Goal: Transaction & Acquisition: Purchase product/service

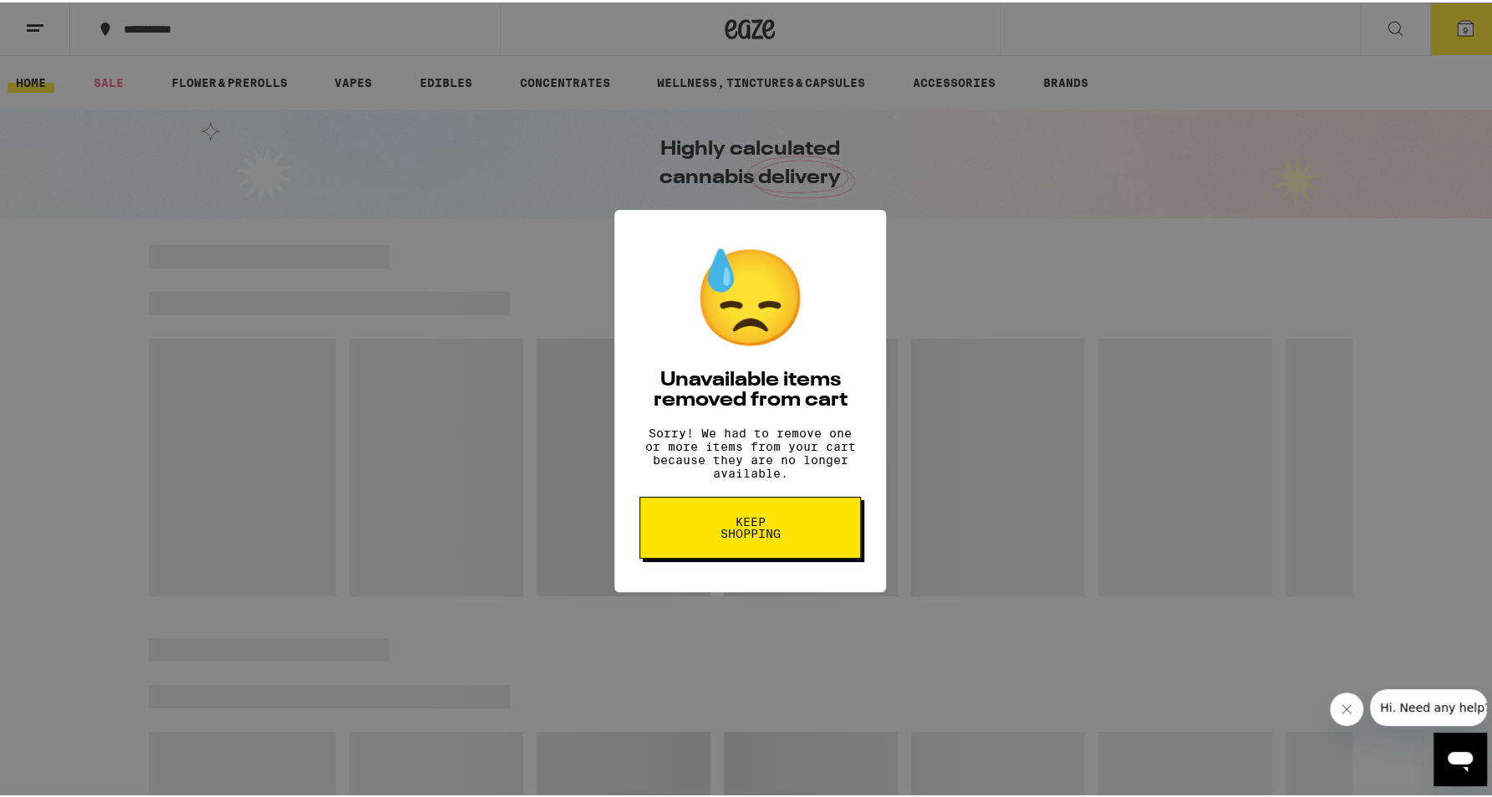
click at [782, 537] on span "Keep Shopping" at bounding box center [750, 524] width 86 height 23
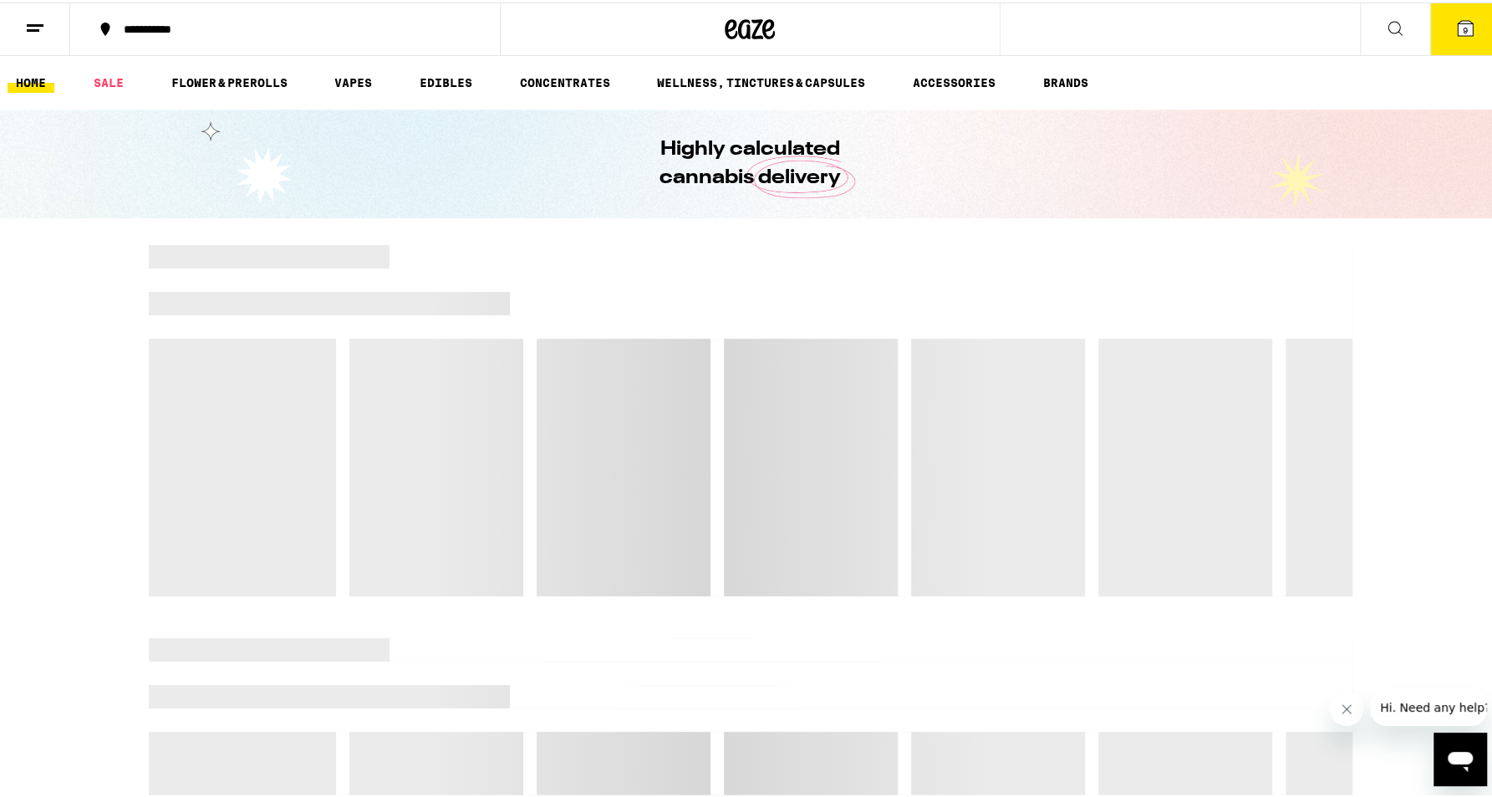
click at [1455, 38] on button "9" at bounding box center [1465, 27] width 70 height 52
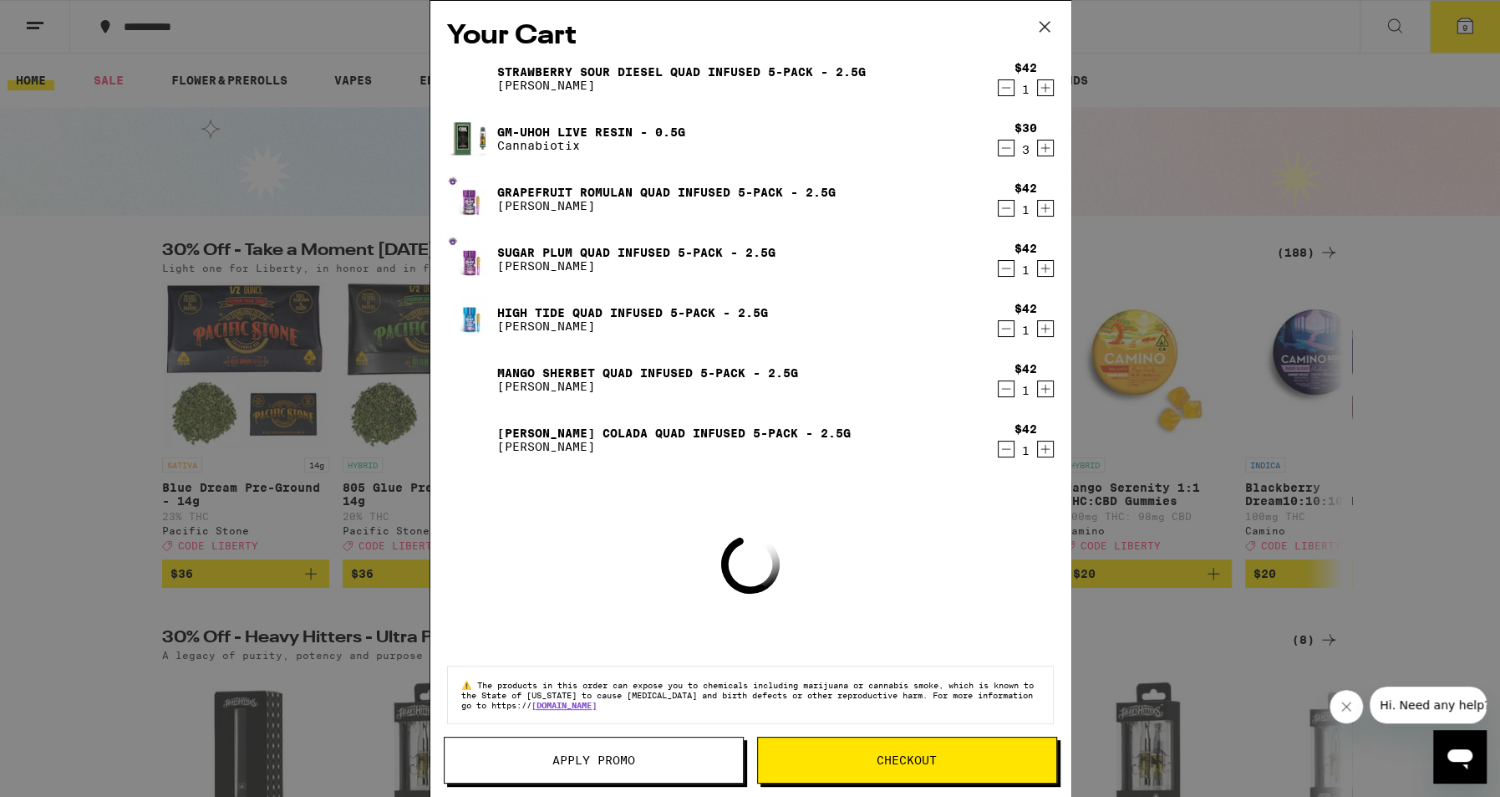
click at [1001, 89] on icon "Decrement" at bounding box center [1006, 88] width 15 height 20
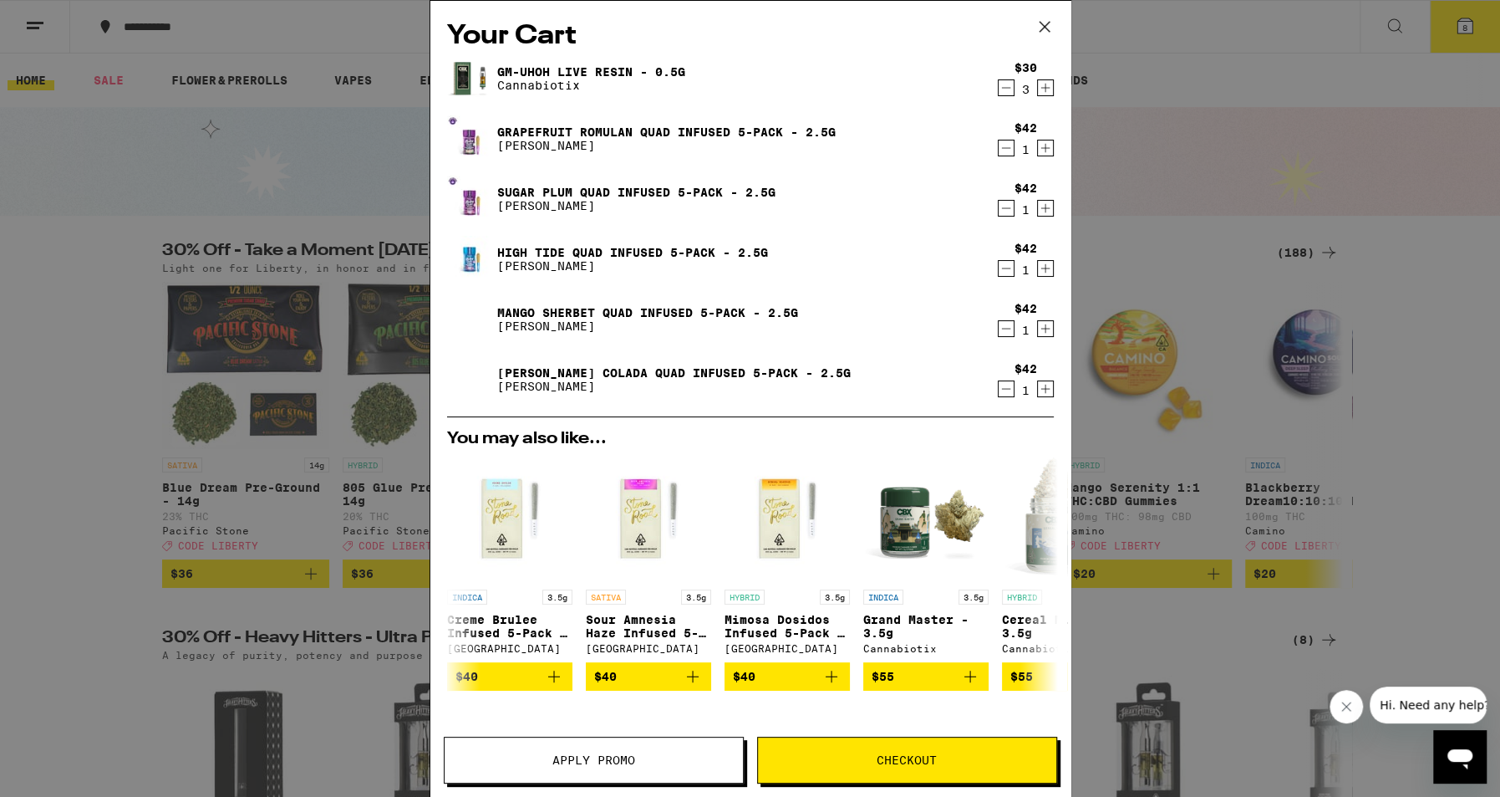
click at [1001, 88] on icon "Decrement" at bounding box center [1005, 88] width 9 height 0
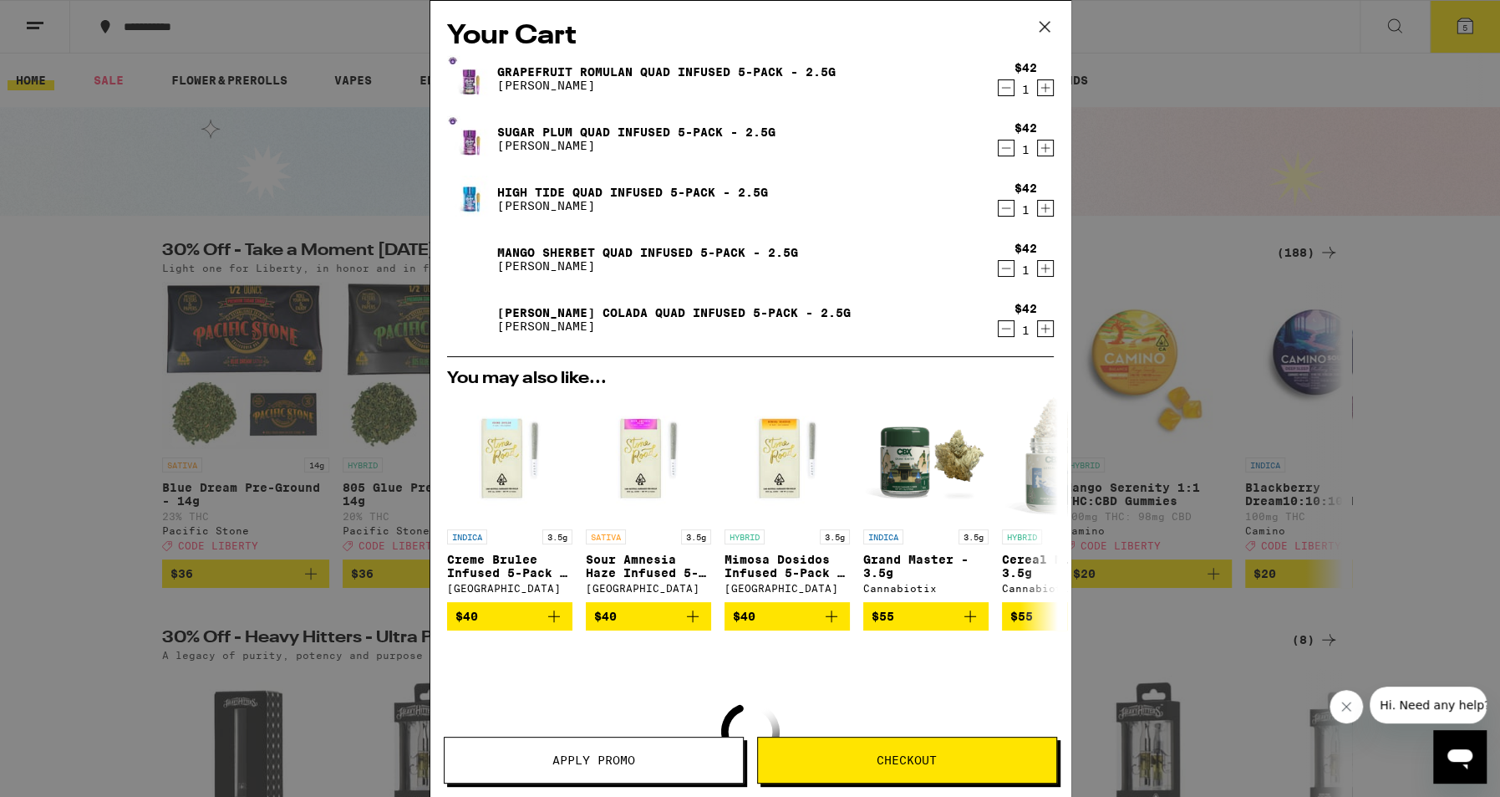
click at [1001, 88] on icon "Decrement" at bounding box center [1005, 88] width 9 height 0
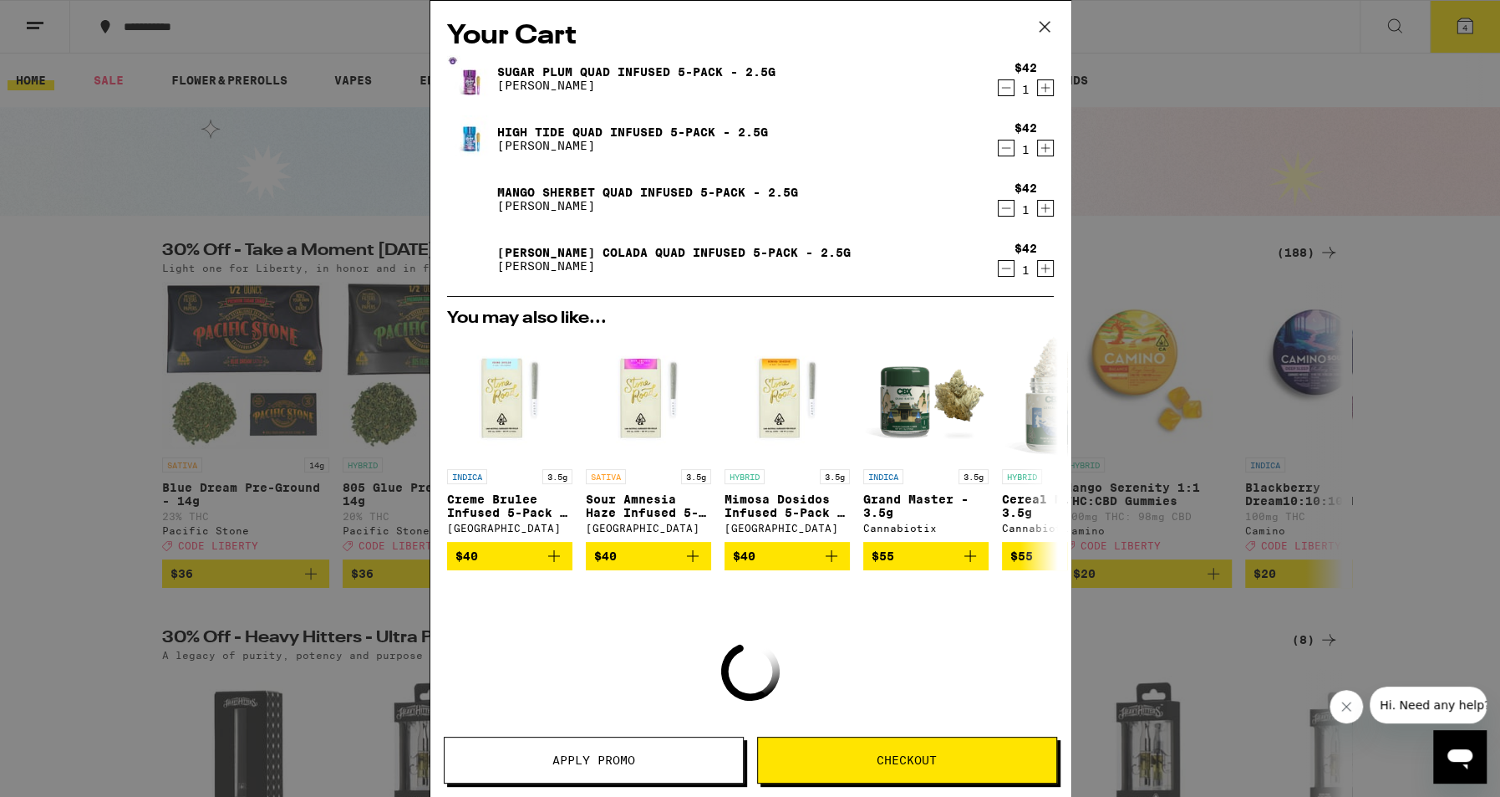
click at [1001, 88] on icon "Decrement" at bounding box center [1005, 88] width 9 height 0
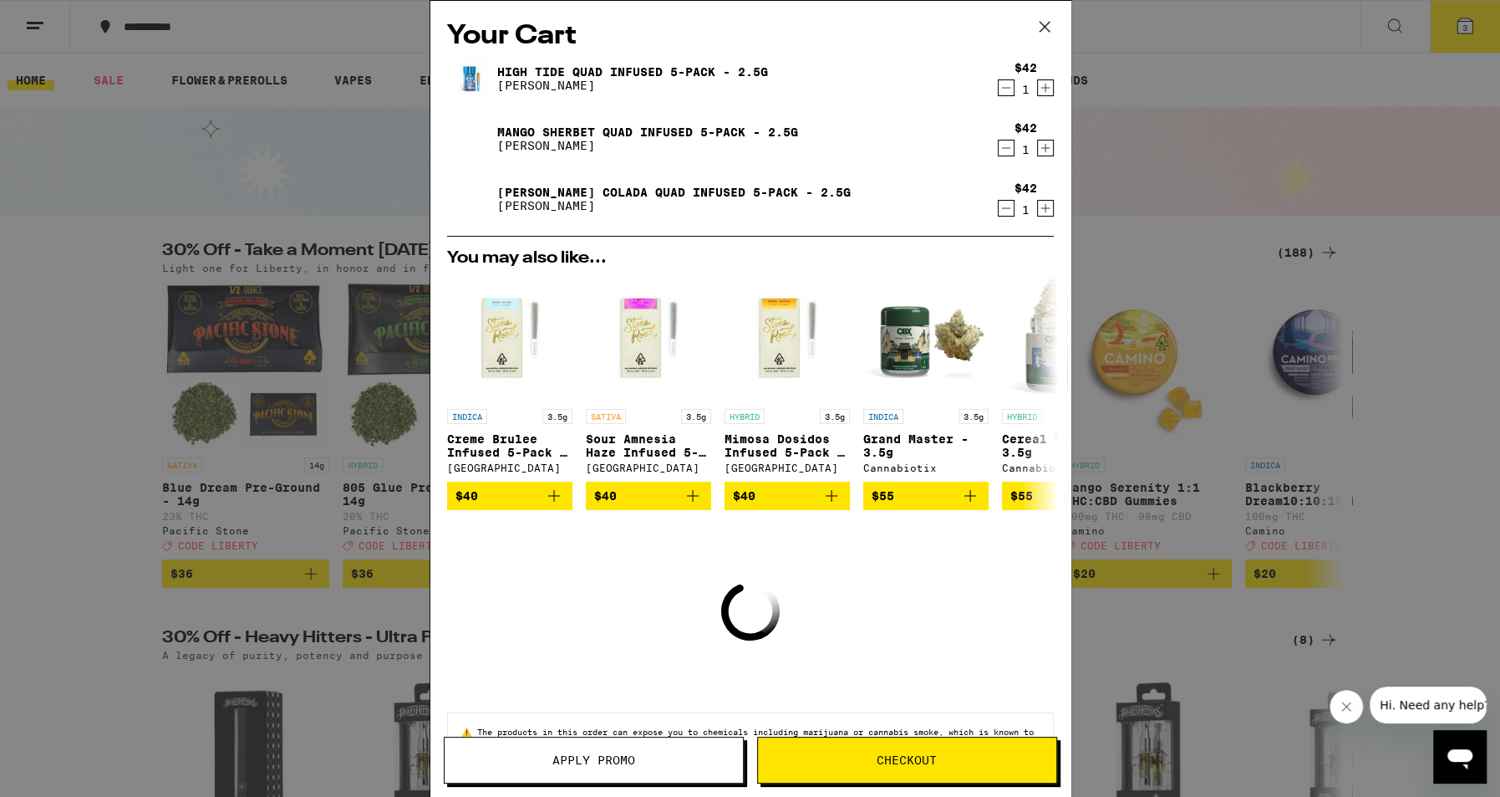
click at [1001, 88] on icon "Decrement" at bounding box center [1005, 88] width 9 height 0
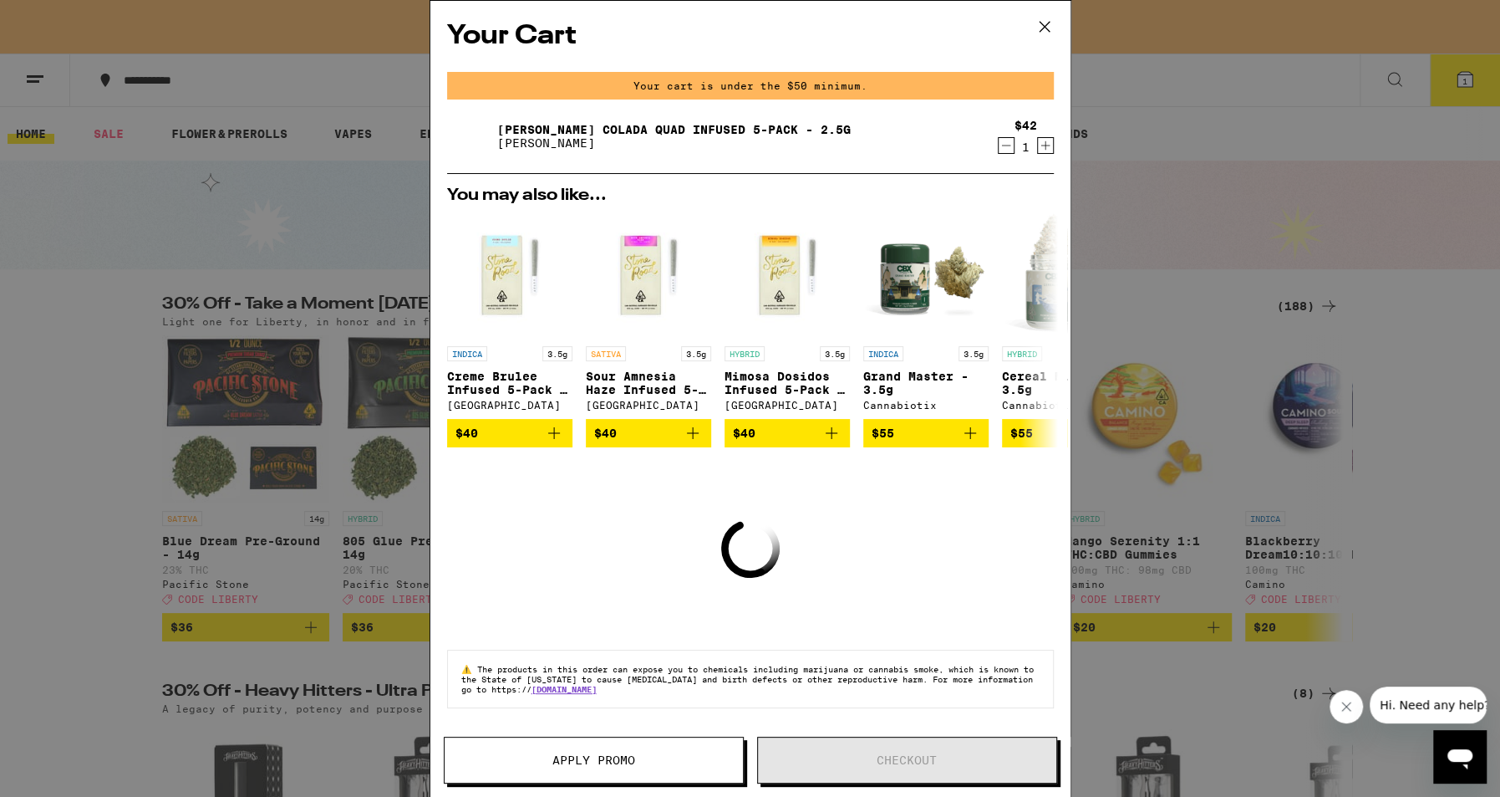
click at [1001, 89] on div "Your cart is under the $50 minimum." at bounding box center [750, 86] width 607 height 28
click at [999, 142] on icon "Decrement" at bounding box center [1006, 145] width 15 height 20
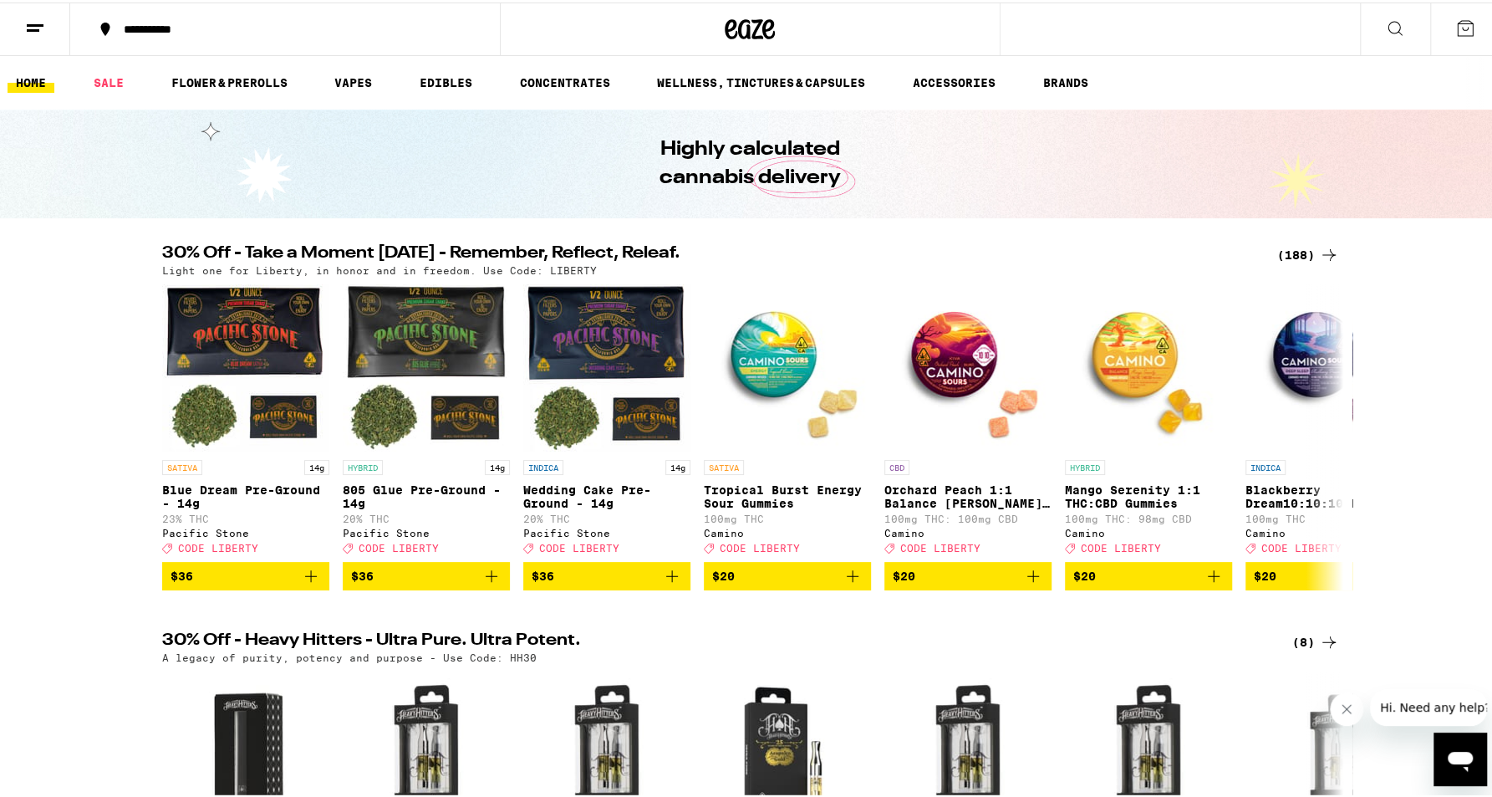
click at [1329, 251] on icon at bounding box center [1329, 252] width 20 height 20
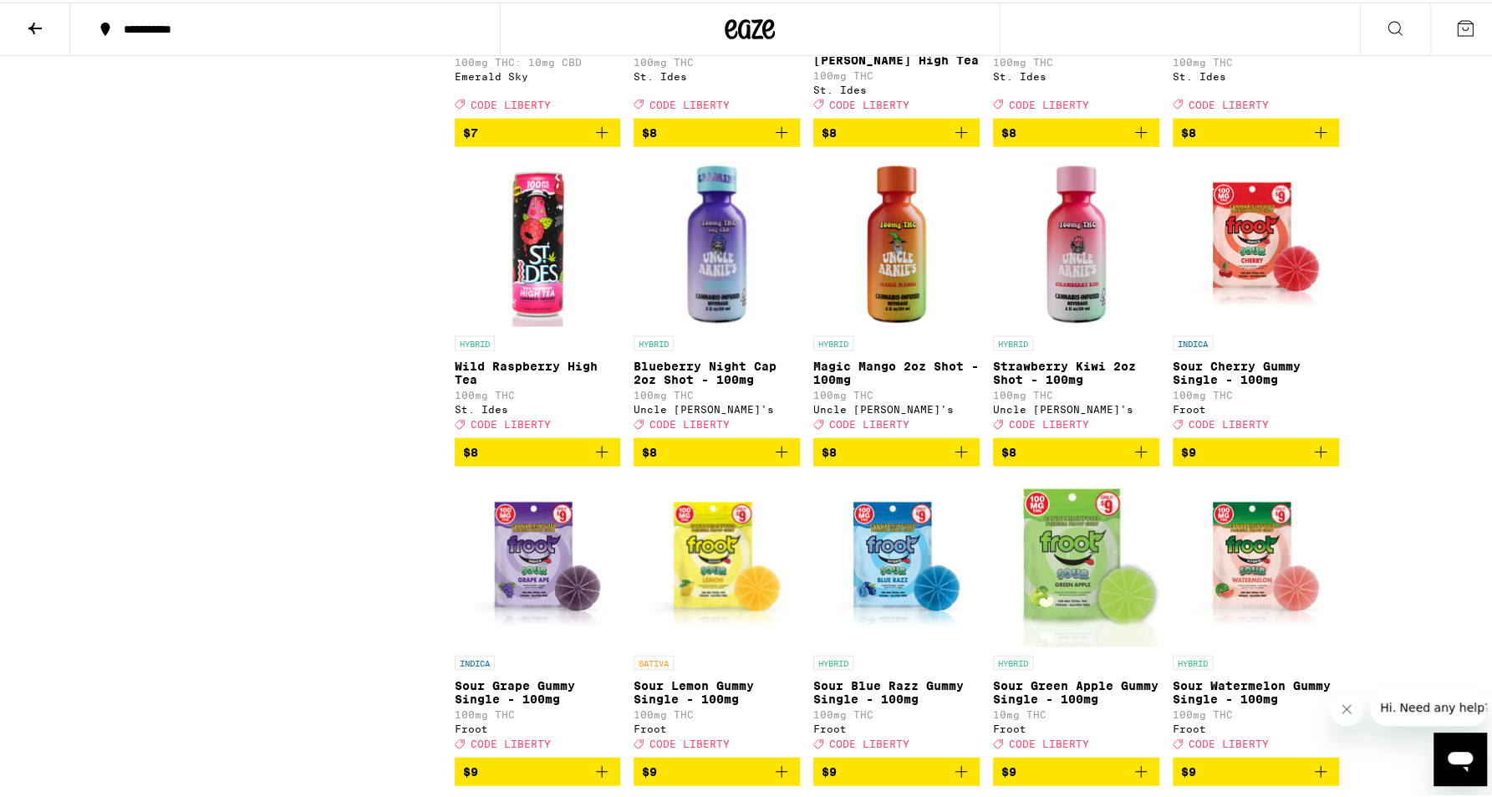
scroll to position [2340, 0]
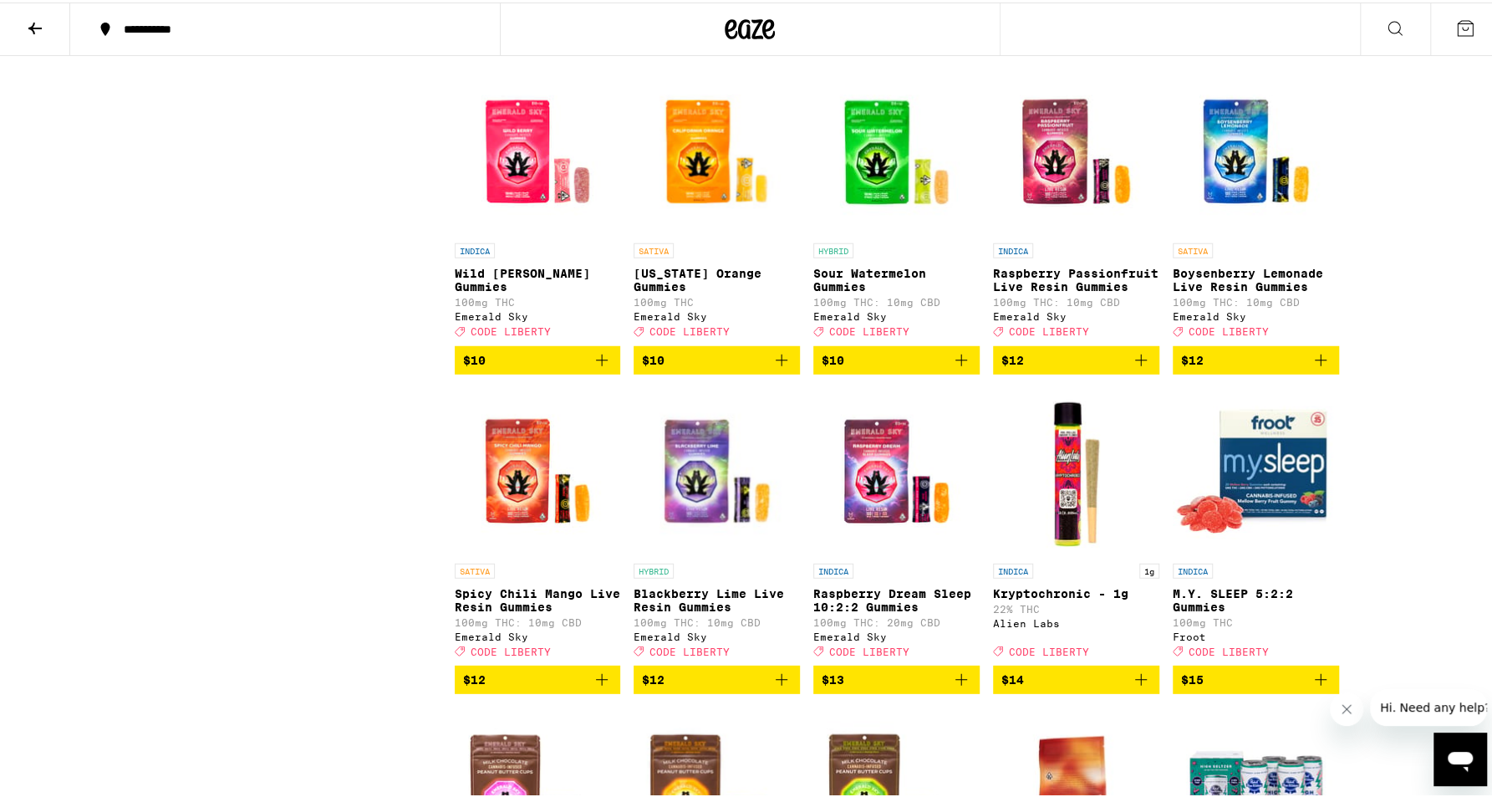
scroll to position [3176, 0]
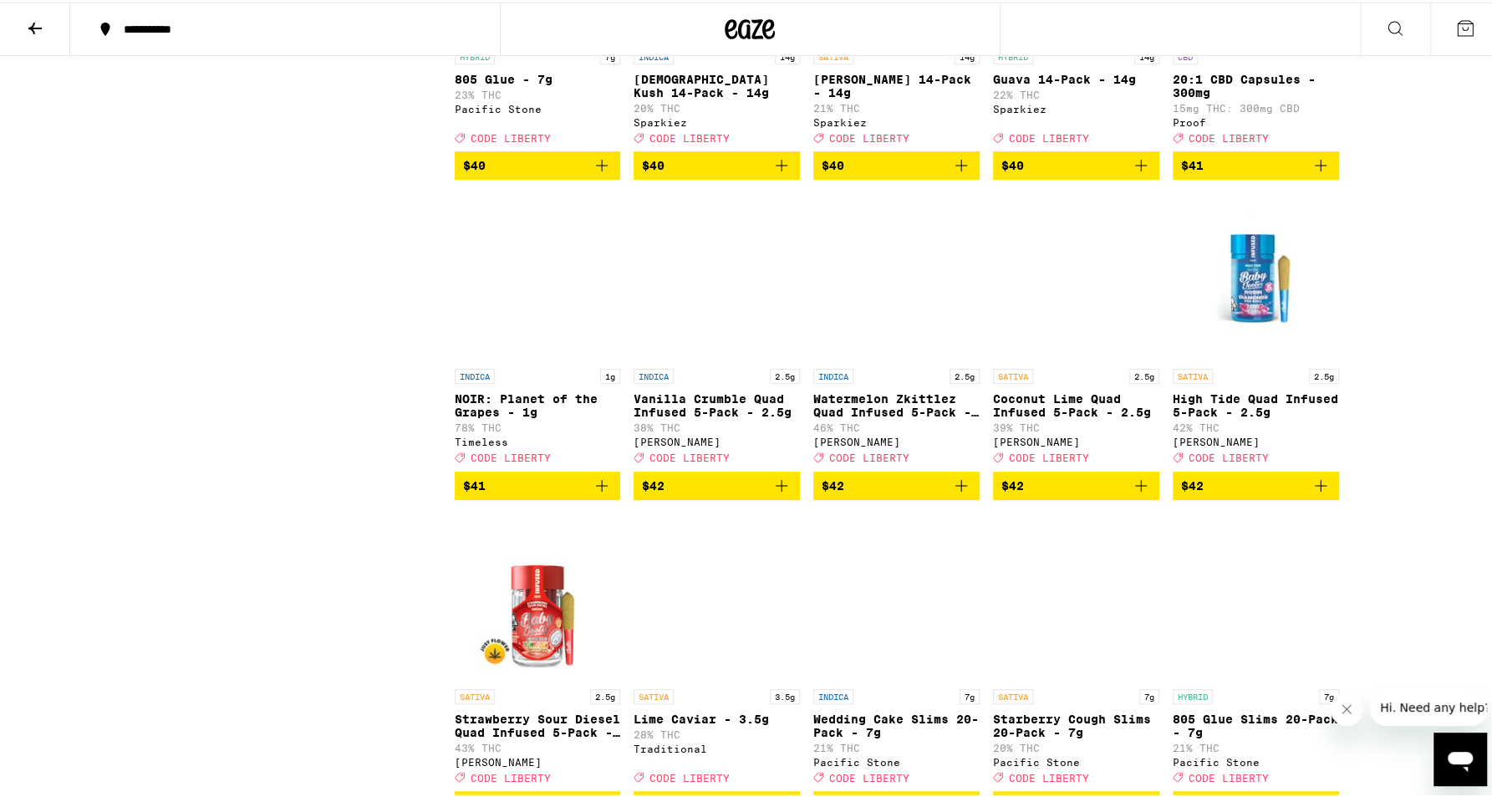
scroll to position [10085, 0]
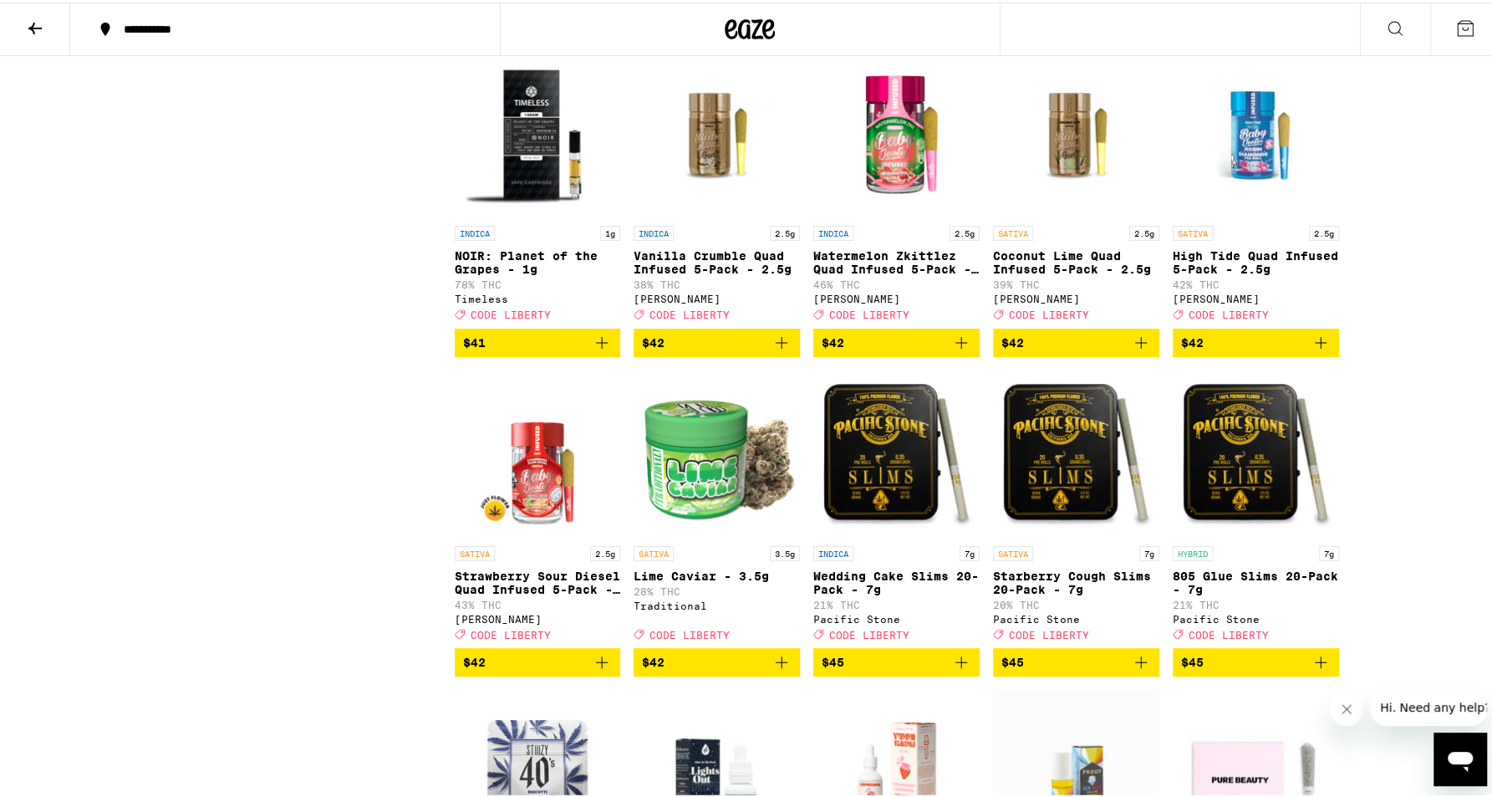
click at [773, 350] on icon "Add to bag" at bounding box center [781, 340] width 20 height 20
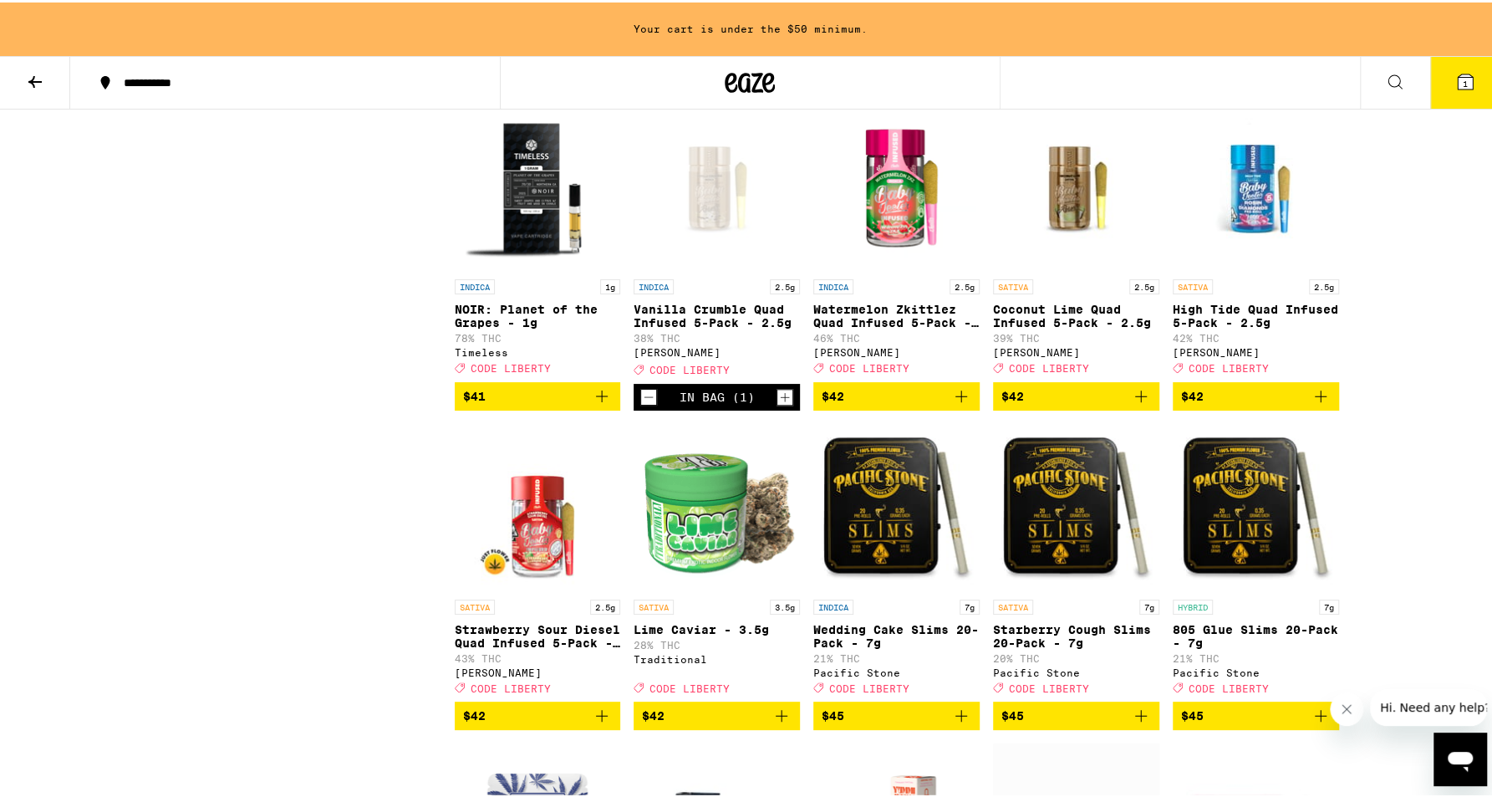
scroll to position [10139, 0]
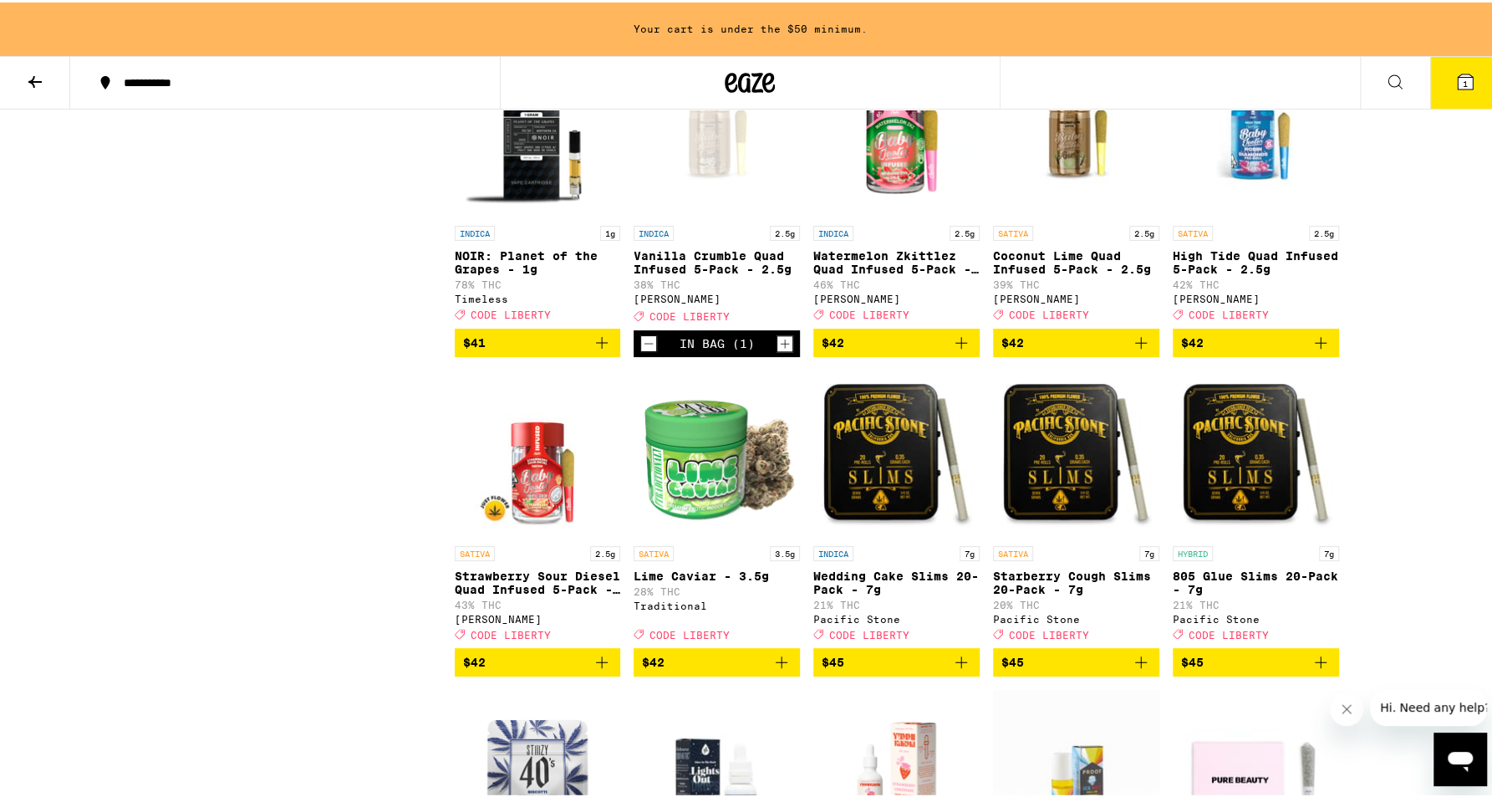
click at [1145, 350] on icon "Add to bag" at bounding box center [1141, 340] width 20 height 20
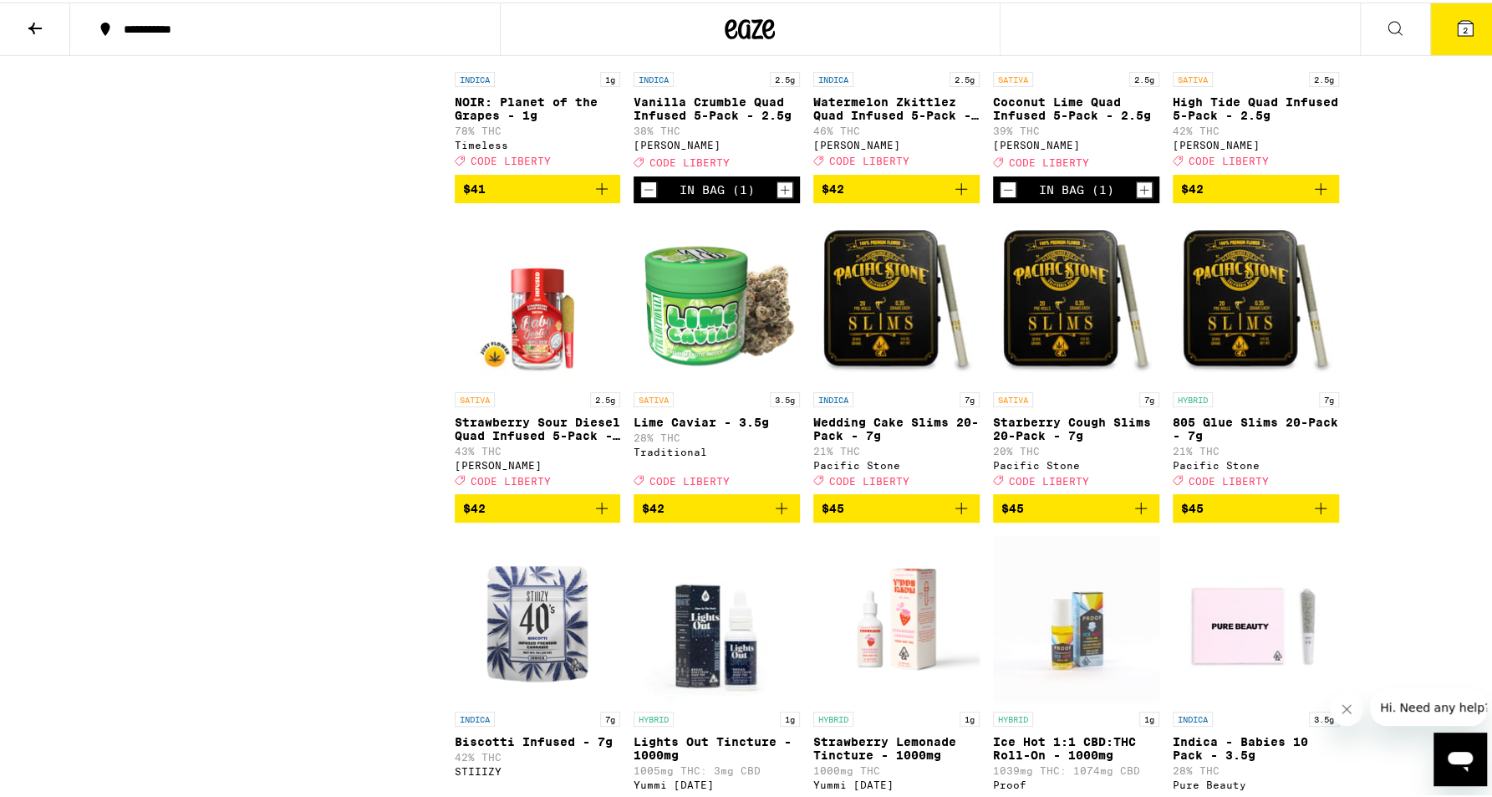
scroll to position [10420, 0]
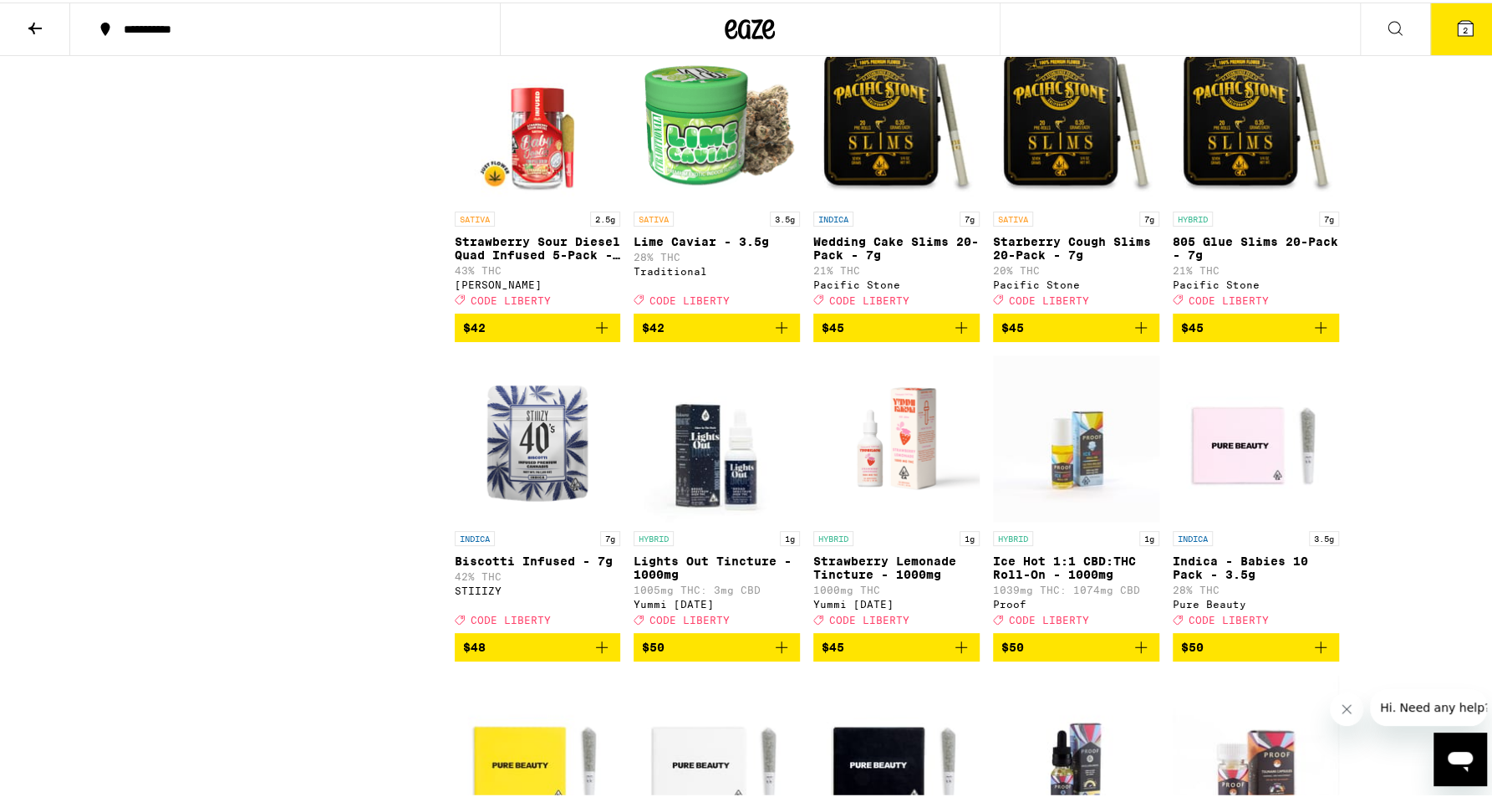
click at [601, 331] on icon "Add to bag" at bounding box center [602, 325] width 12 height 12
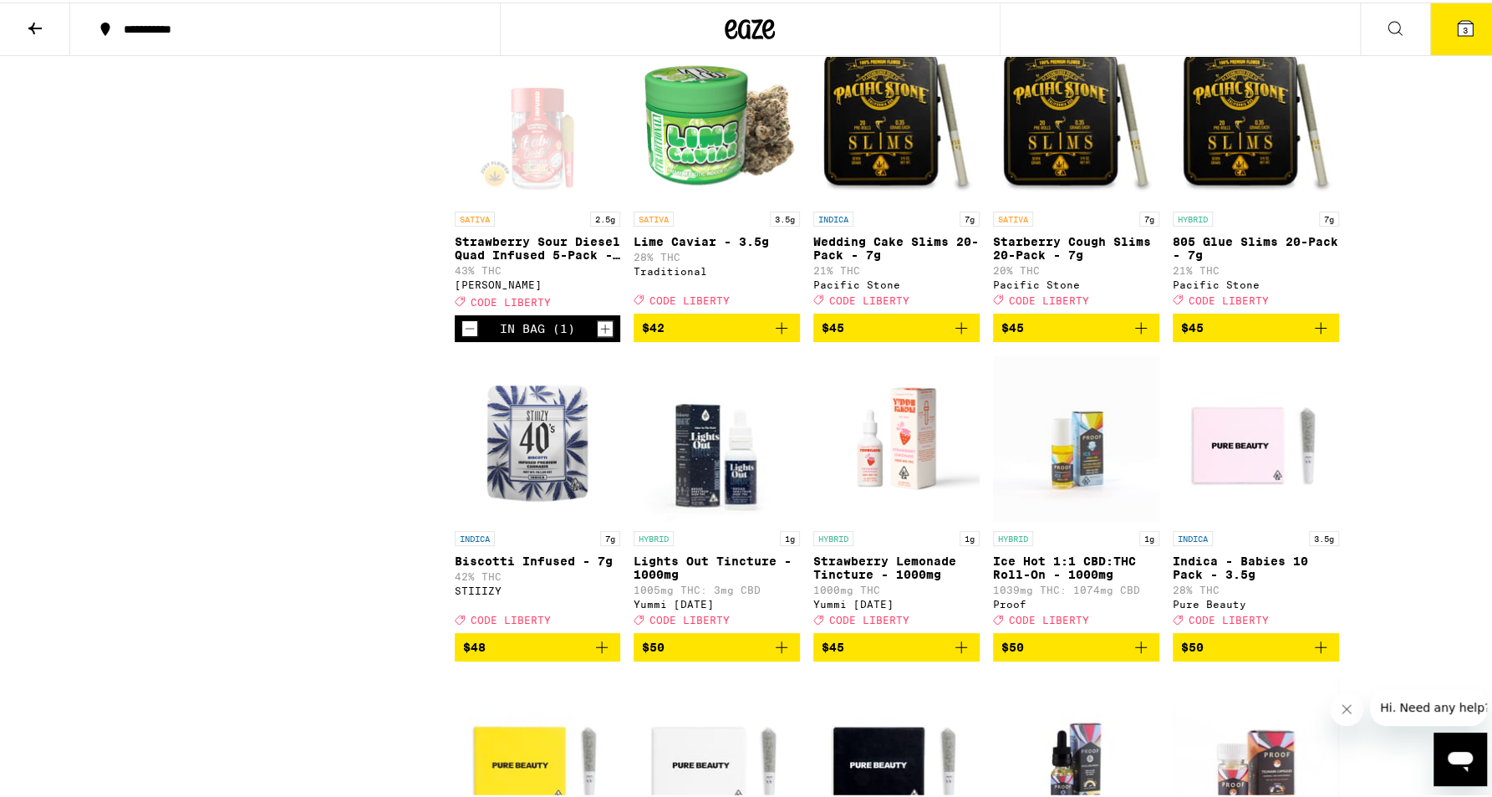
click at [1321, 16] on icon "Add to bag" at bounding box center [1321, 6] width 20 height 20
click at [960, 16] on icon "Add to bag" at bounding box center [961, 6] width 20 height 20
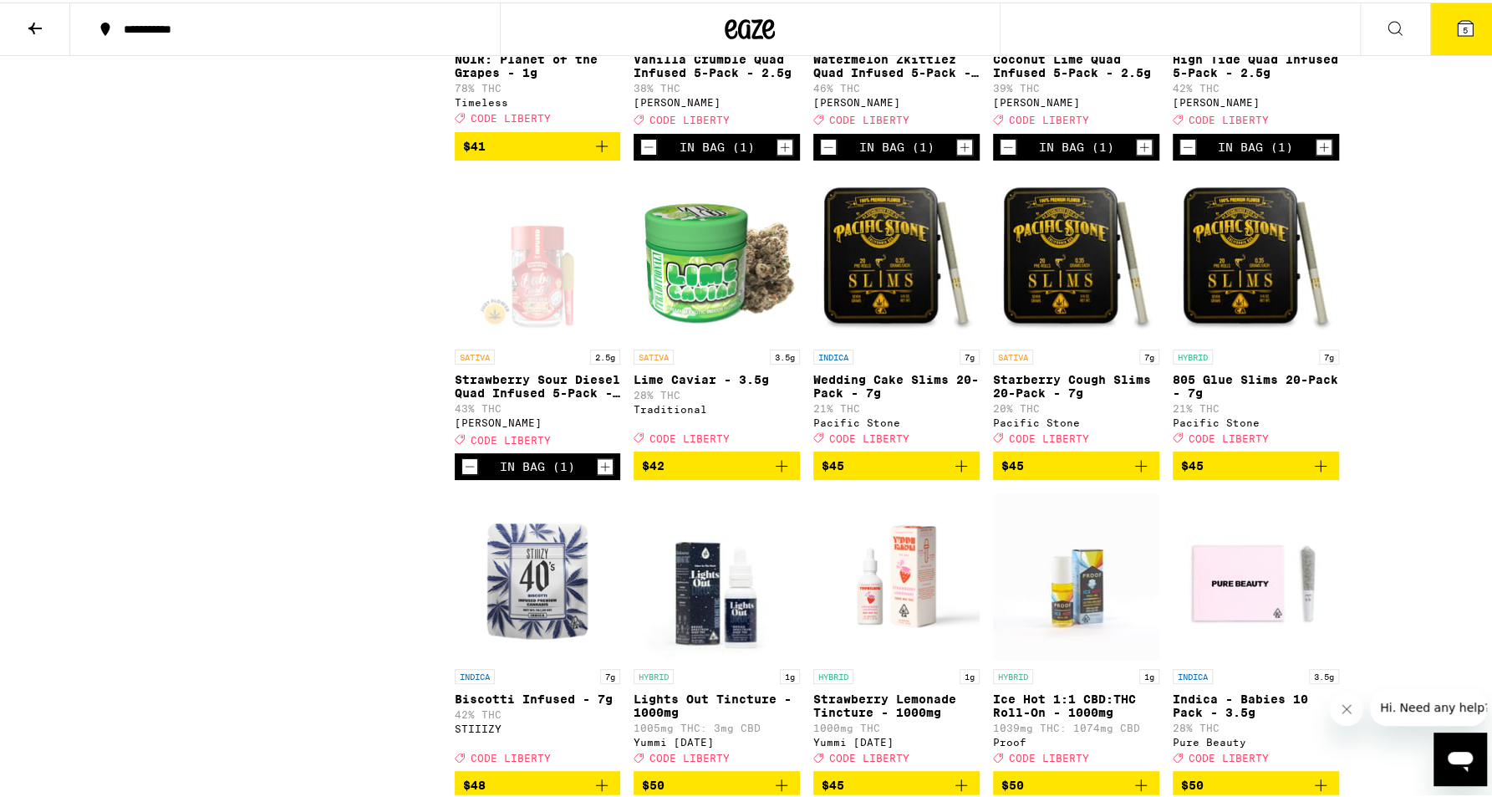
scroll to position [10253, 0]
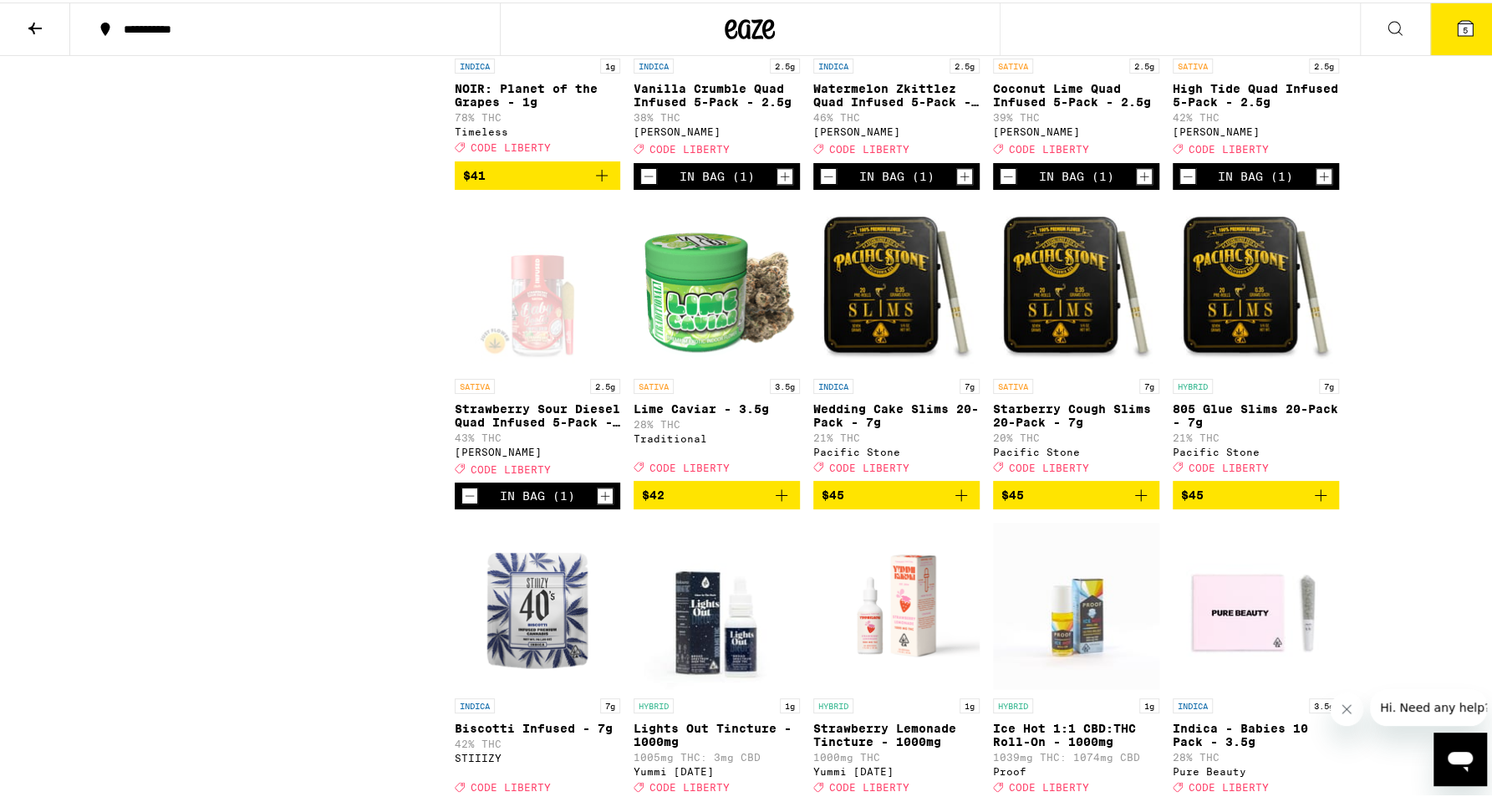
click at [767, 30] on icon at bounding box center [750, 27] width 50 height 30
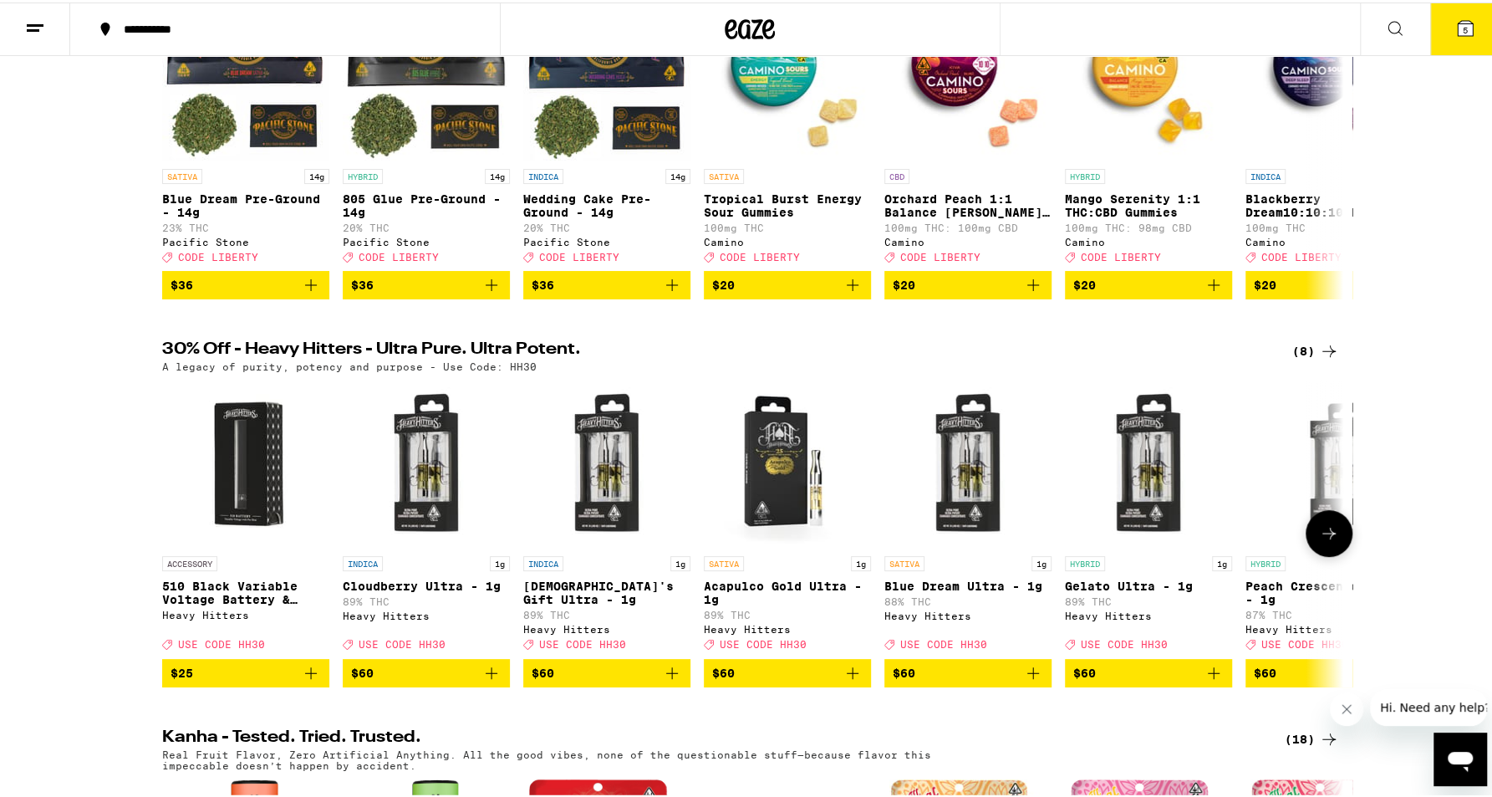
scroll to position [222, 0]
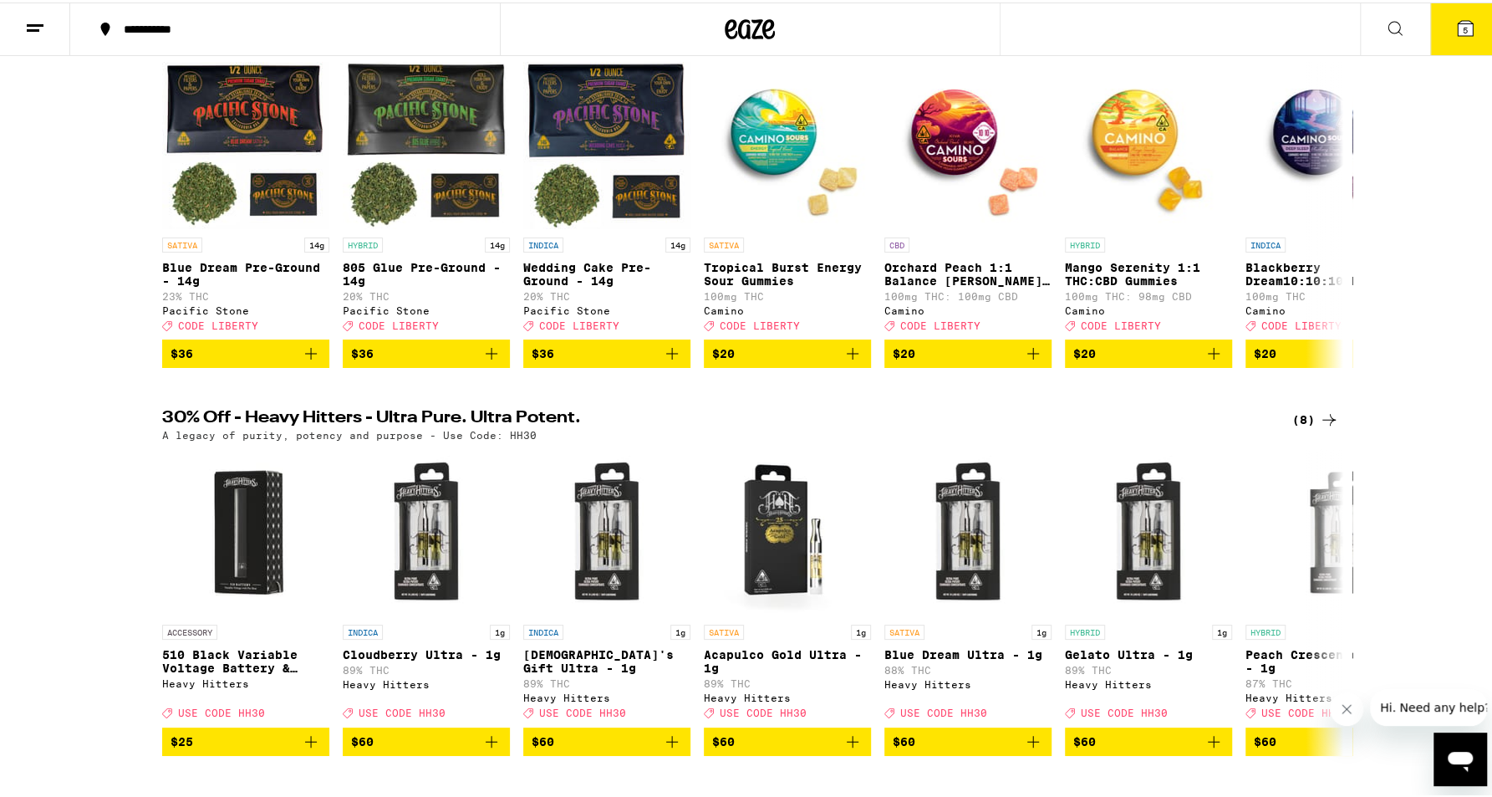
click at [1312, 425] on div "(8)" at bounding box center [1315, 417] width 47 height 20
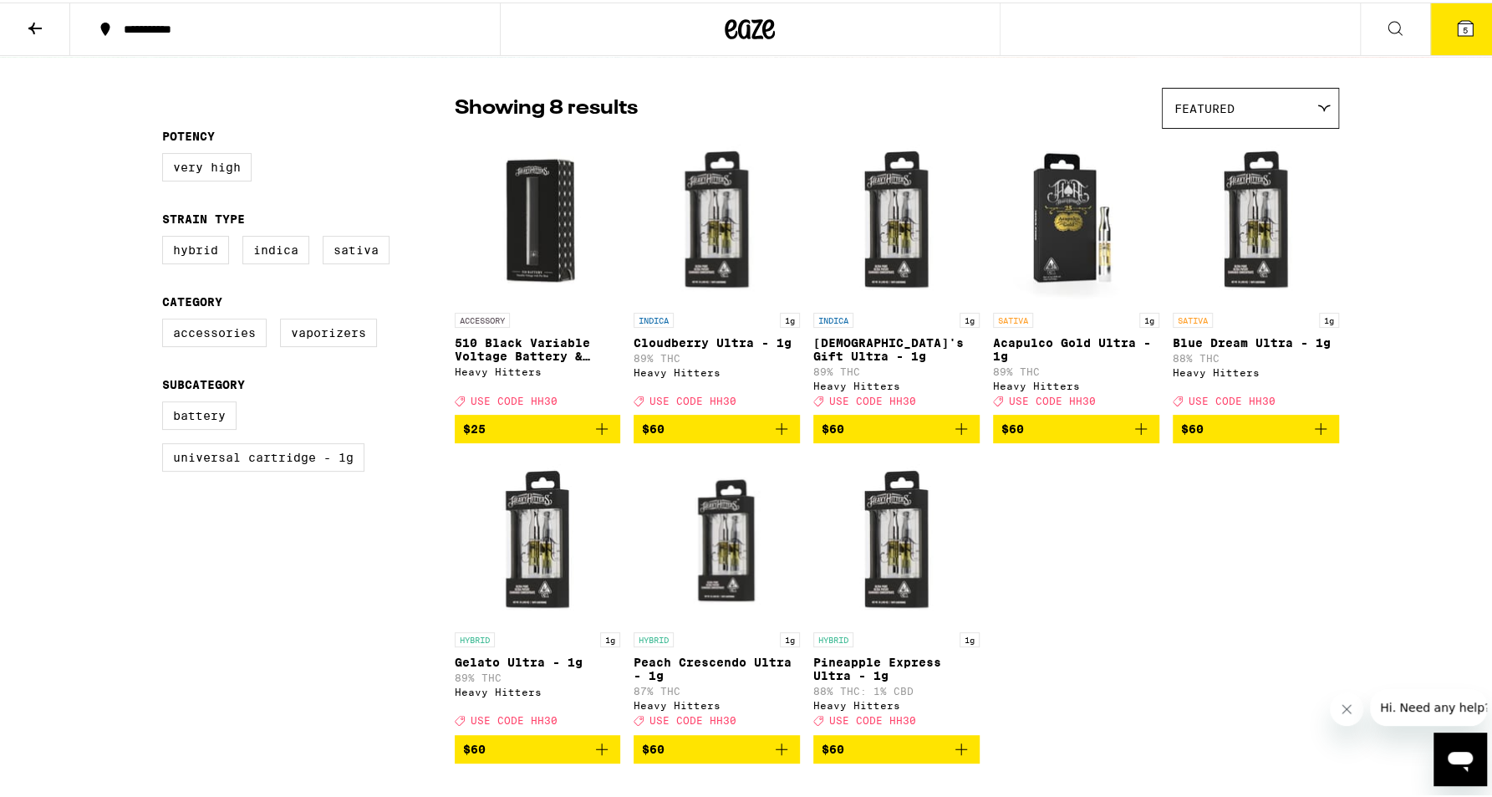
scroll to position [111, 0]
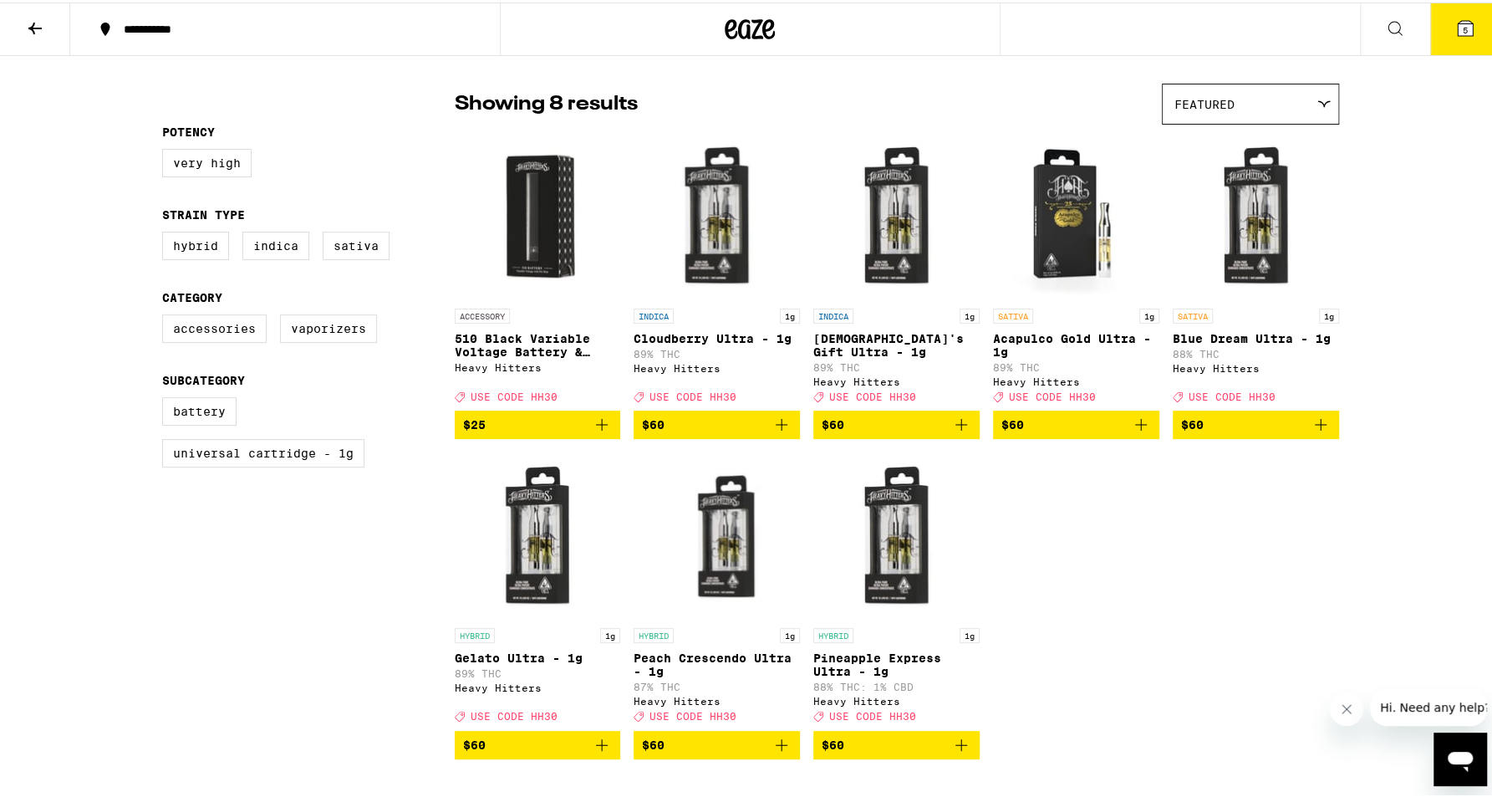
drag, startPoint x: 1147, startPoint y: 442, endPoint x: 1159, endPoint y: 445, distance: 12.0
click at [1147, 436] on button "$60" at bounding box center [1076, 422] width 166 height 28
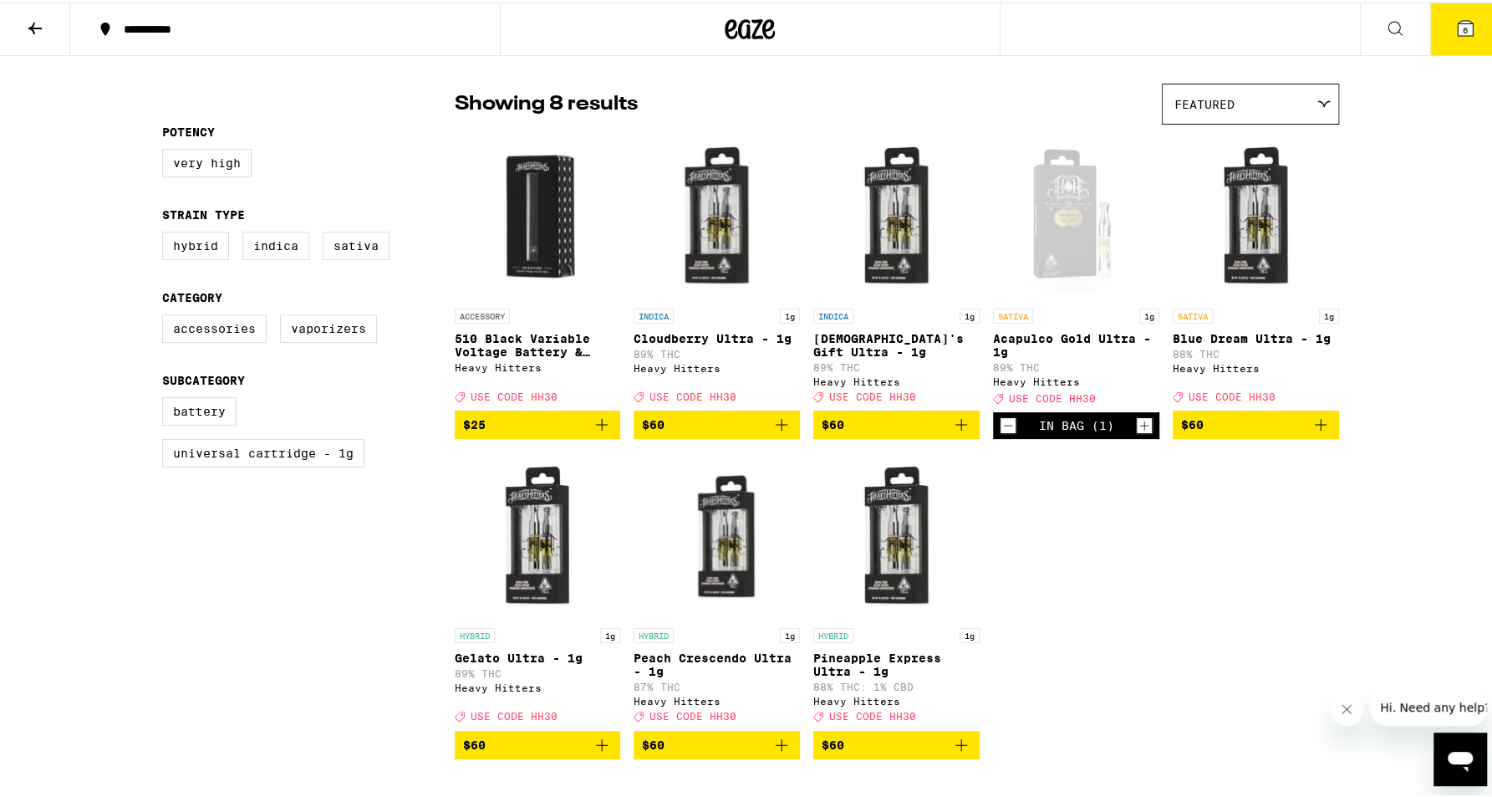
click at [1318, 432] on icon "Add to bag" at bounding box center [1321, 422] width 20 height 20
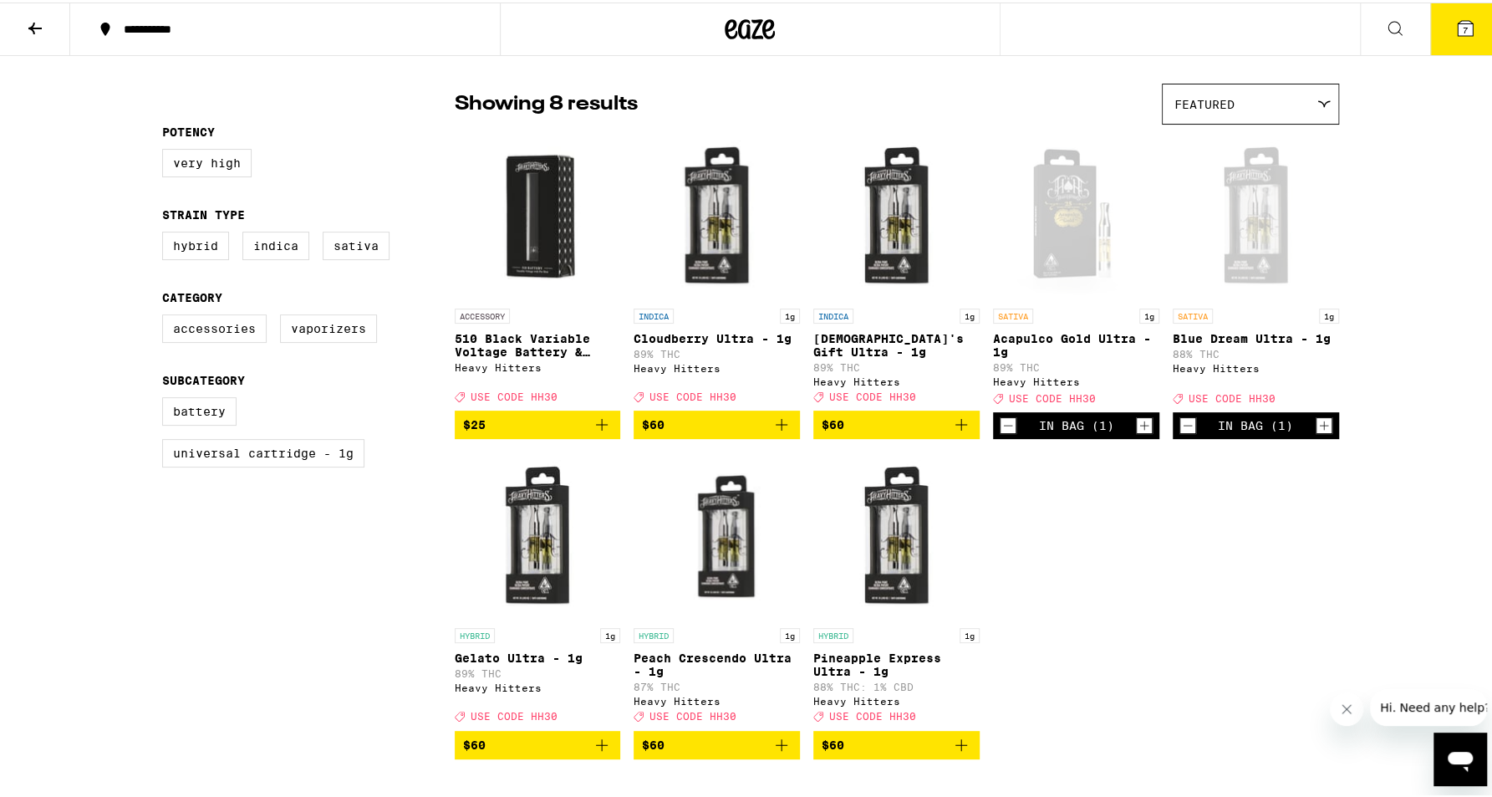
click at [1007, 433] on icon "Decrement" at bounding box center [1008, 423] width 15 height 20
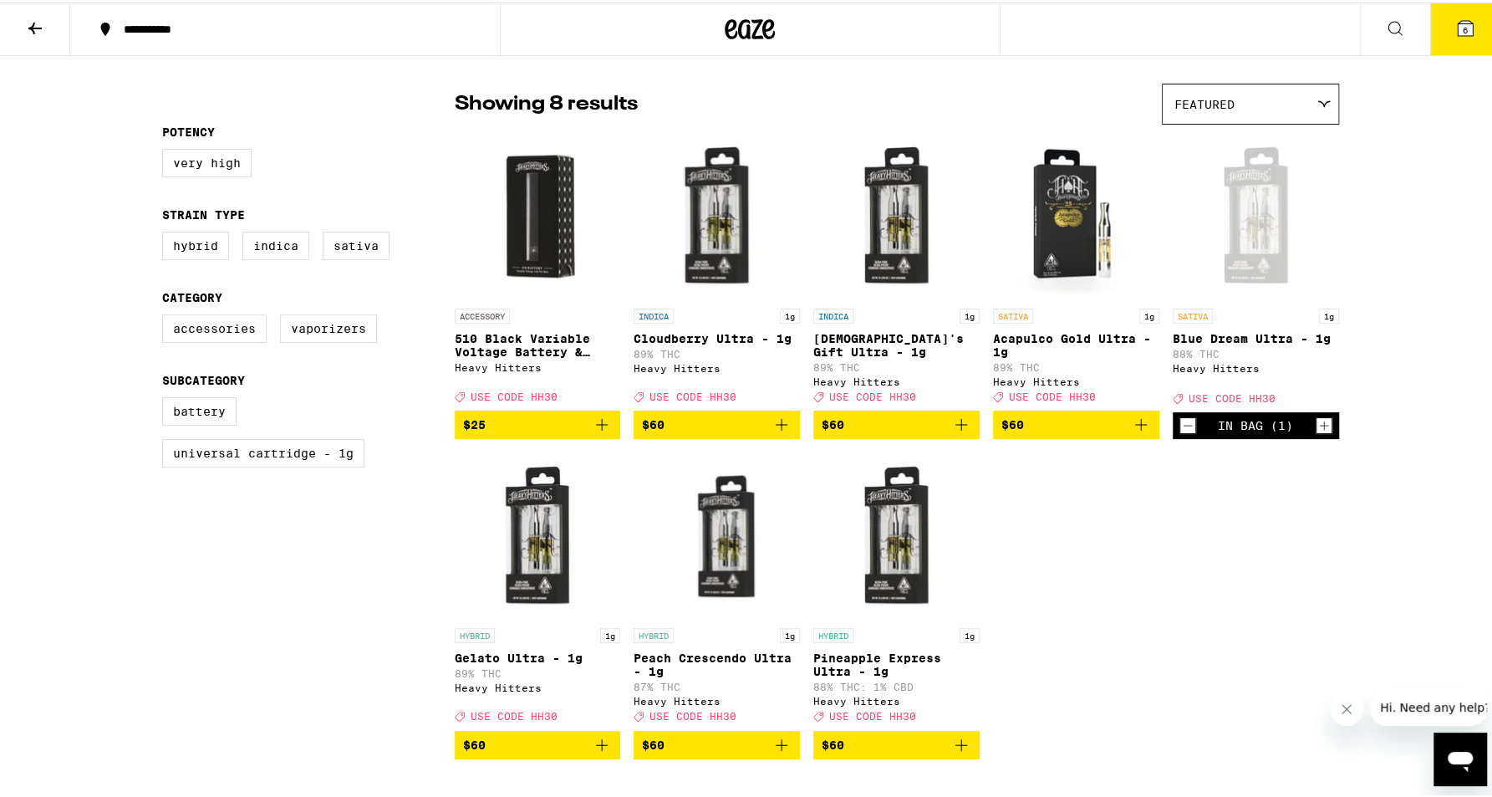
click at [1186, 433] on icon "Decrement" at bounding box center [1187, 423] width 15 height 20
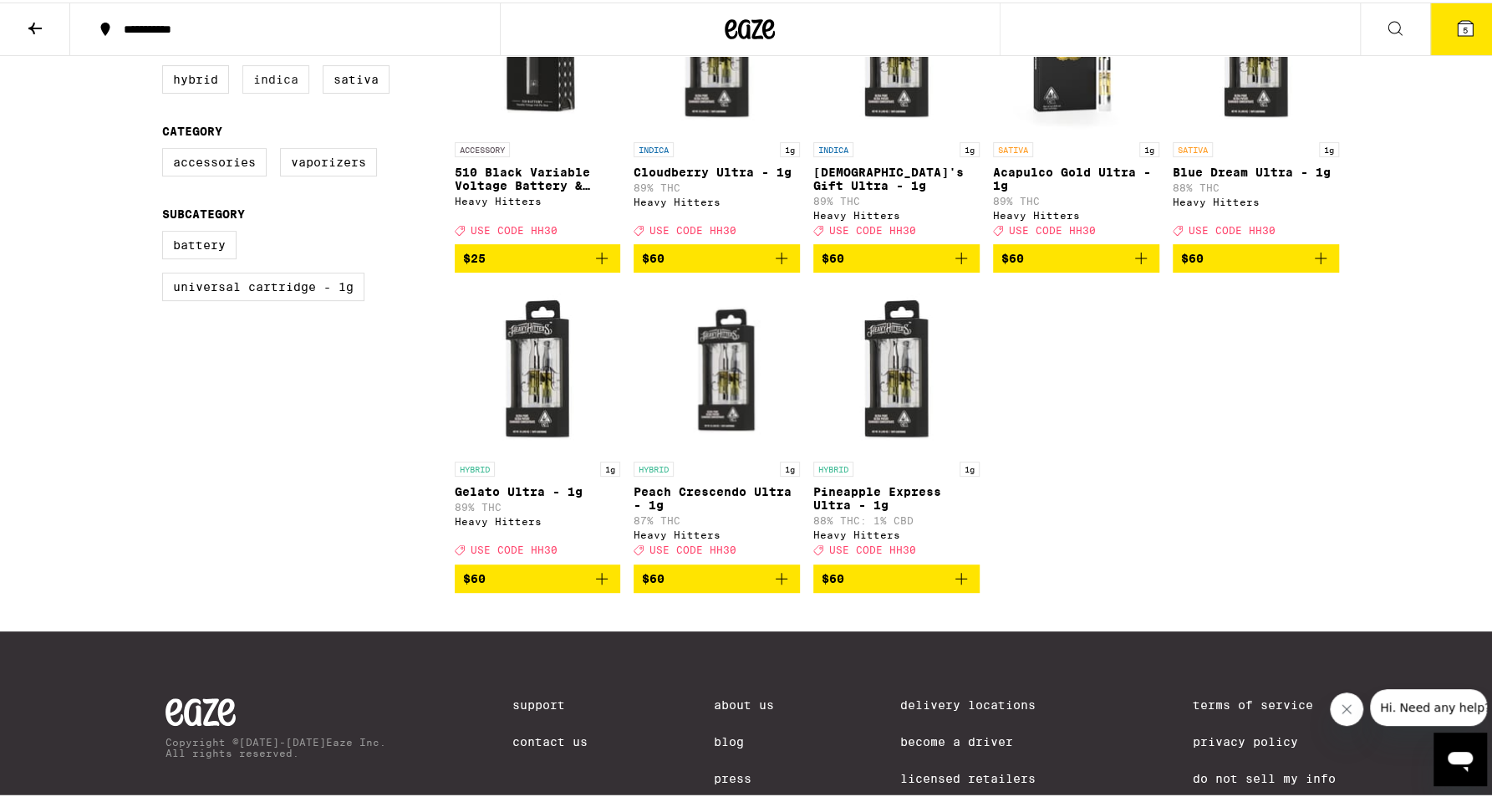
scroll to position [278, 0]
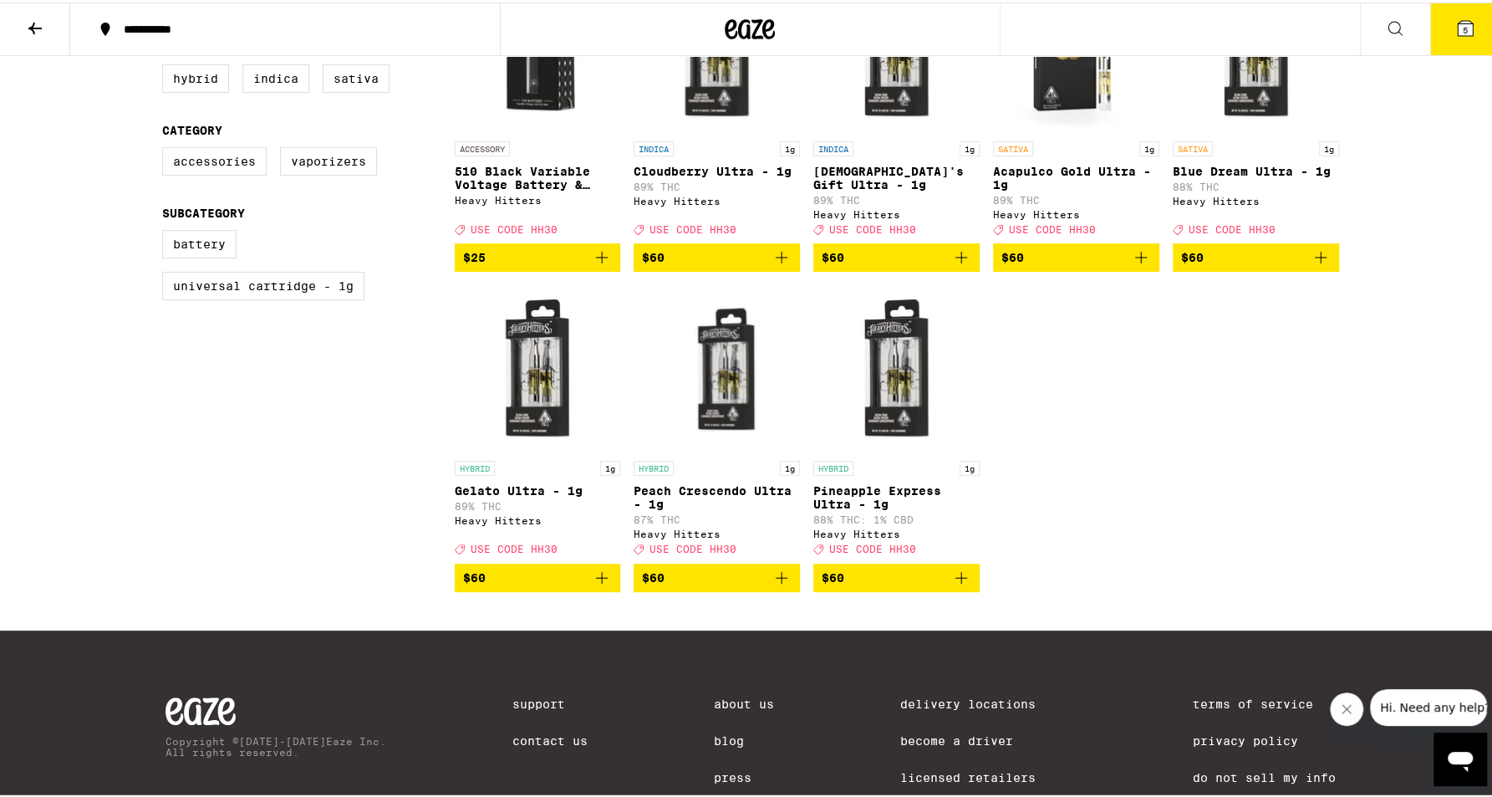
click at [26, 26] on icon at bounding box center [35, 26] width 20 height 20
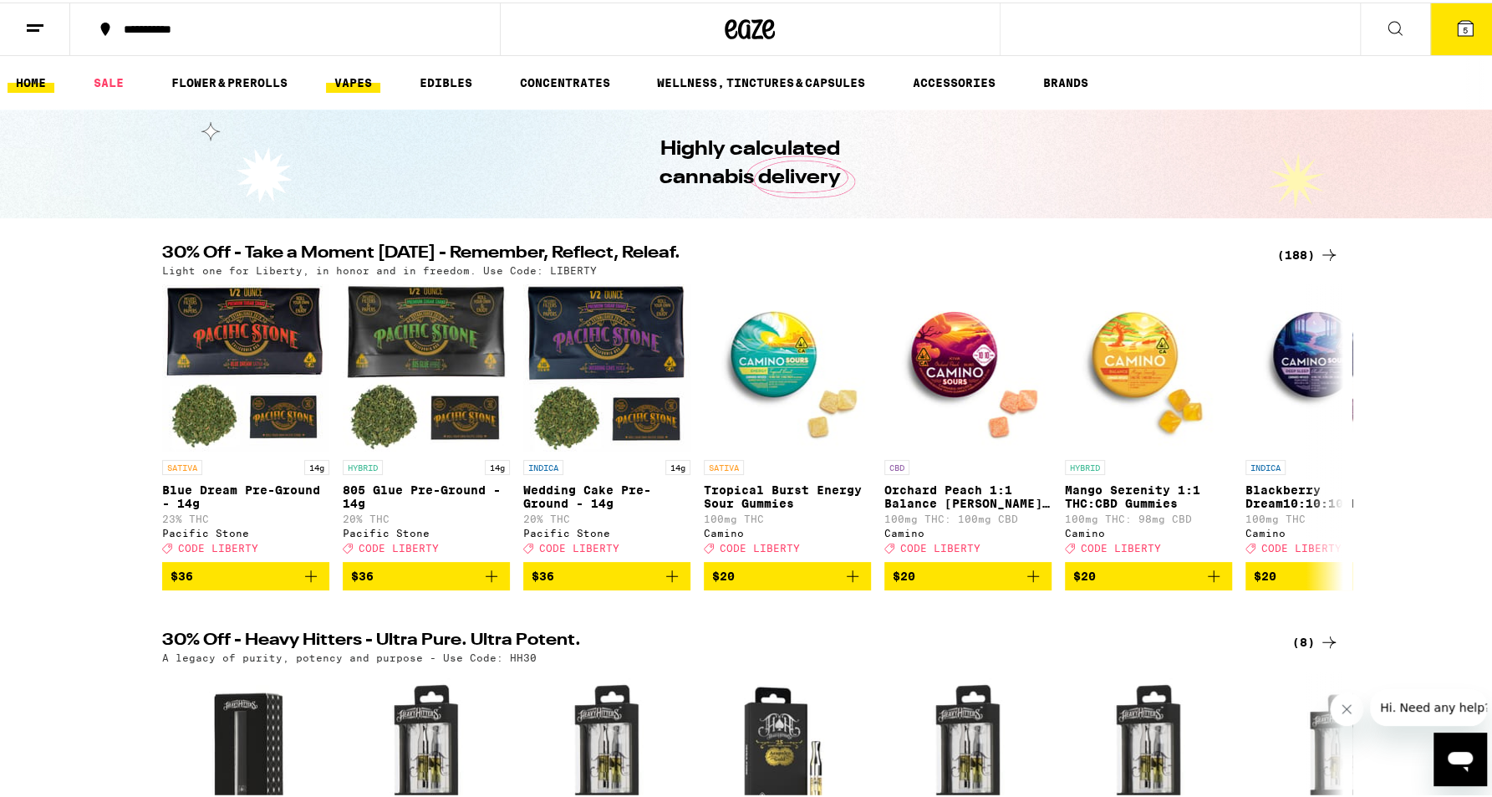
click at [354, 72] on link "VAPES" at bounding box center [353, 80] width 54 height 20
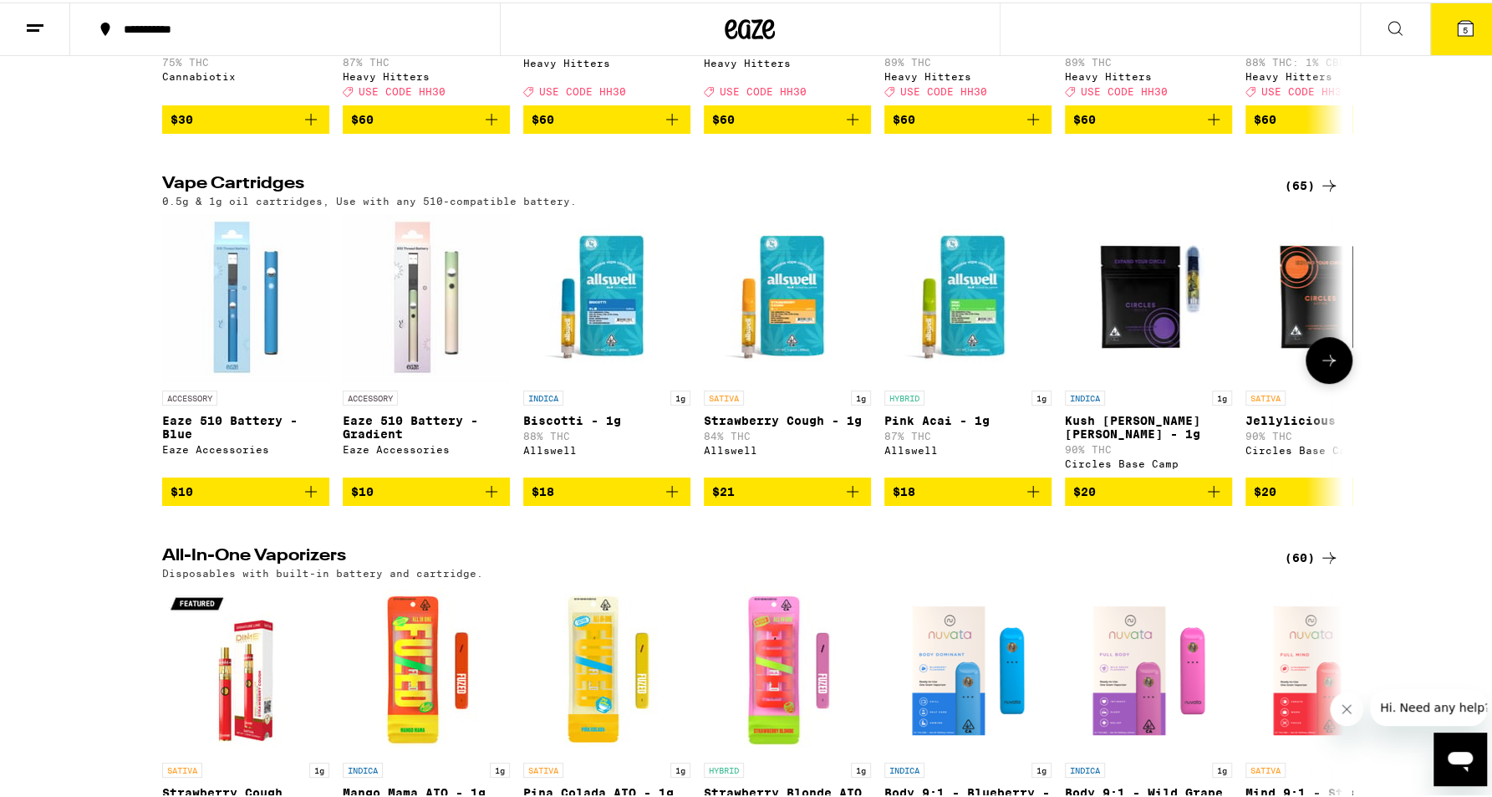
scroll to position [446, 0]
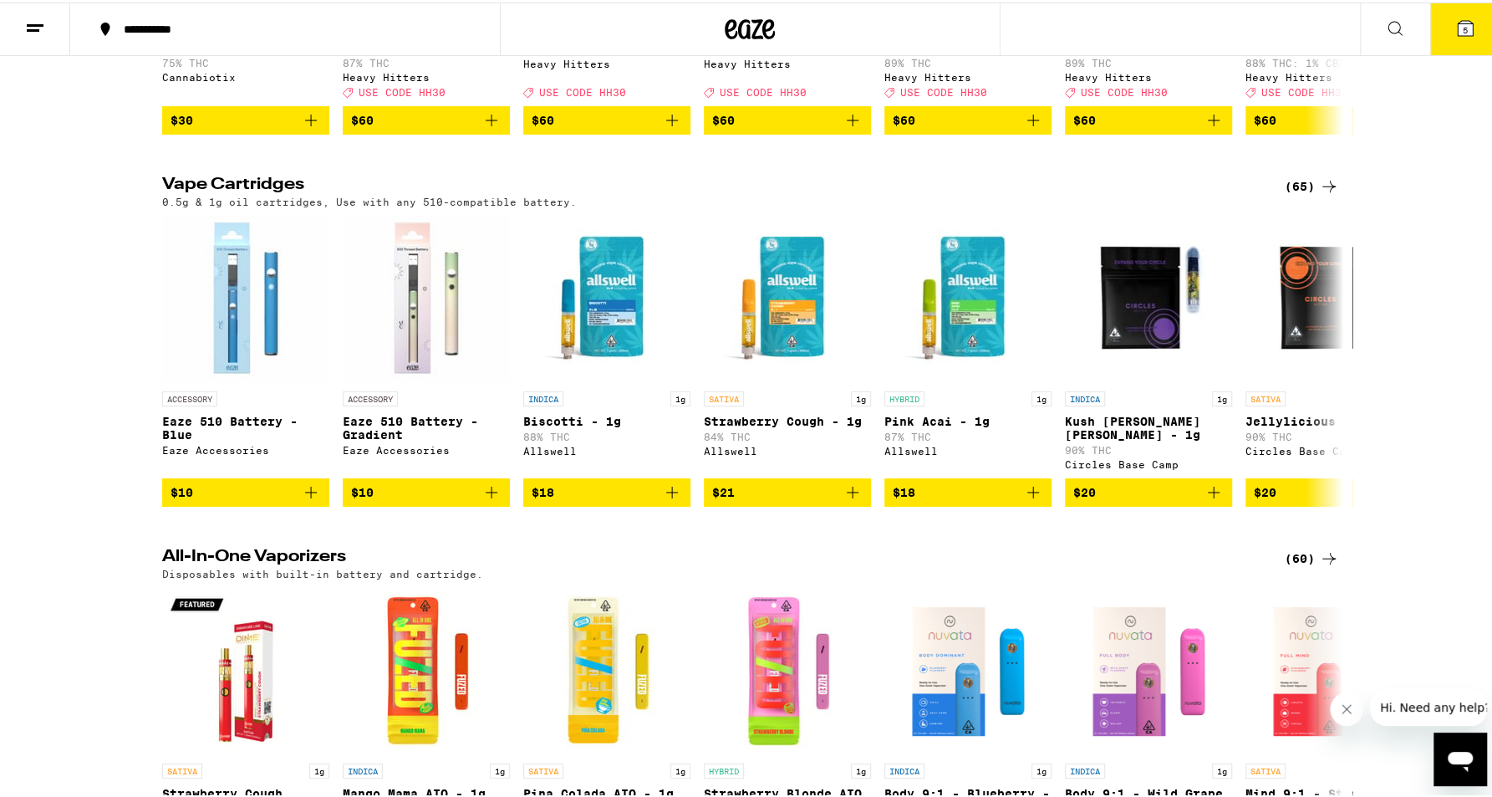
click at [1300, 194] on div "(65)" at bounding box center [1312, 184] width 54 height 20
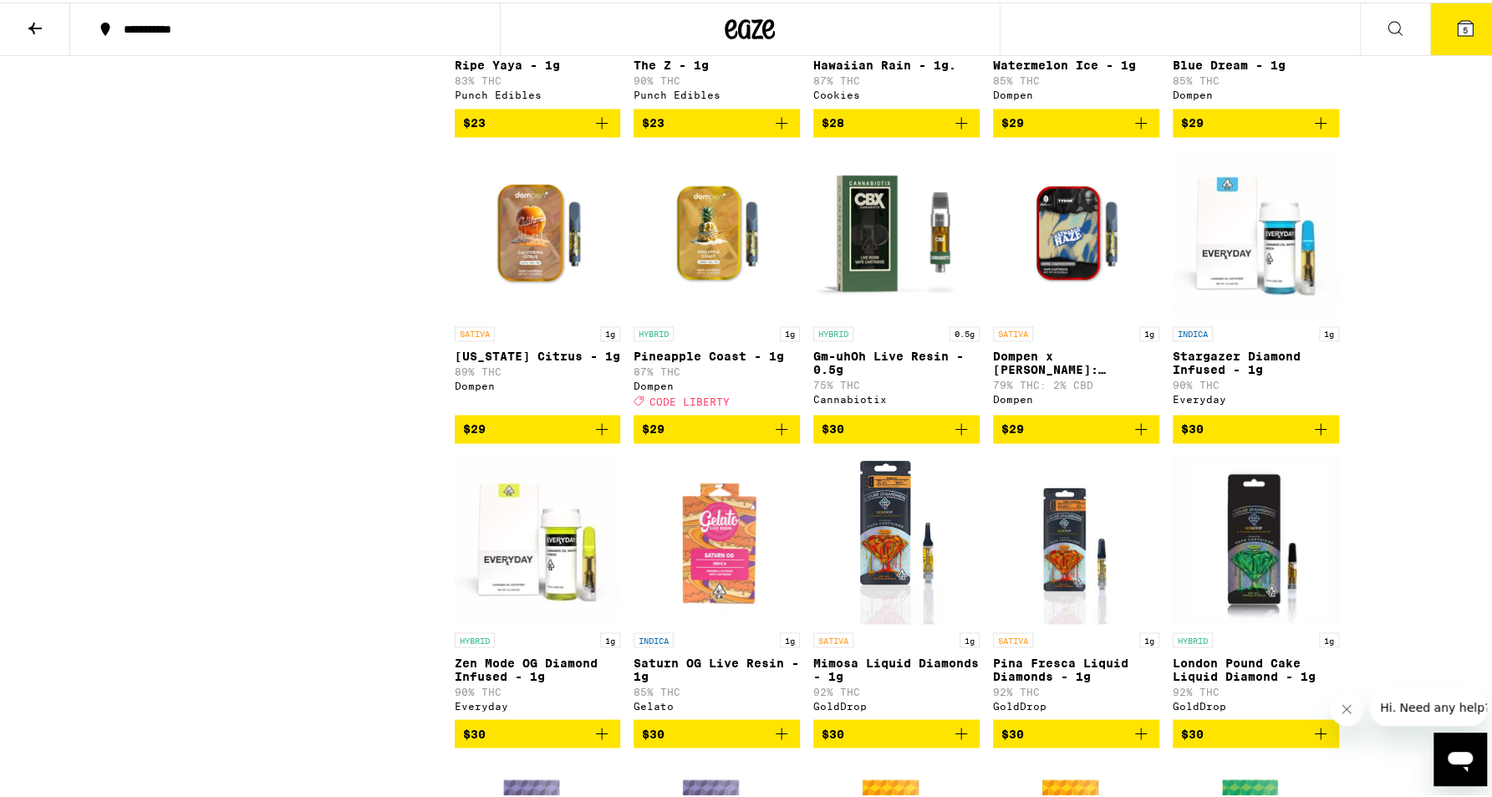
scroll to position [1672, 0]
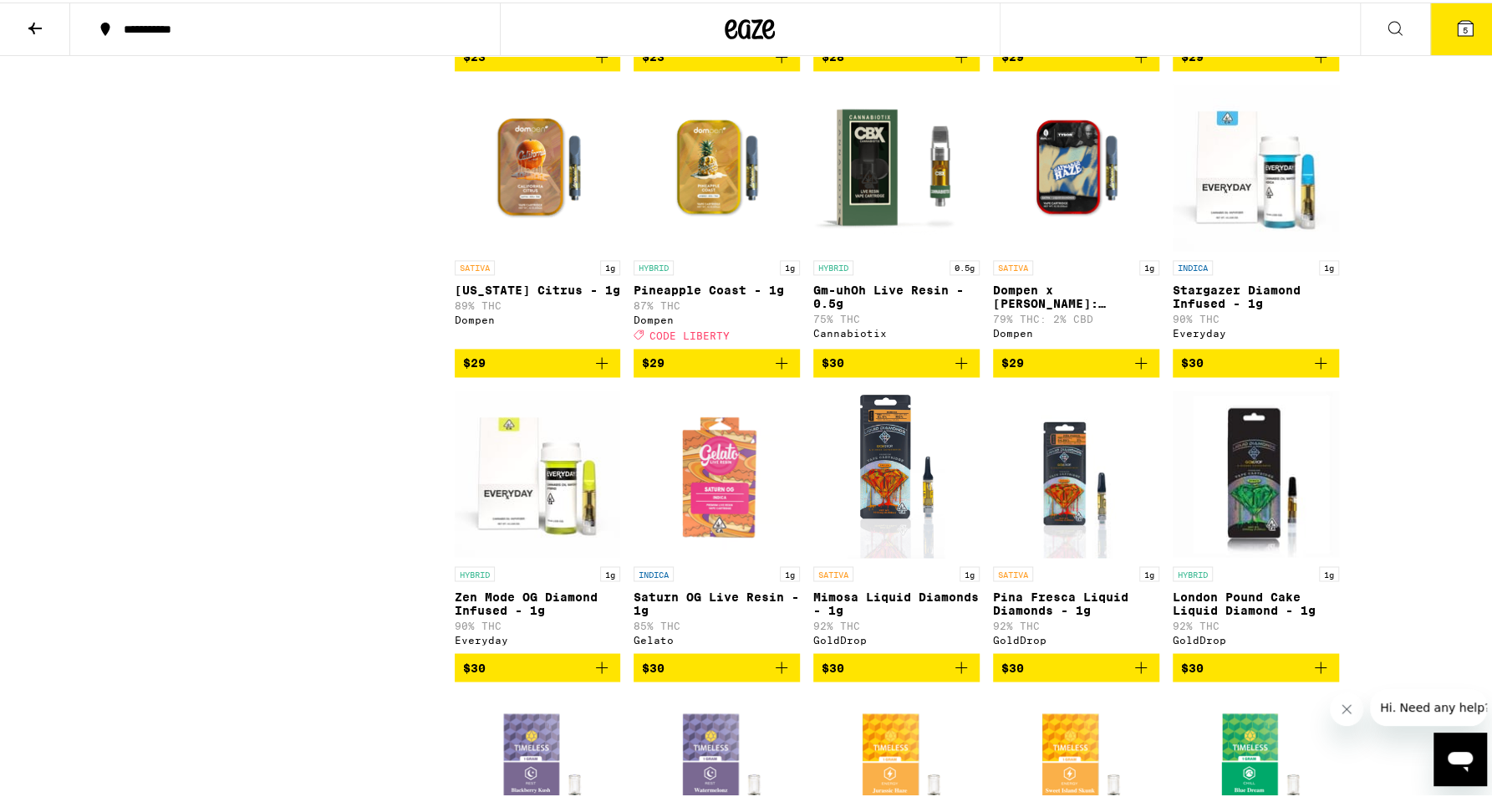
click at [955, 370] on icon "Add to bag" at bounding box center [961, 360] width 20 height 20
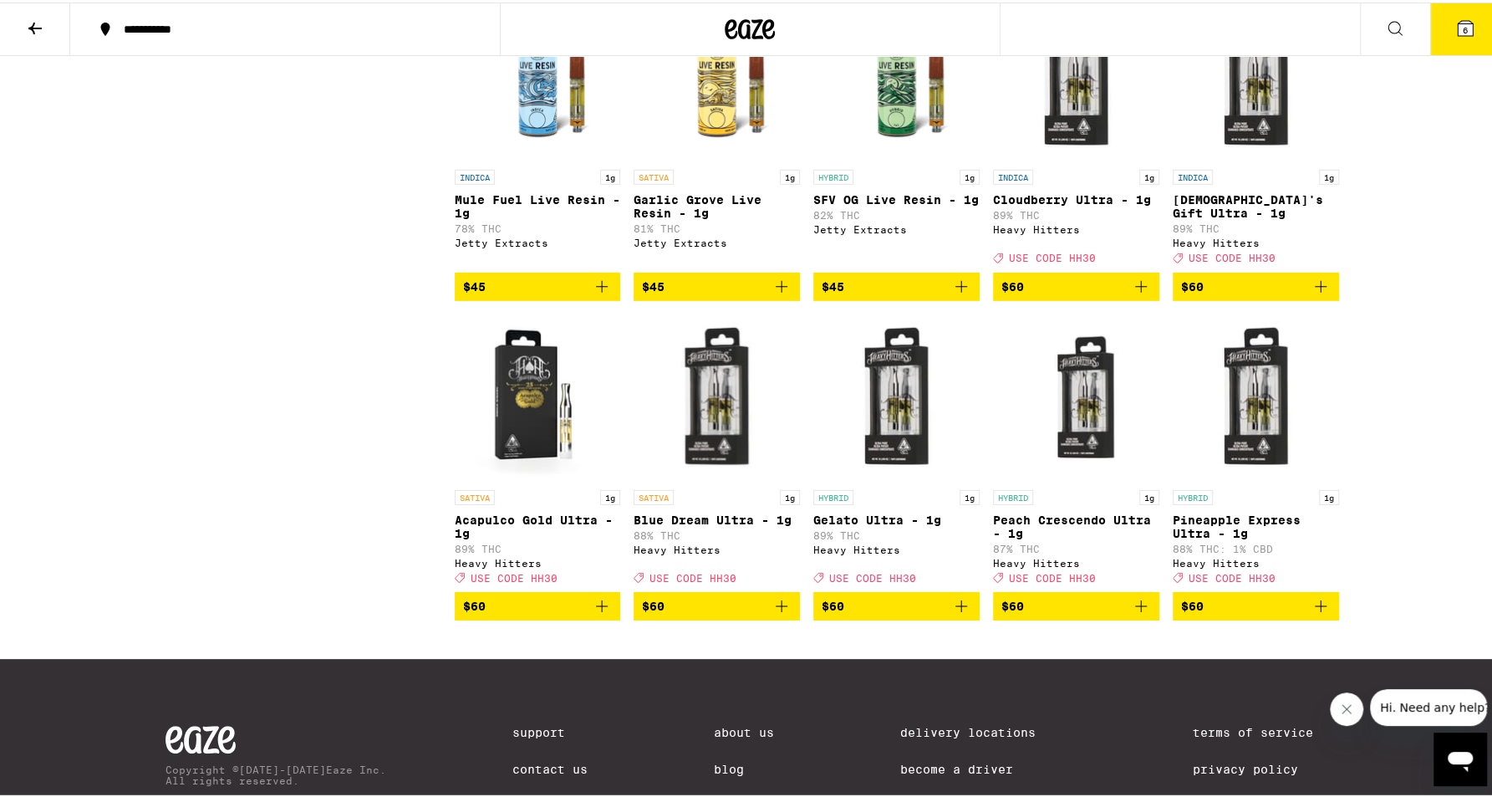
scroll to position [3622, 0]
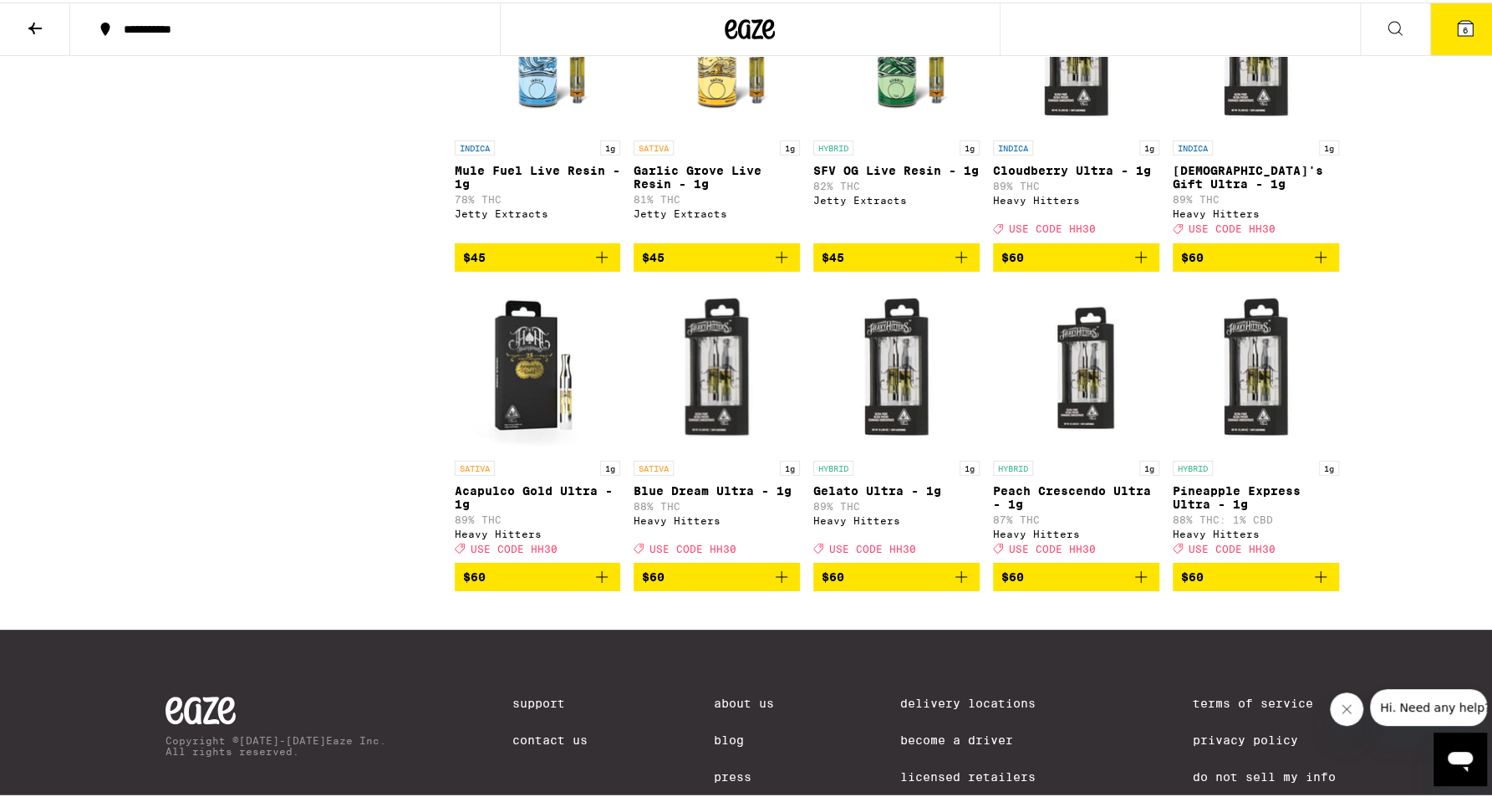
click at [598, 584] on icon "Add to bag" at bounding box center [602, 574] width 20 height 20
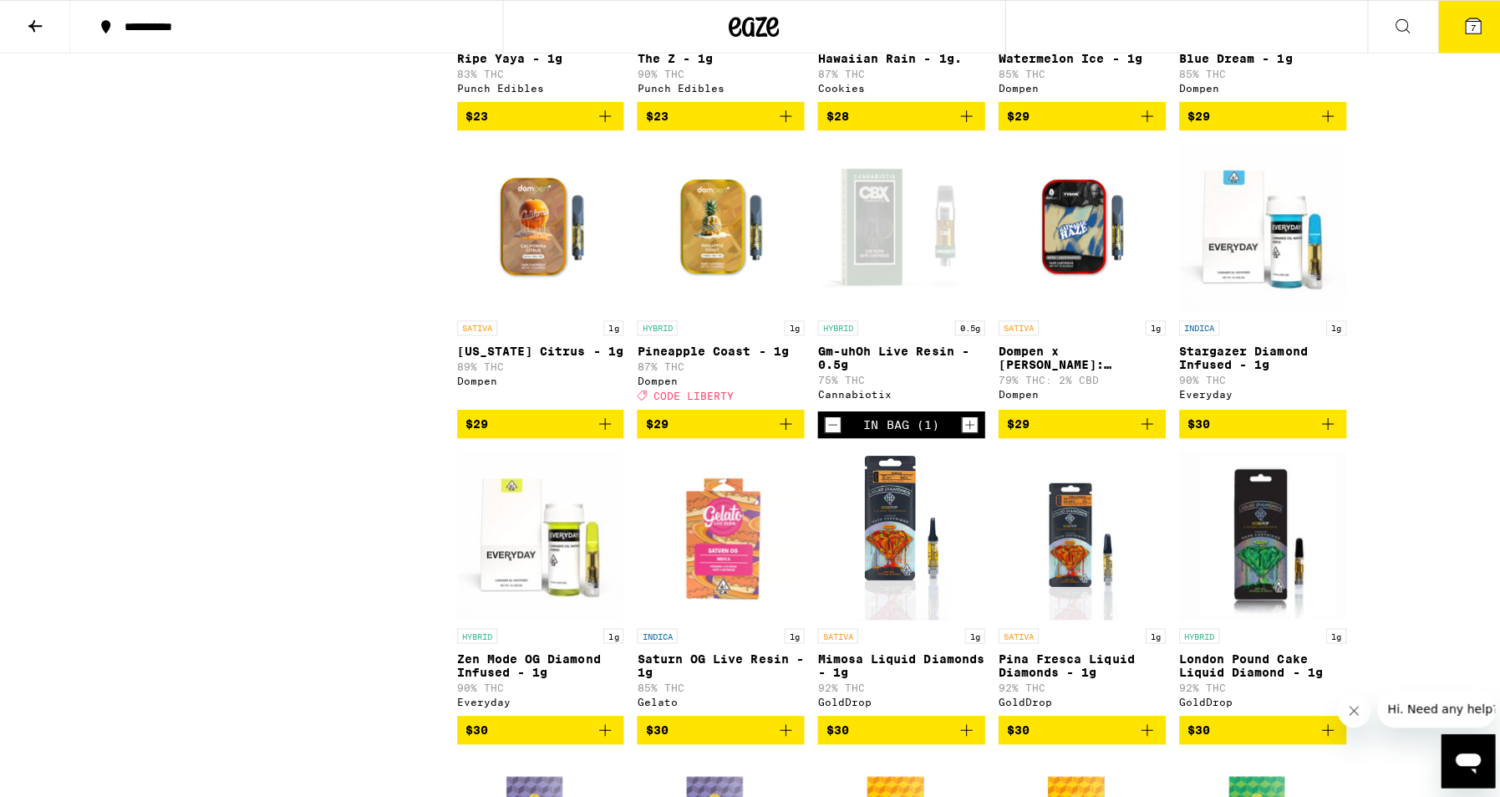
scroll to position [1672, 0]
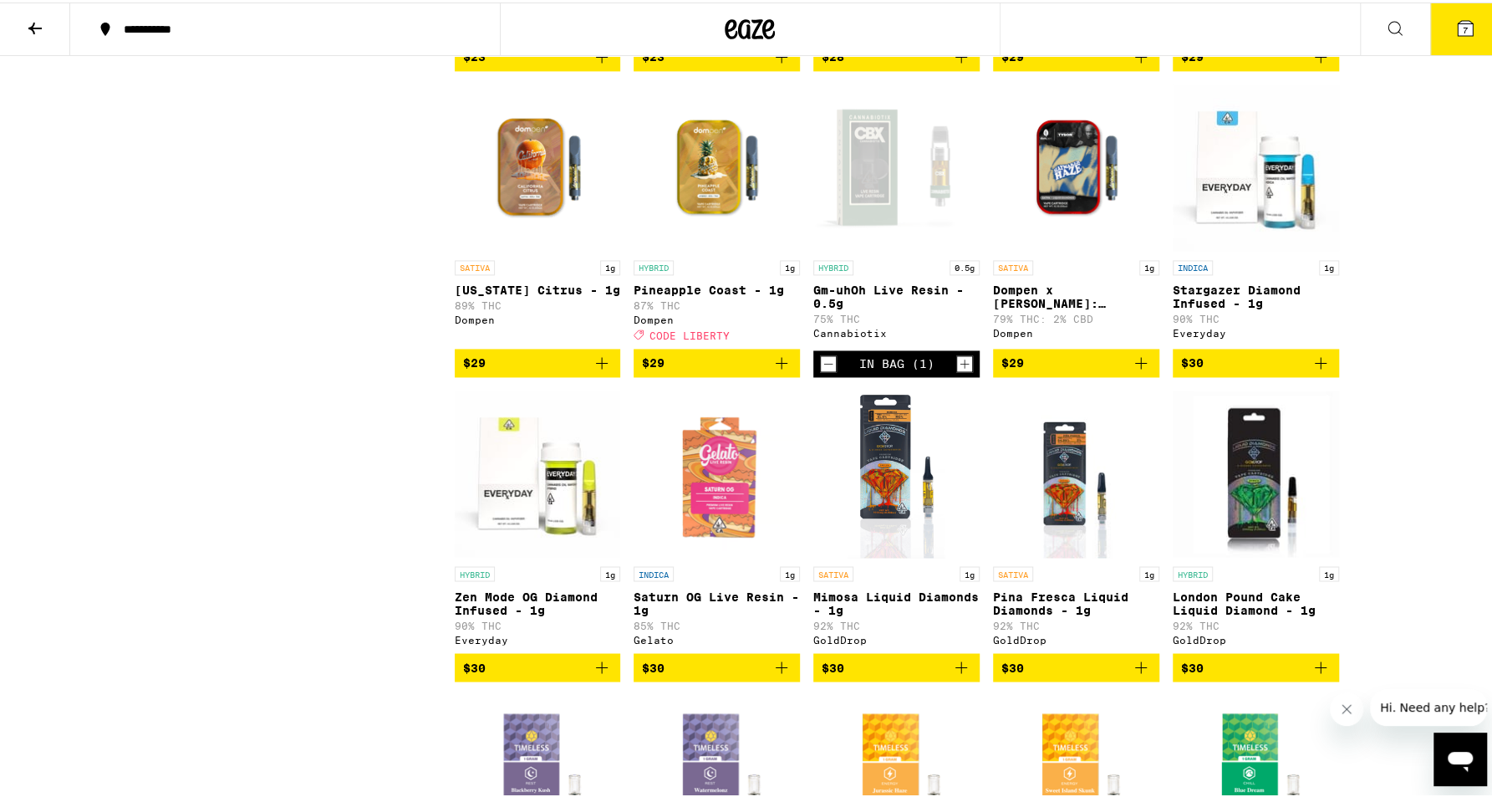
click at [962, 371] on icon "Increment" at bounding box center [964, 361] width 15 height 20
click at [1463, 35] on icon at bounding box center [1465, 26] width 20 height 20
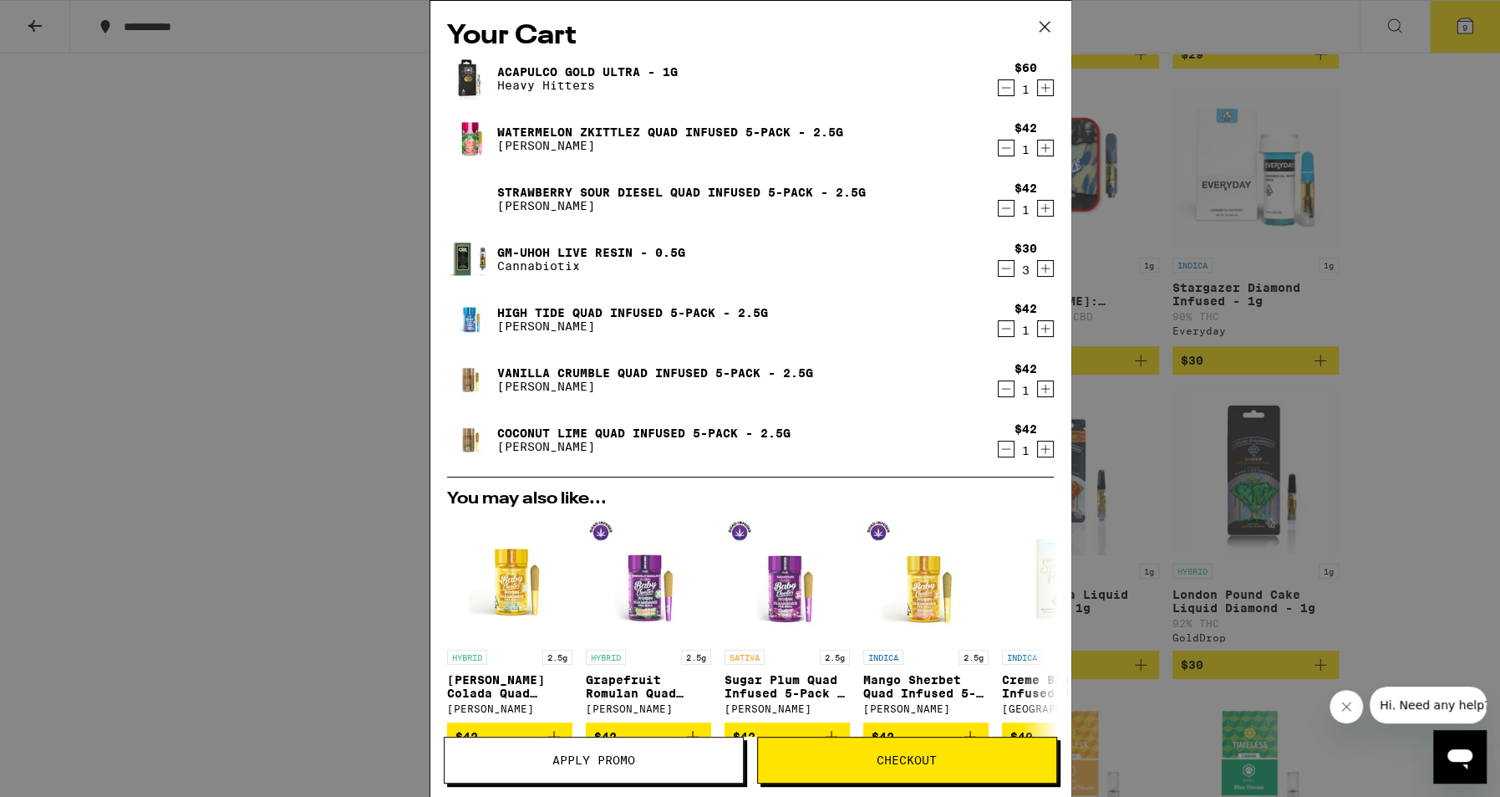
click at [645, 769] on button "Apply Promo" at bounding box center [594, 759] width 300 height 47
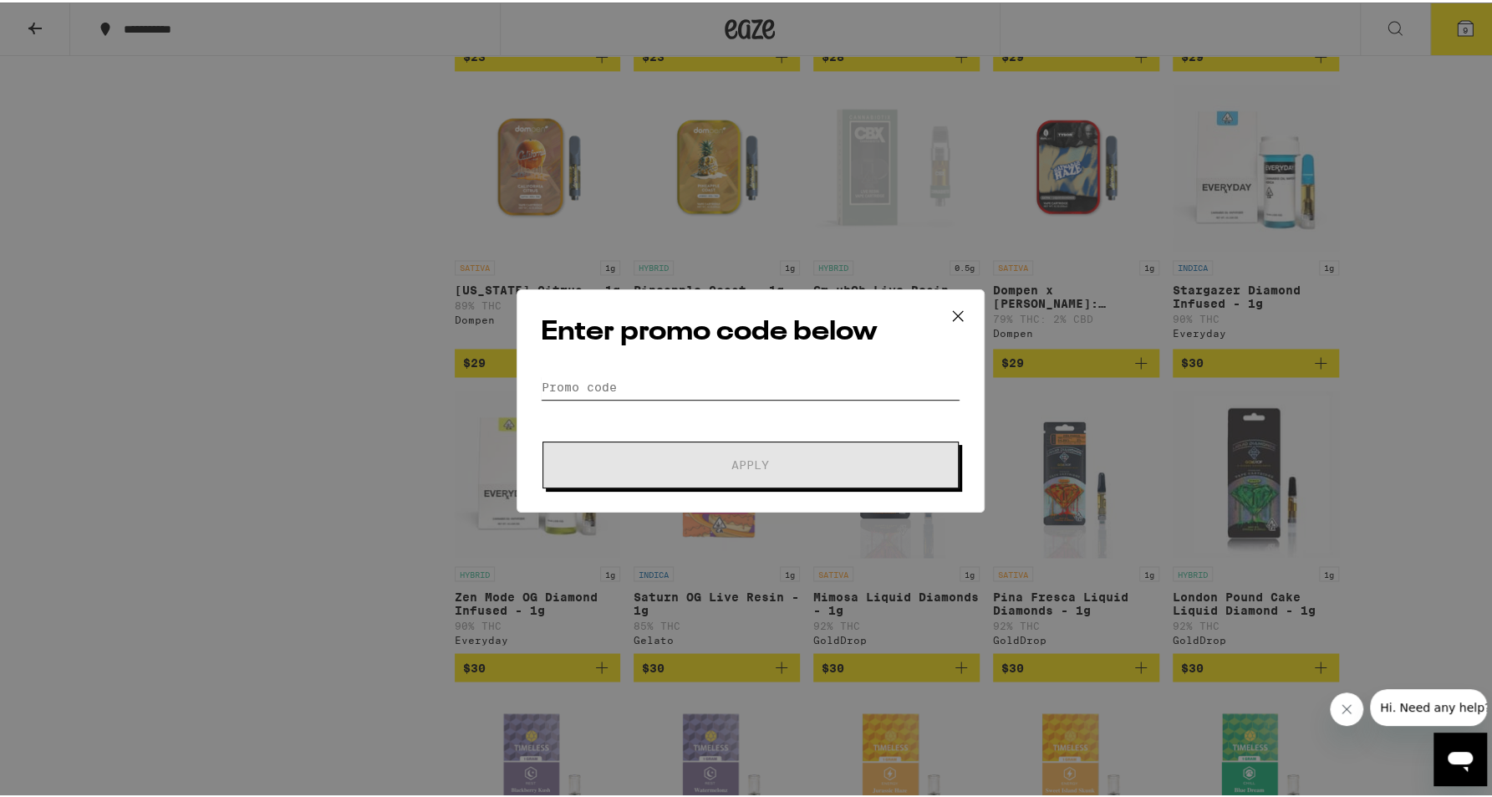
click at [674, 386] on input "Promo Code" at bounding box center [751, 384] width 420 height 25
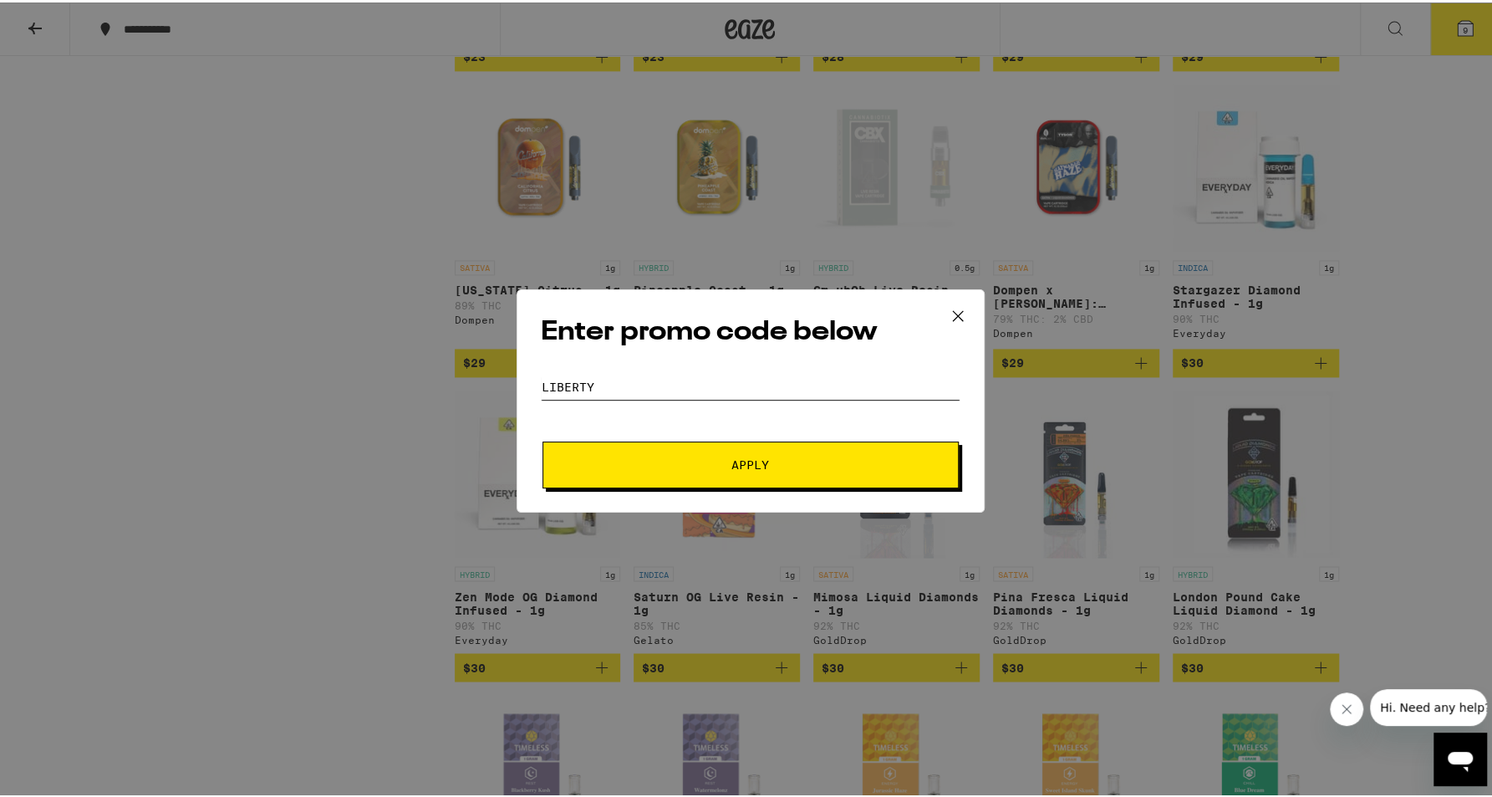
type input "LIBERTY"
click at [542, 439] on button "Apply" at bounding box center [750, 462] width 416 height 47
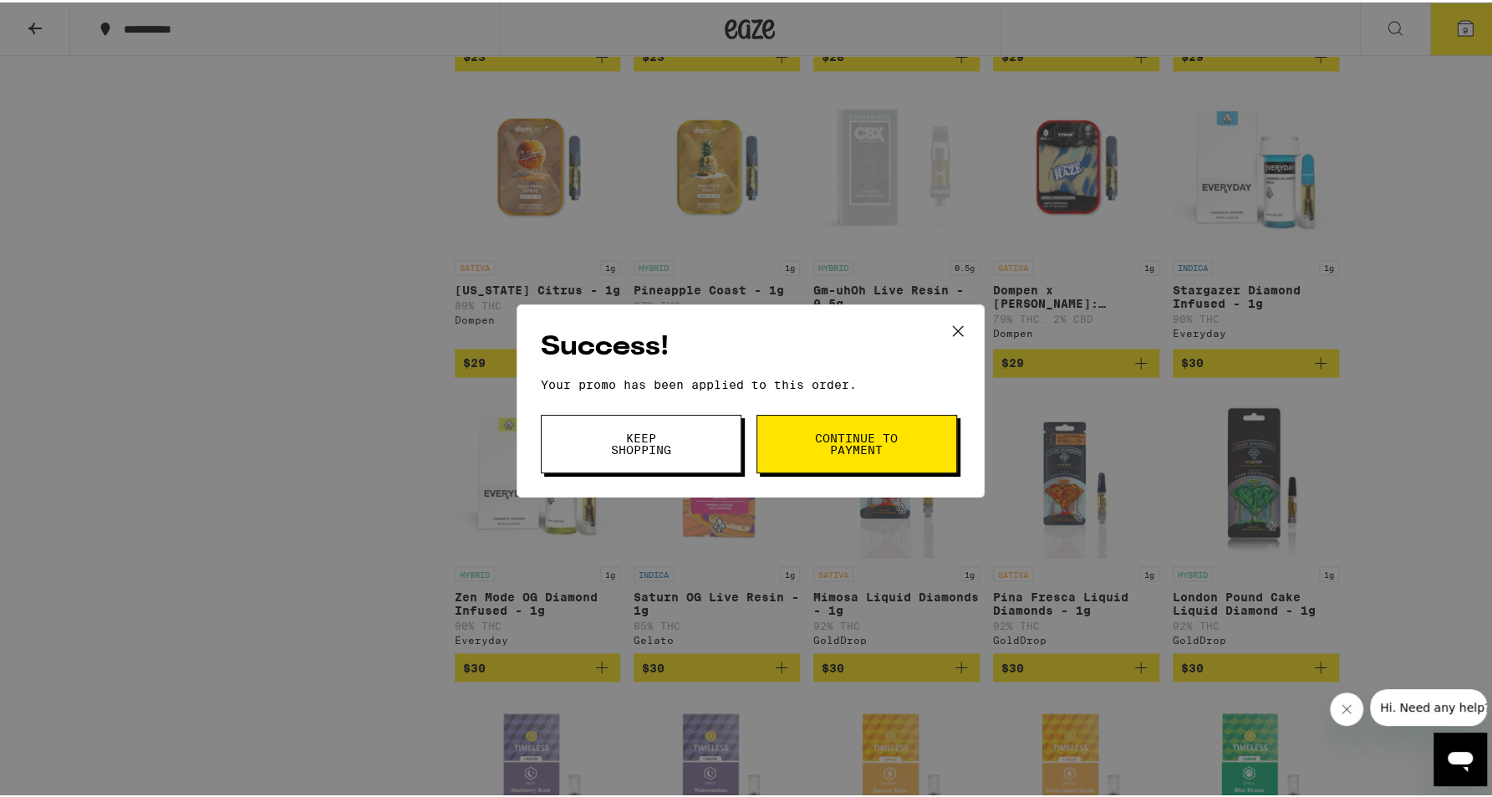
click at [670, 438] on span "Keep Shopping" at bounding box center [640, 441] width 85 height 23
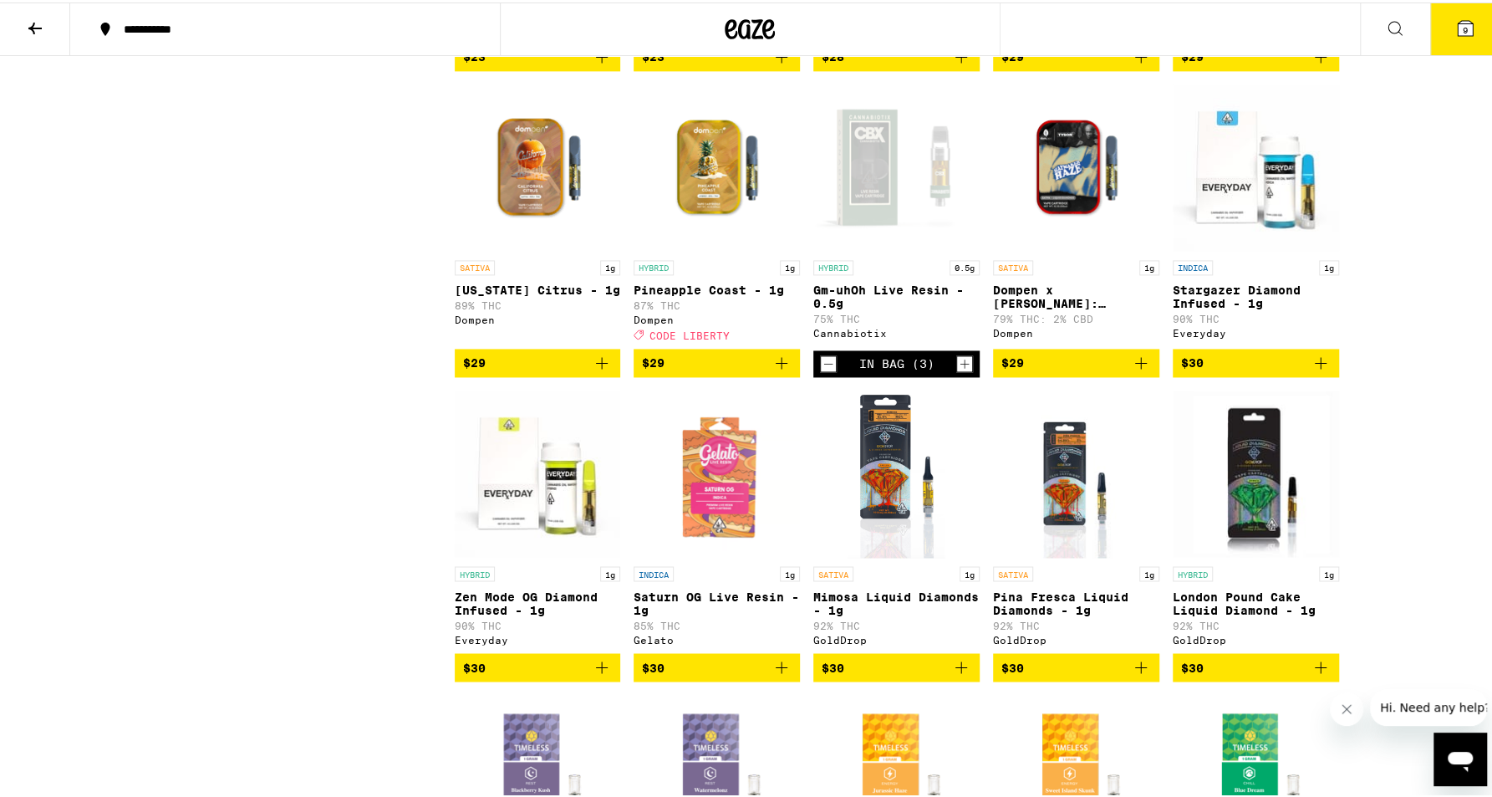
click at [1443, 40] on button "9" at bounding box center [1465, 27] width 70 height 52
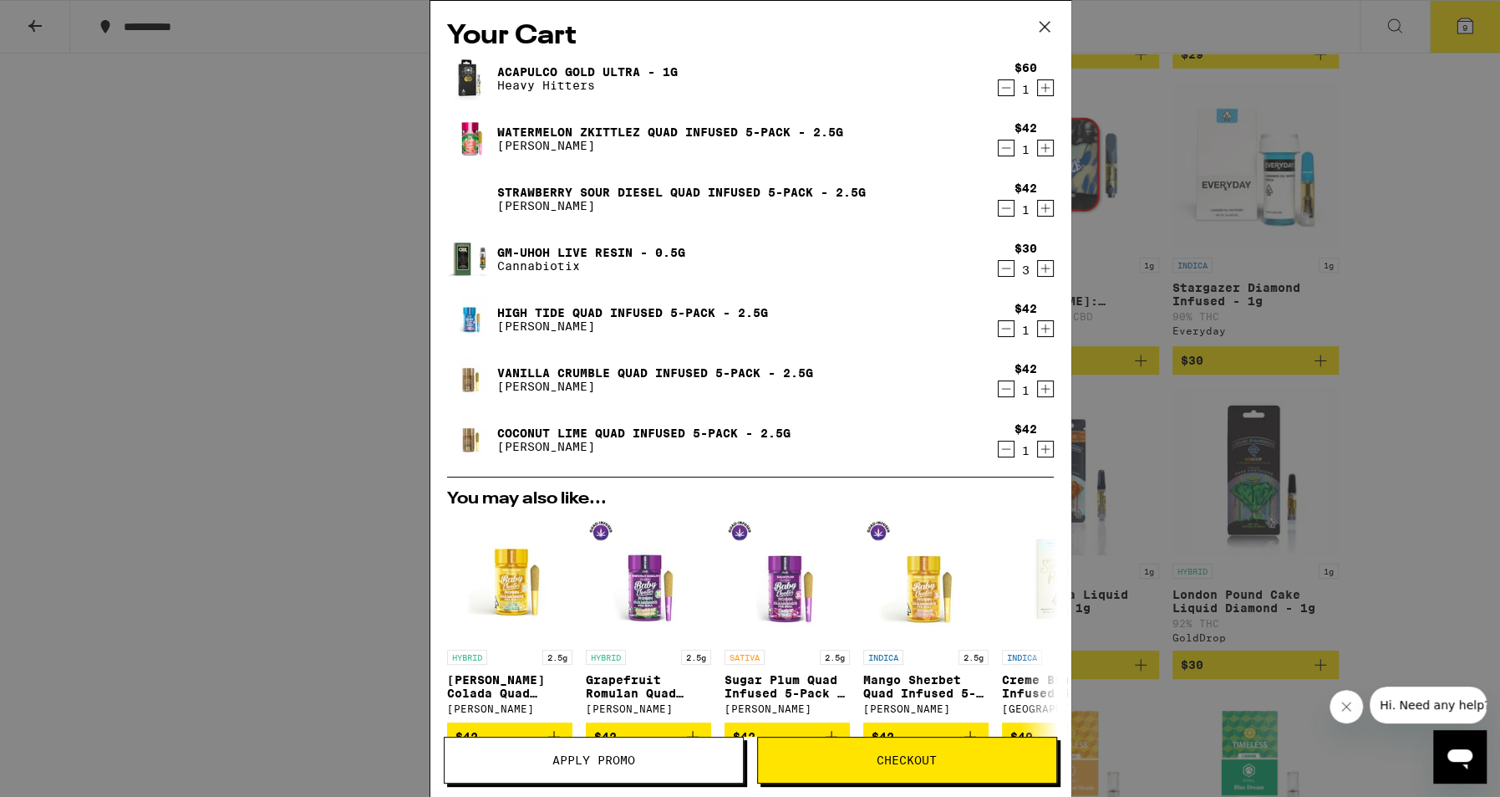
click at [630, 761] on span "Apply Promo" at bounding box center [594, 760] width 83 height 12
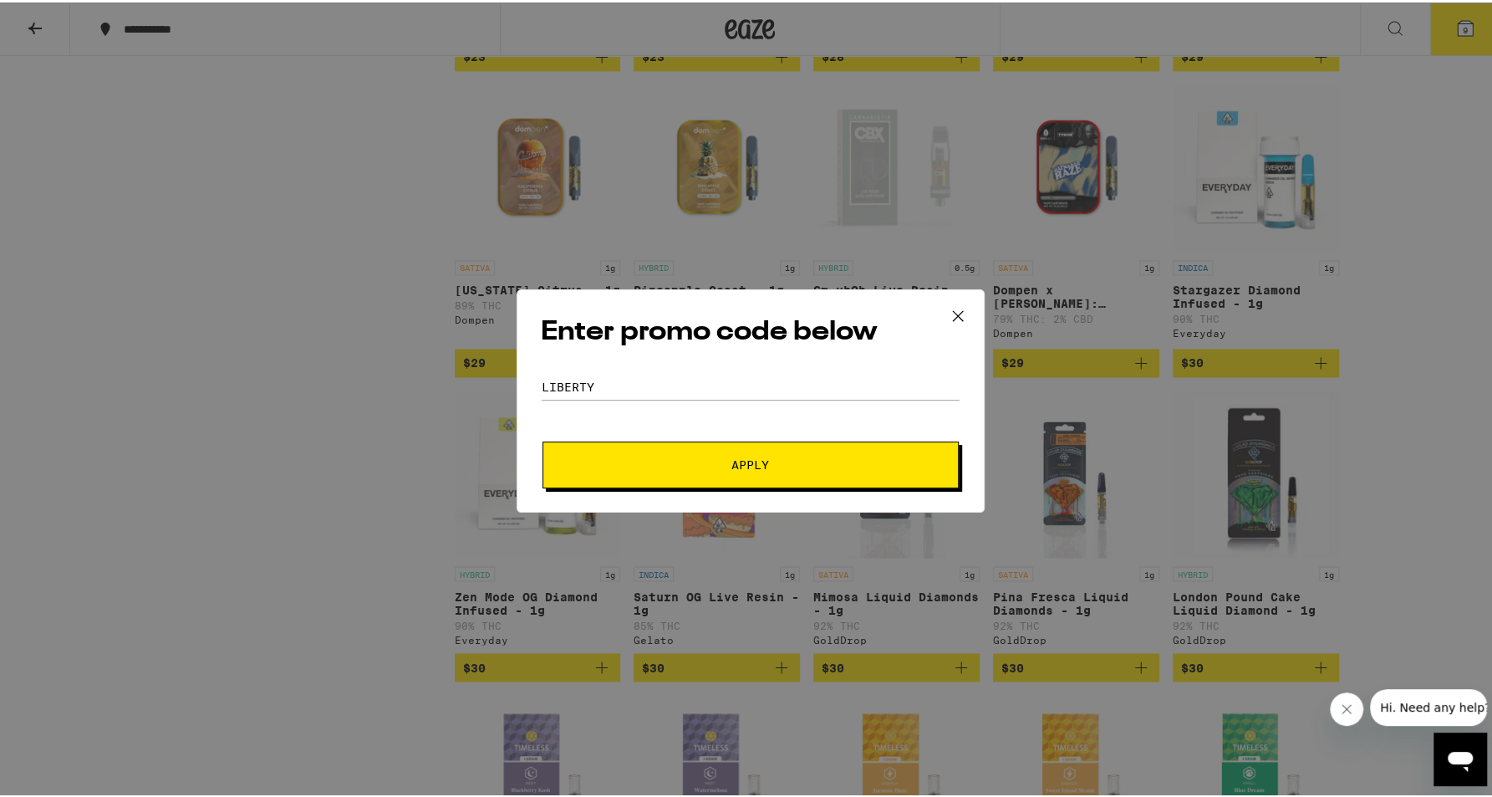
click at [948, 311] on icon at bounding box center [957, 313] width 25 height 25
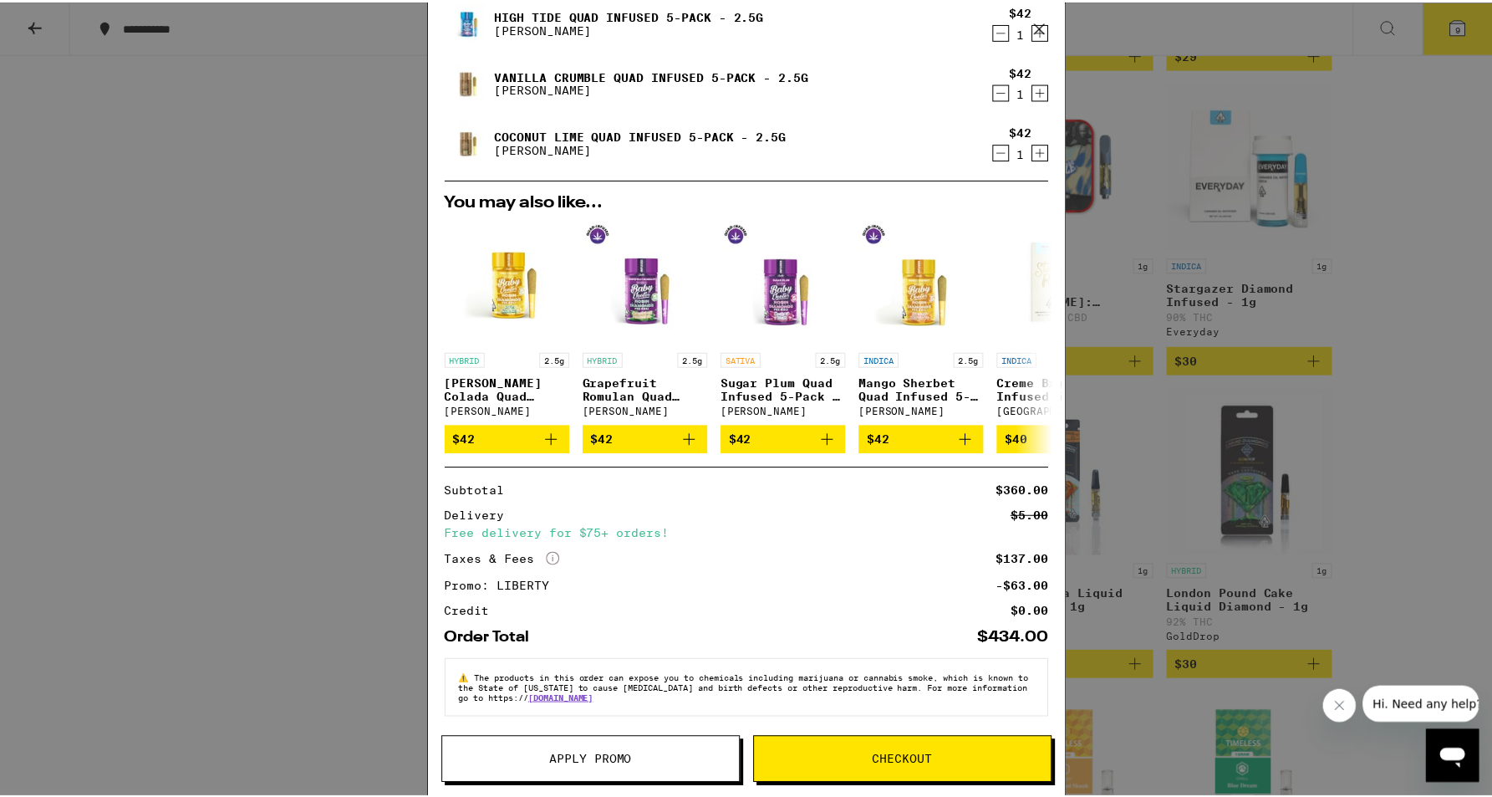
scroll to position [308, 0]
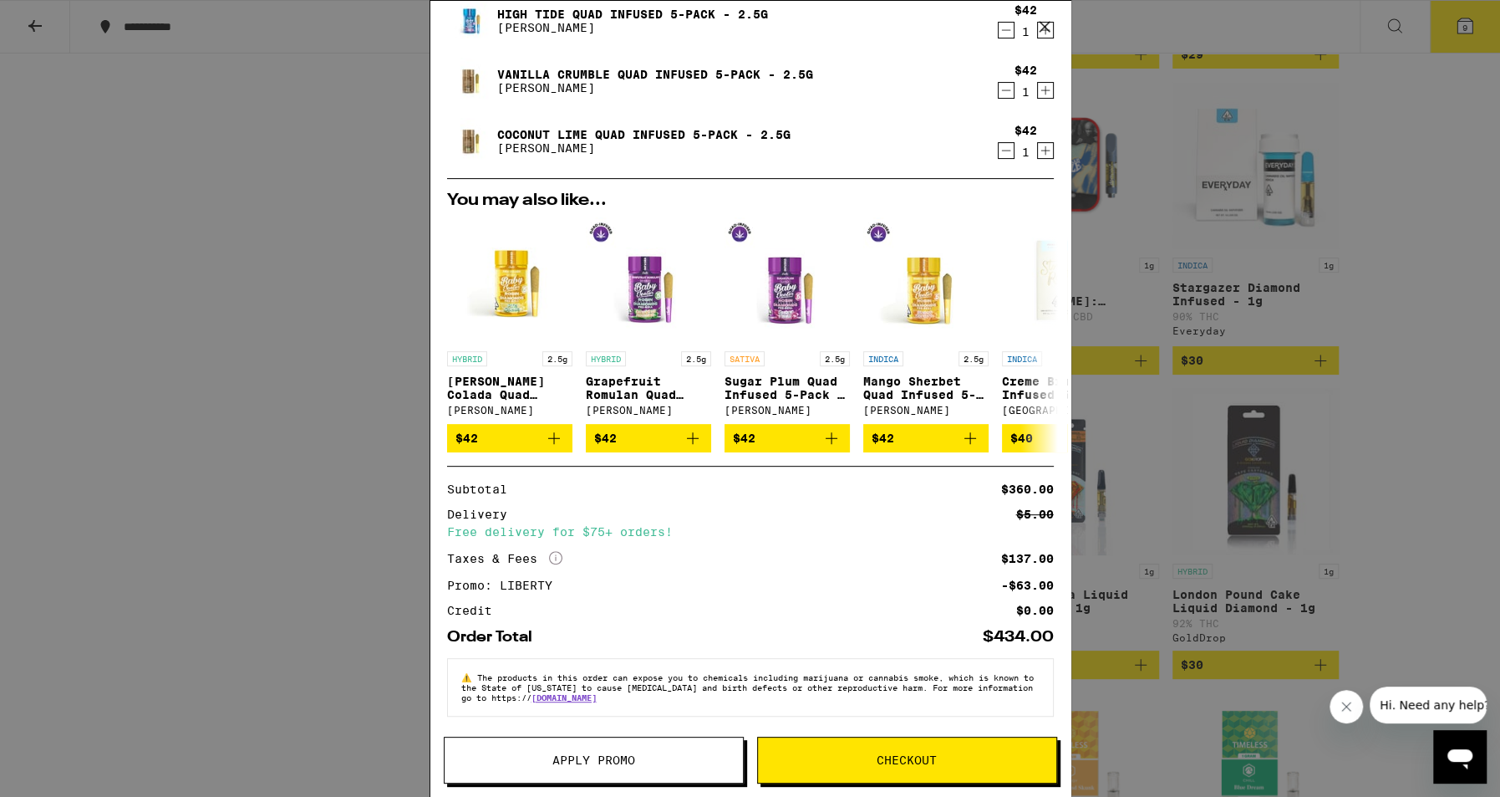
click at [644, 766] on button "Apply Promo" at bounding box center [594, 759] width 300 height 47
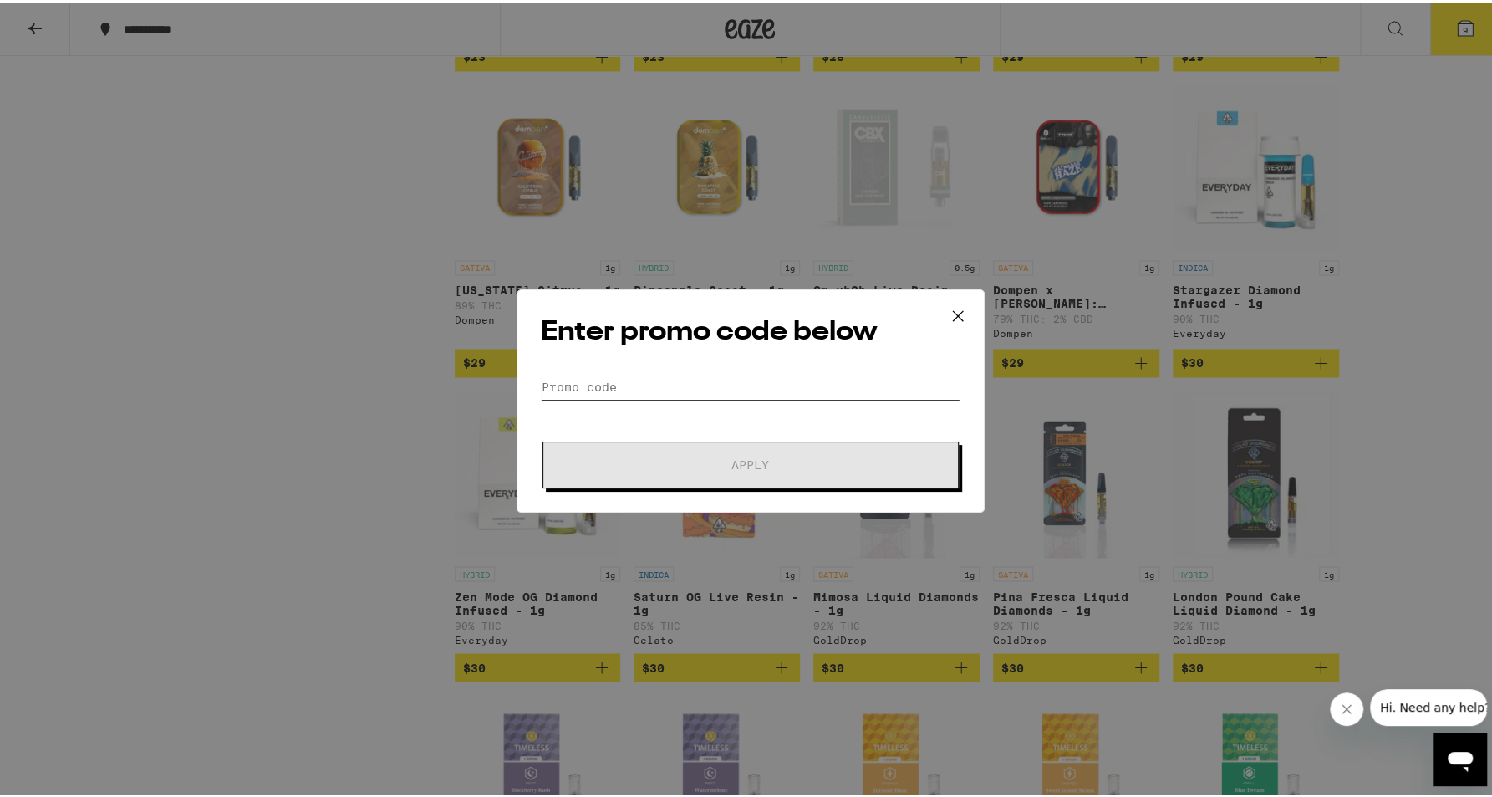
click at [665, 376] on input "Promo Code" at bounding box center [751, 384] width 420 height 25
drag, startPoint x: 948, startPoint y: 309, endPoint x: 948, endPoint y: 321, distance: 11.7
click at [948, 310] on icon at bounding box center [957, 313] width 25 height 25
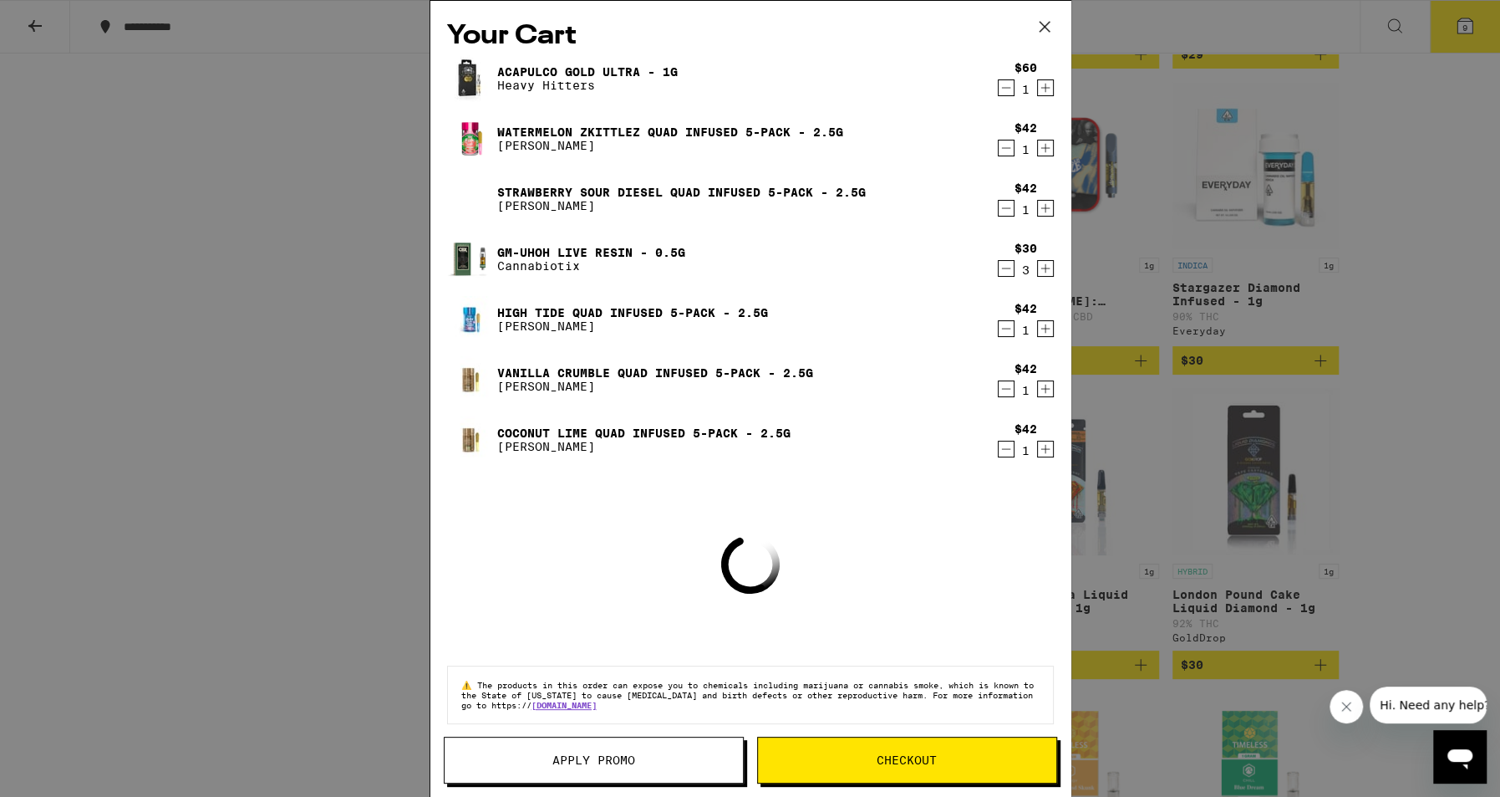
click at [1054, 23] on icon at bounding box center [1044, 26] width 25 height 25
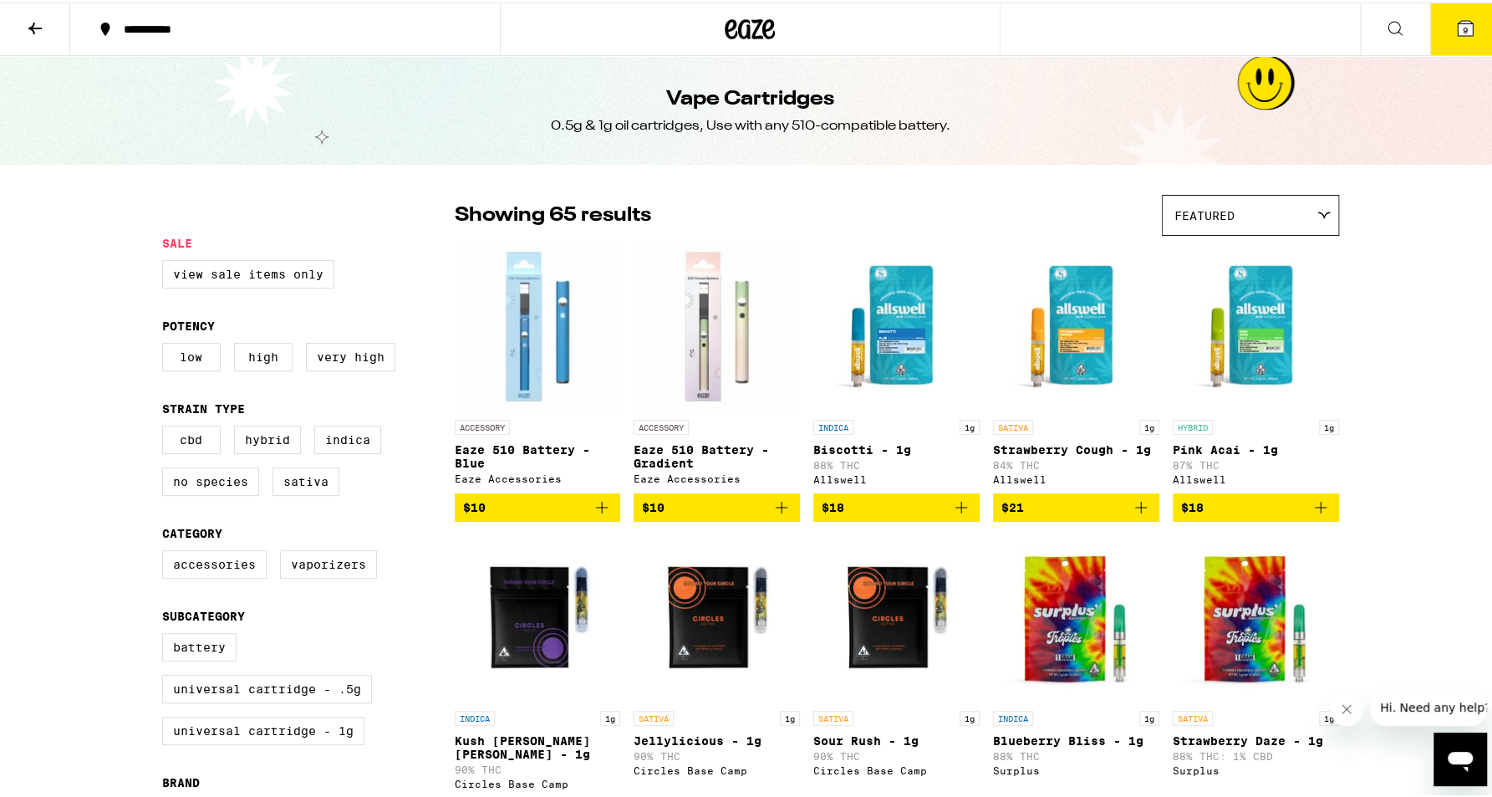
click at [38, 30] on icon at bounding box center [35, 26] width 20 height 20
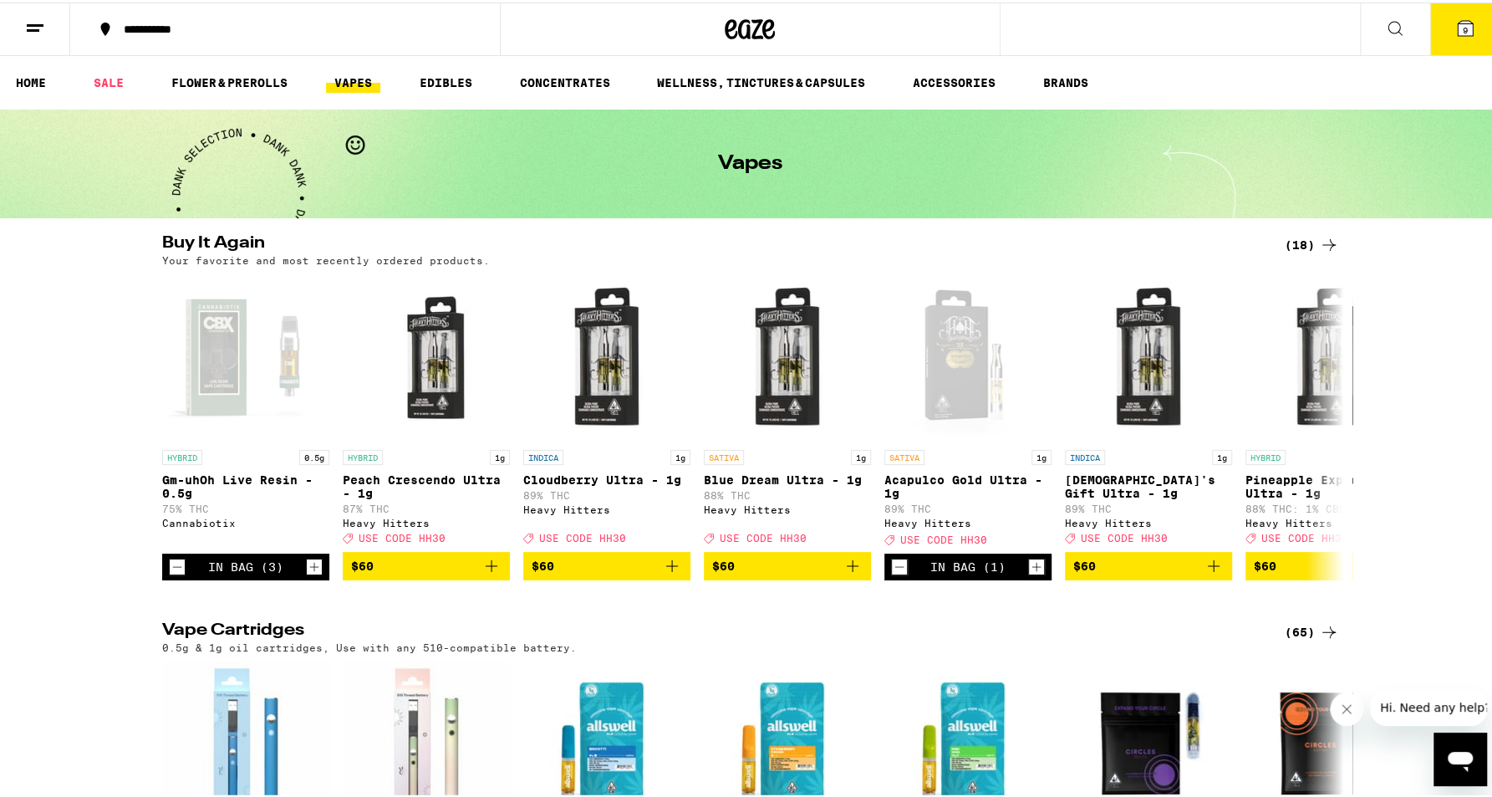
click at [1466, 28] on button "9" at bounding box center [1465, 27] width 70 height 52
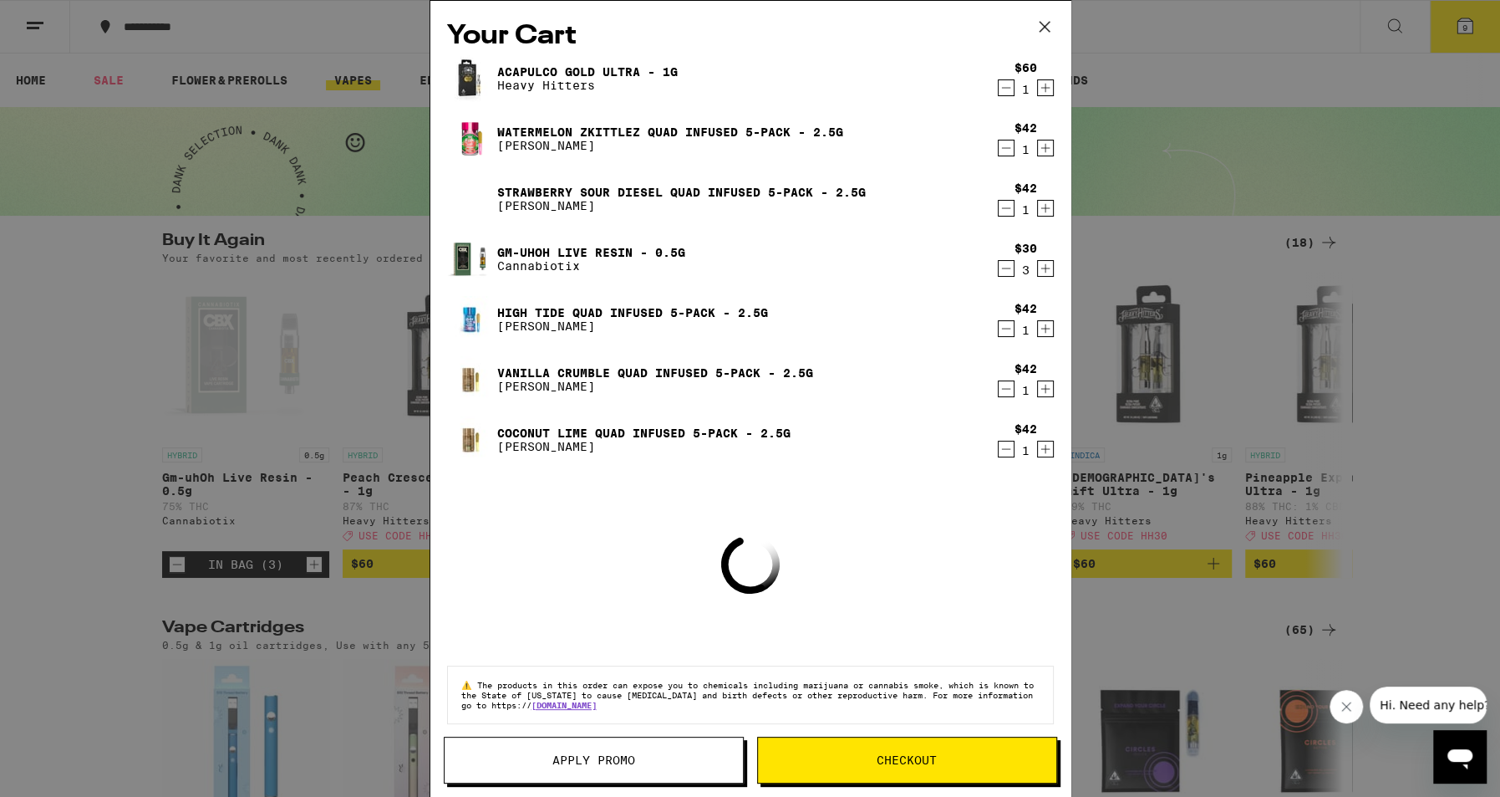
click at [663, 752] on button "Apply Promo" at bounding box center [594, 759] width 300 height 47
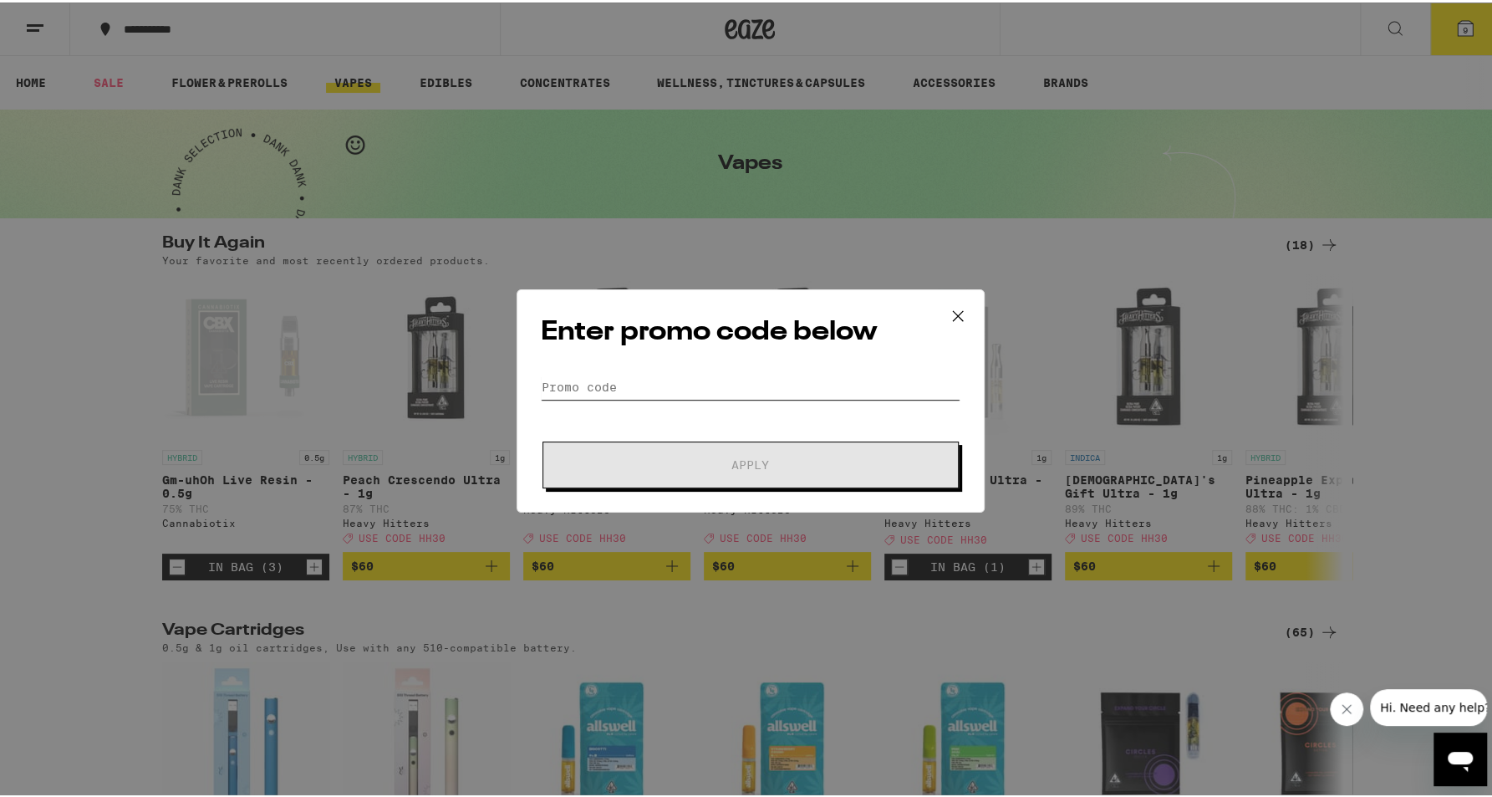
click at [664, 383] on input "Promo Code" at bounding box center [751, 384] width 420 height 25
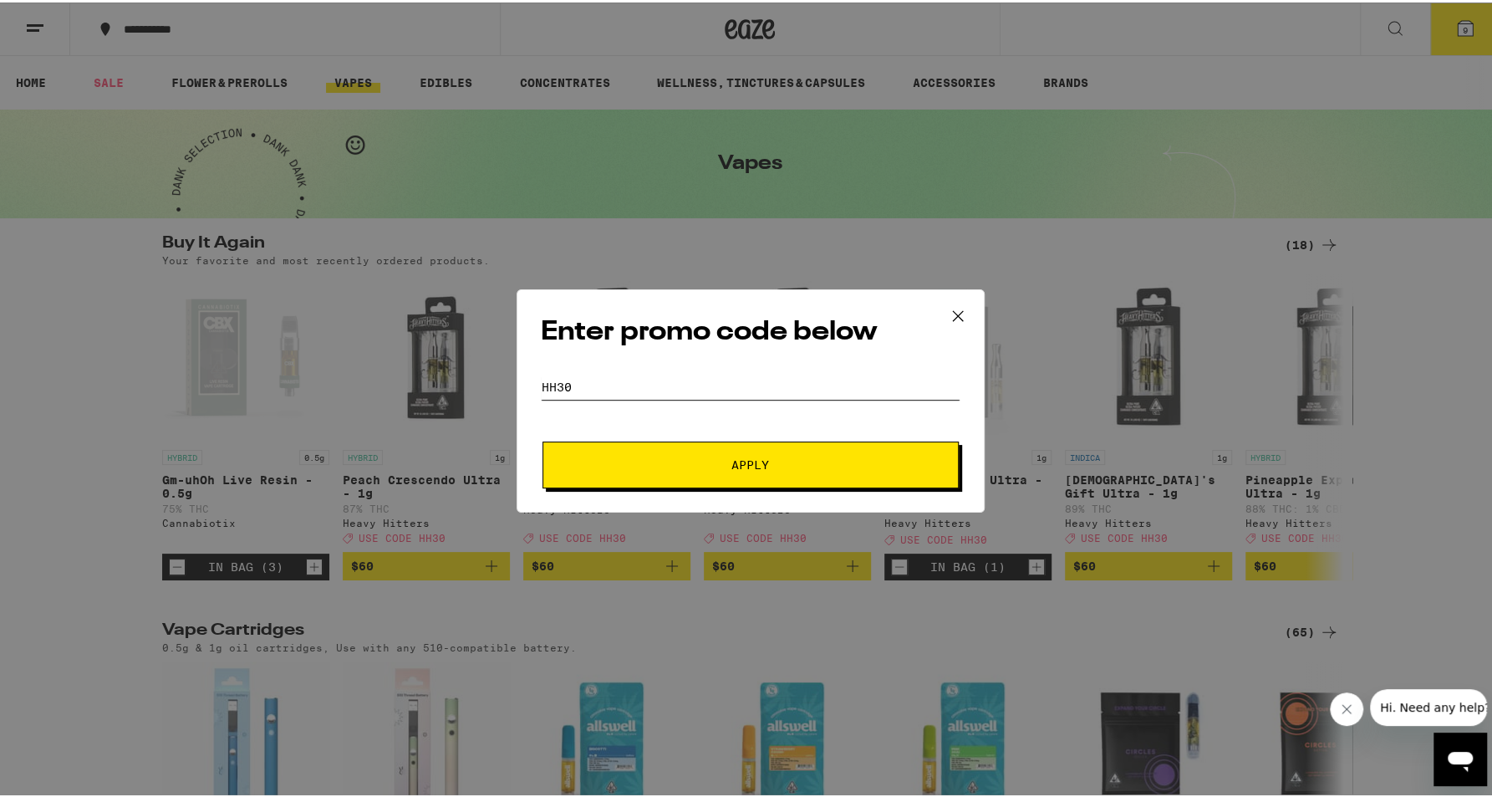
type input "hh30"
click at [729, 475] on button "Apply" at bounding box center [750, 462] width 416 height 47
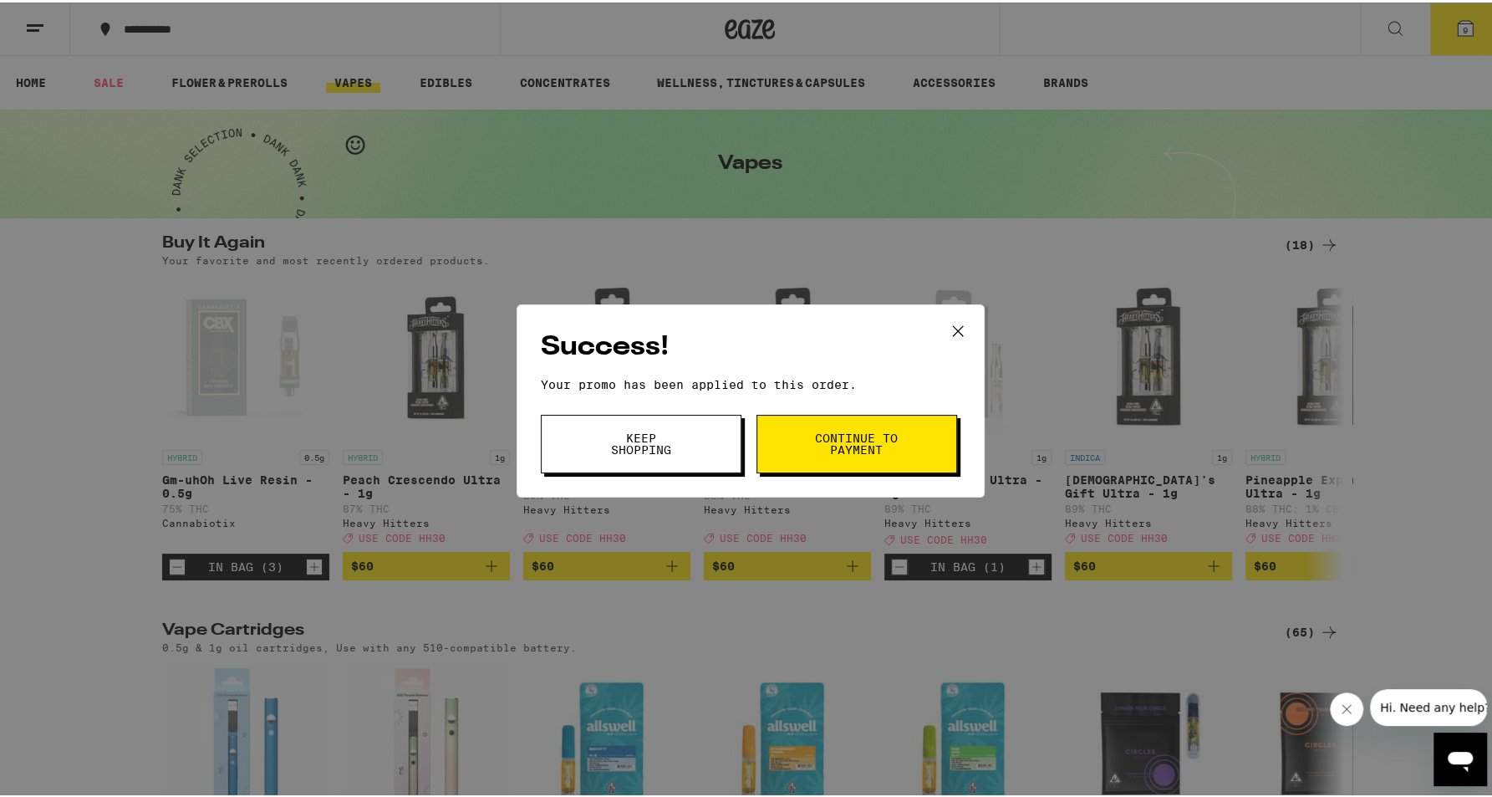
click at [676, 448] on span "Keep Shopping" at bounding box center [640, 441] width 85 height 23
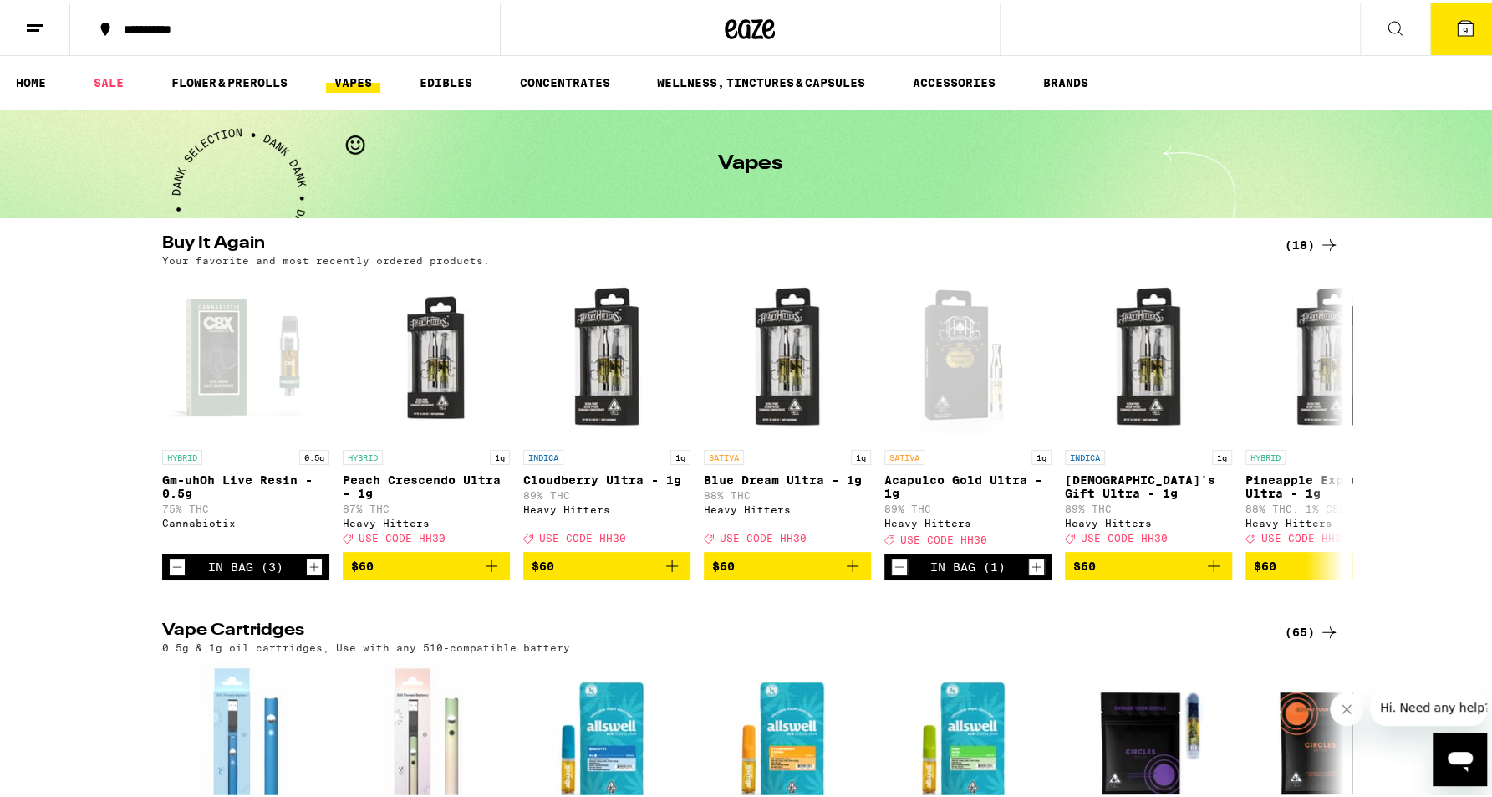
click at [1466, 35] on button "9" at bounding box center [1465, 27] width 70 height 52
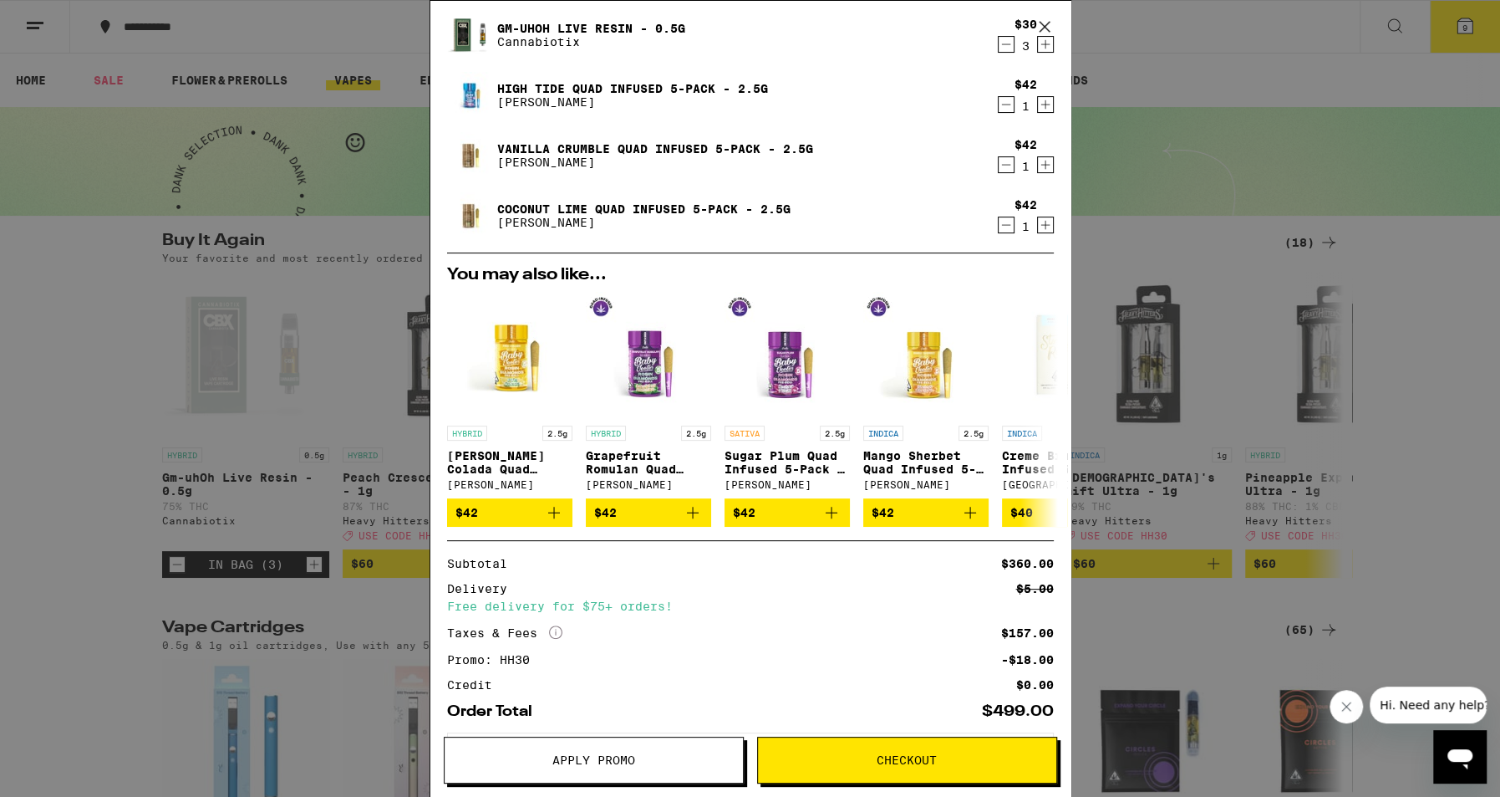
scroll to position [308, 0]
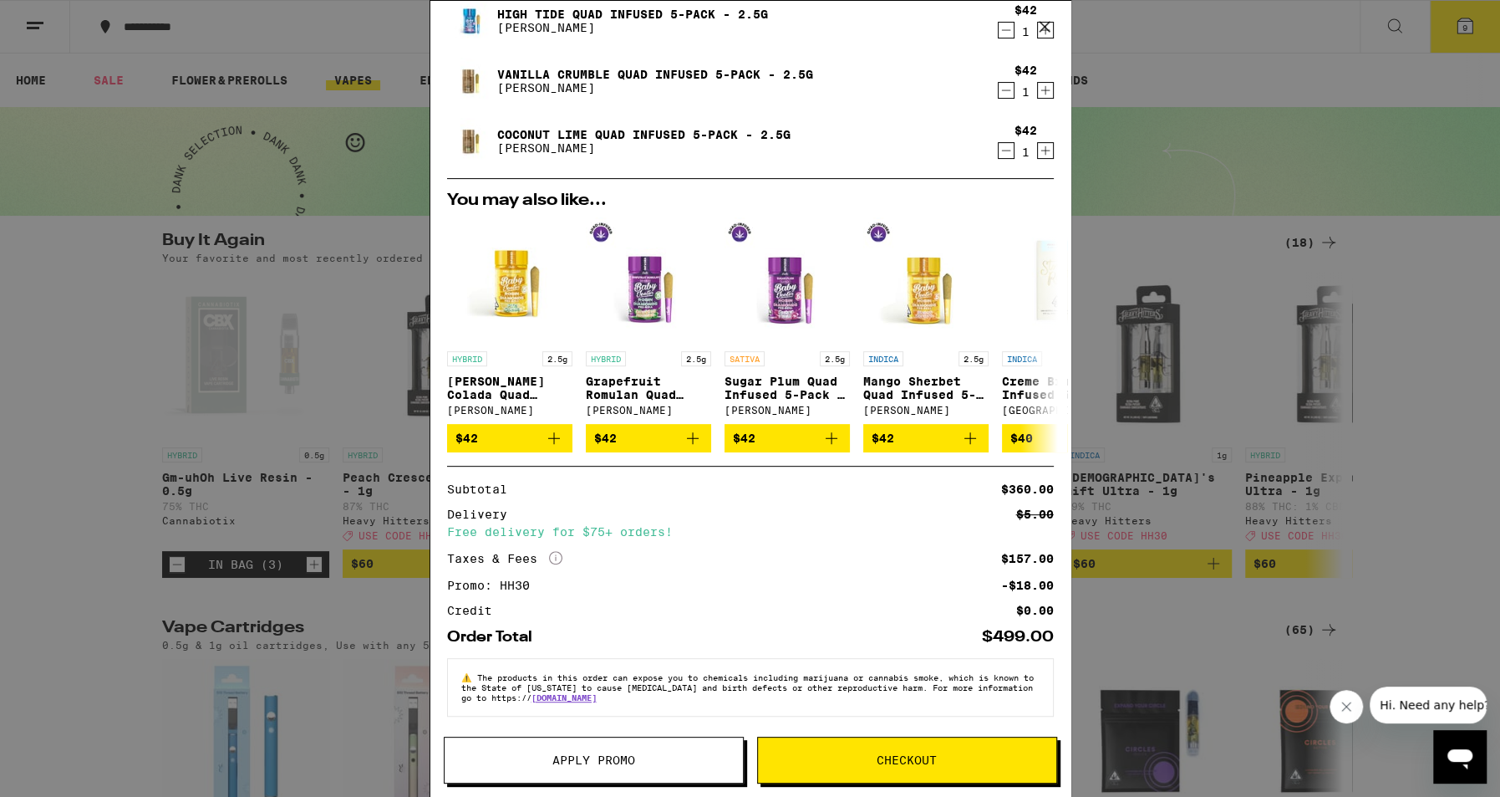
click at [599, 754] on span "Apply Promo" at bounding box center [594, 760] width 83 height 12
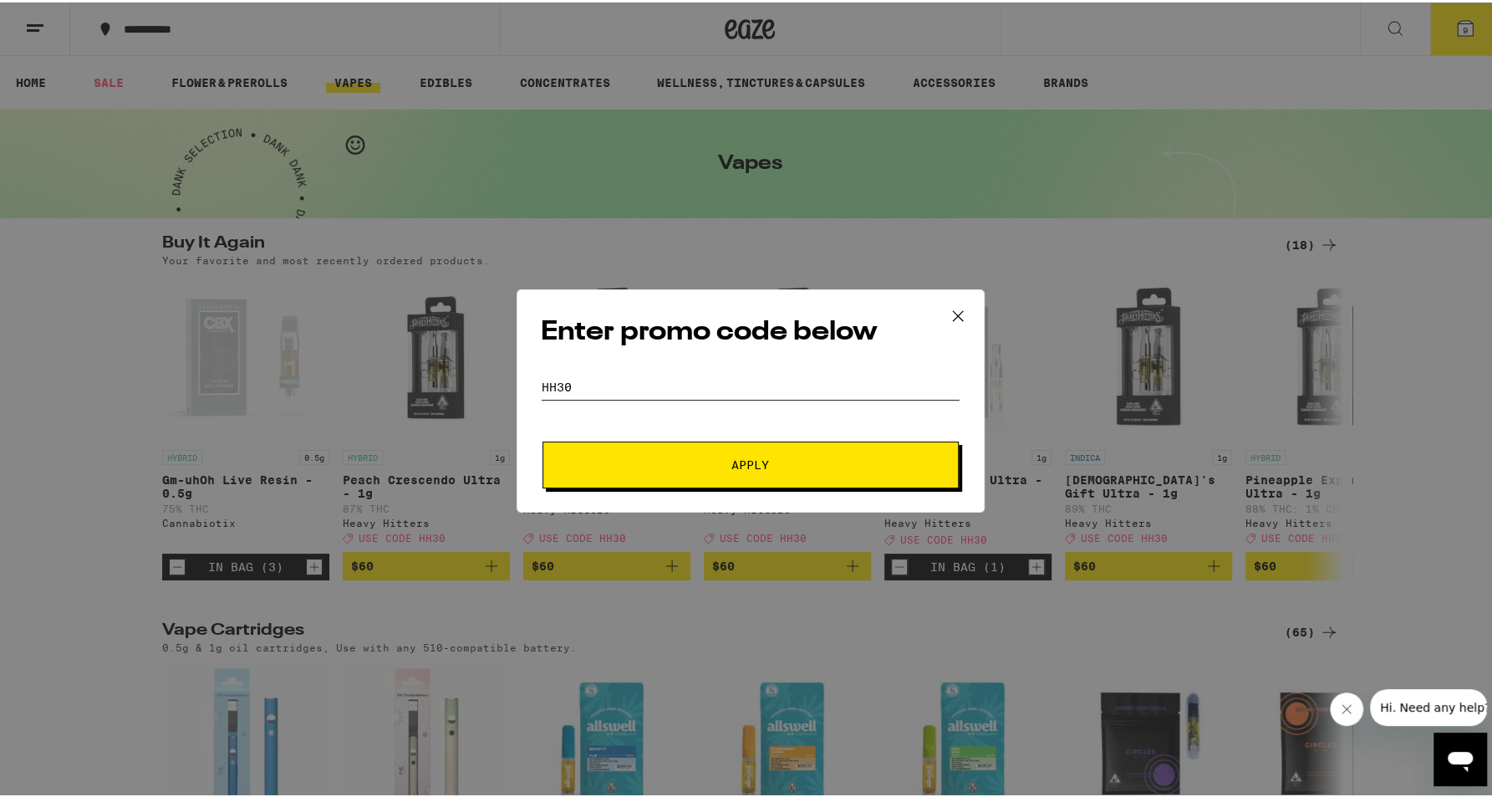
click at [669, 379] on input "hh30" at bounding box center [751, 384] width 420 height 25
click at [668, 379] on input "hh30" at bounding box center [751, 384] width 420 height 25
type input "liberty"
click at [542, 439] on button "Apply" at bounding box center [750, 462] width 416 height 47
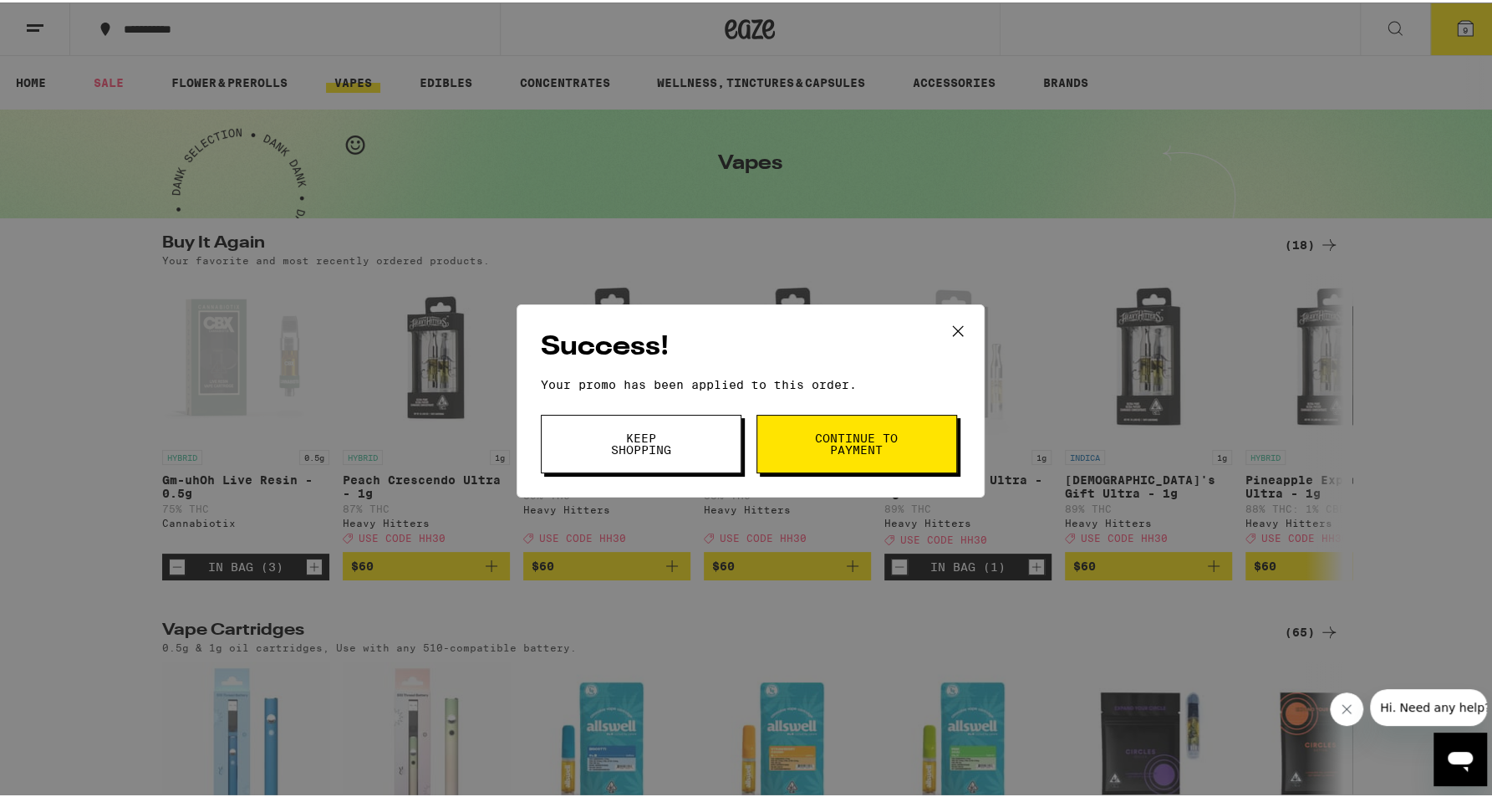
click at [687, 447] on button "Keep Shopping" at bounding box center [641, 441] width 201 height 59
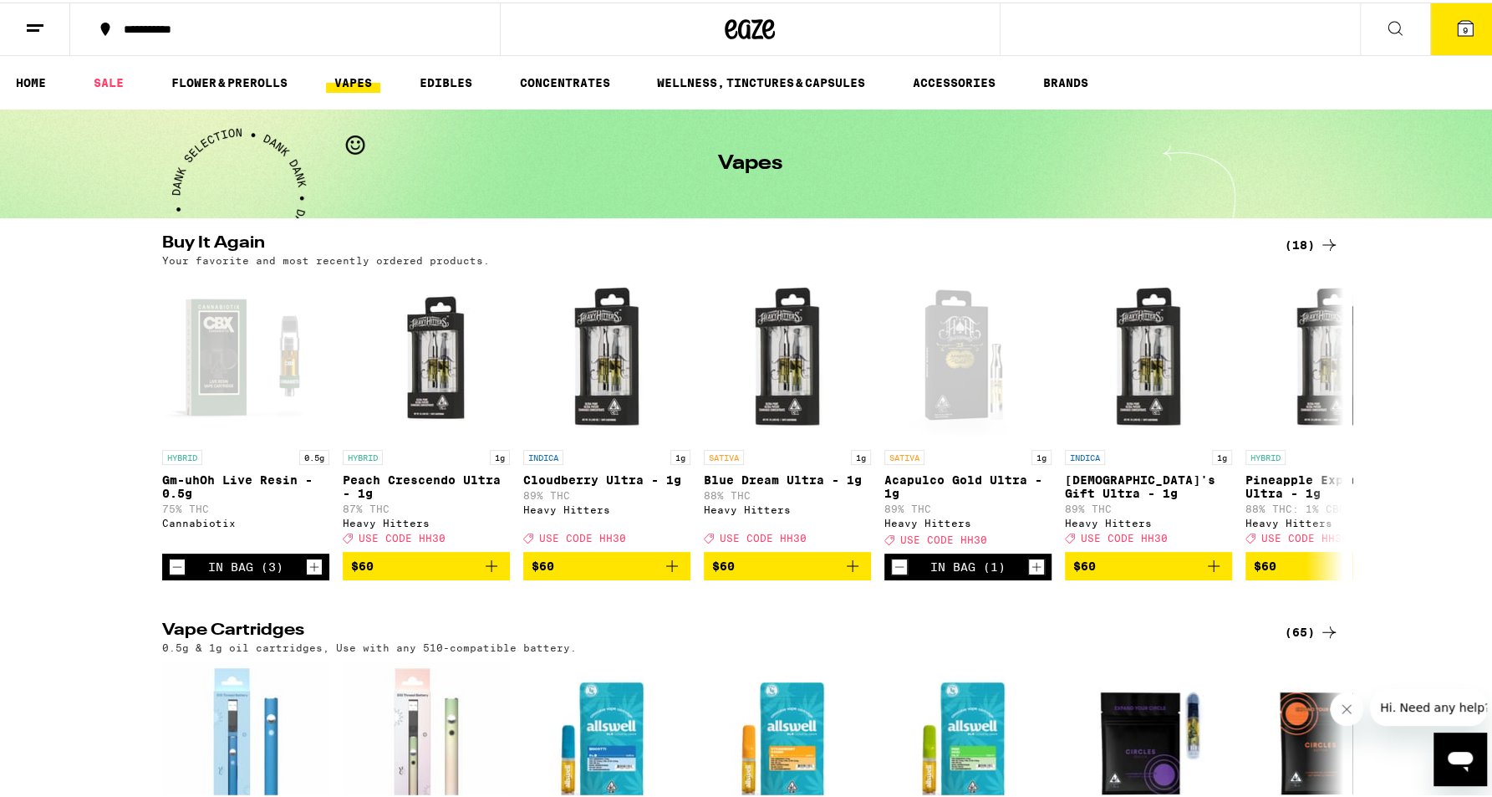
click at [1464, 25] on icon at bounding box center [1465, 25] width 15 height 15
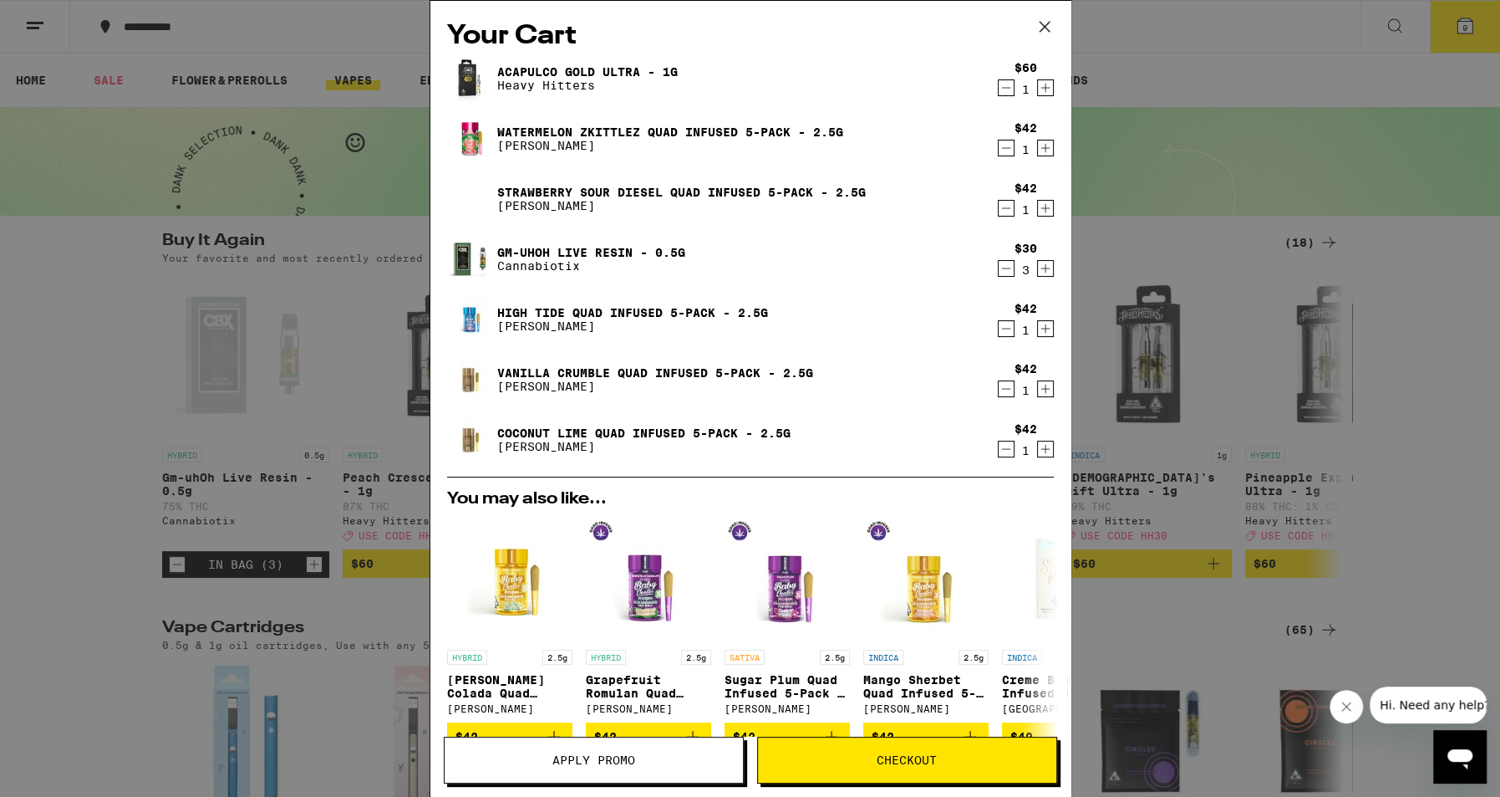
click at [1000, 94] on icon "Decrement" at bounding box center [1006, 88] width 15 height 20
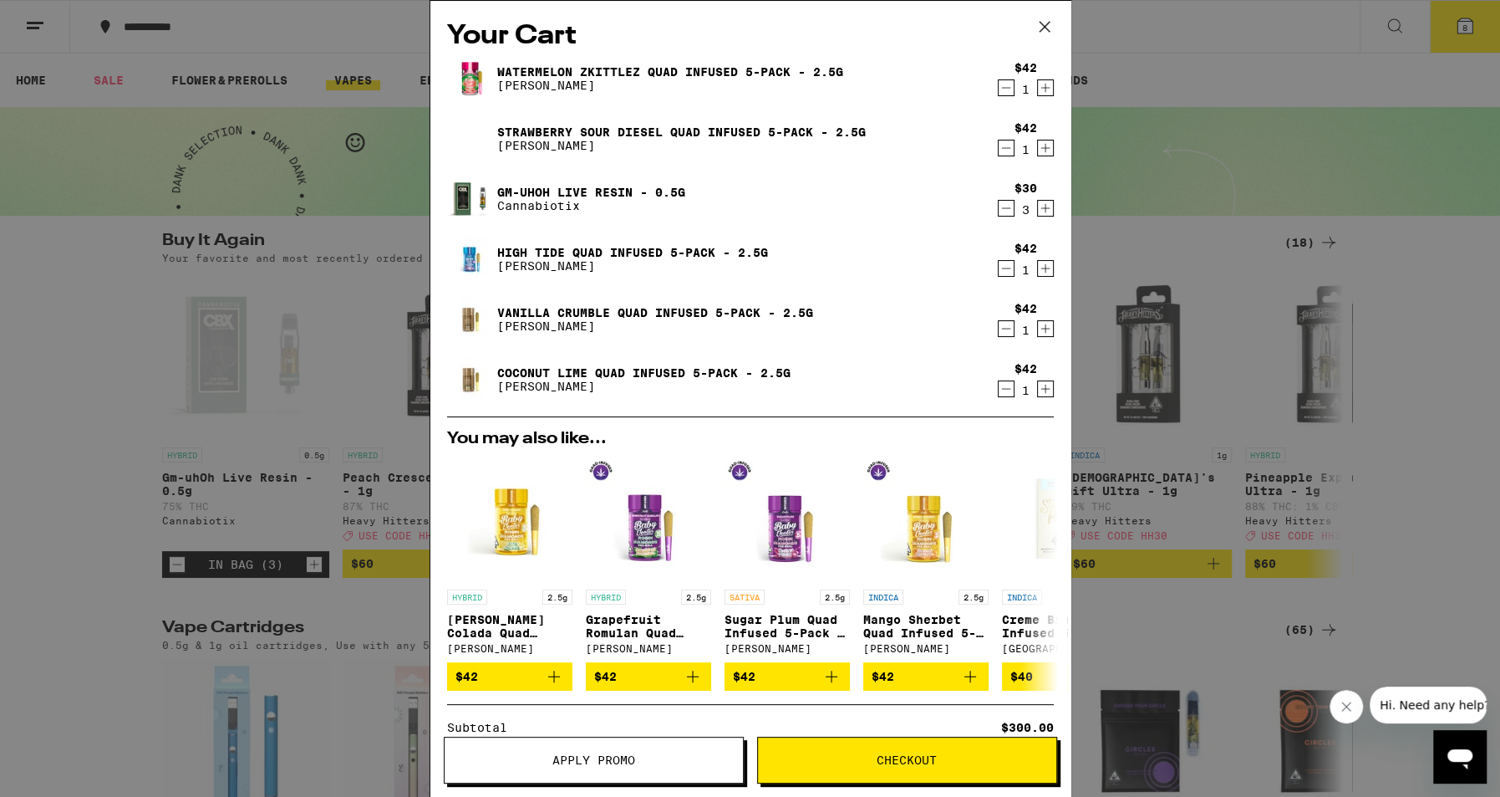
click at [1040, 216] on icon "Increment" at bounding box center [1045, 208] width 15 height 20
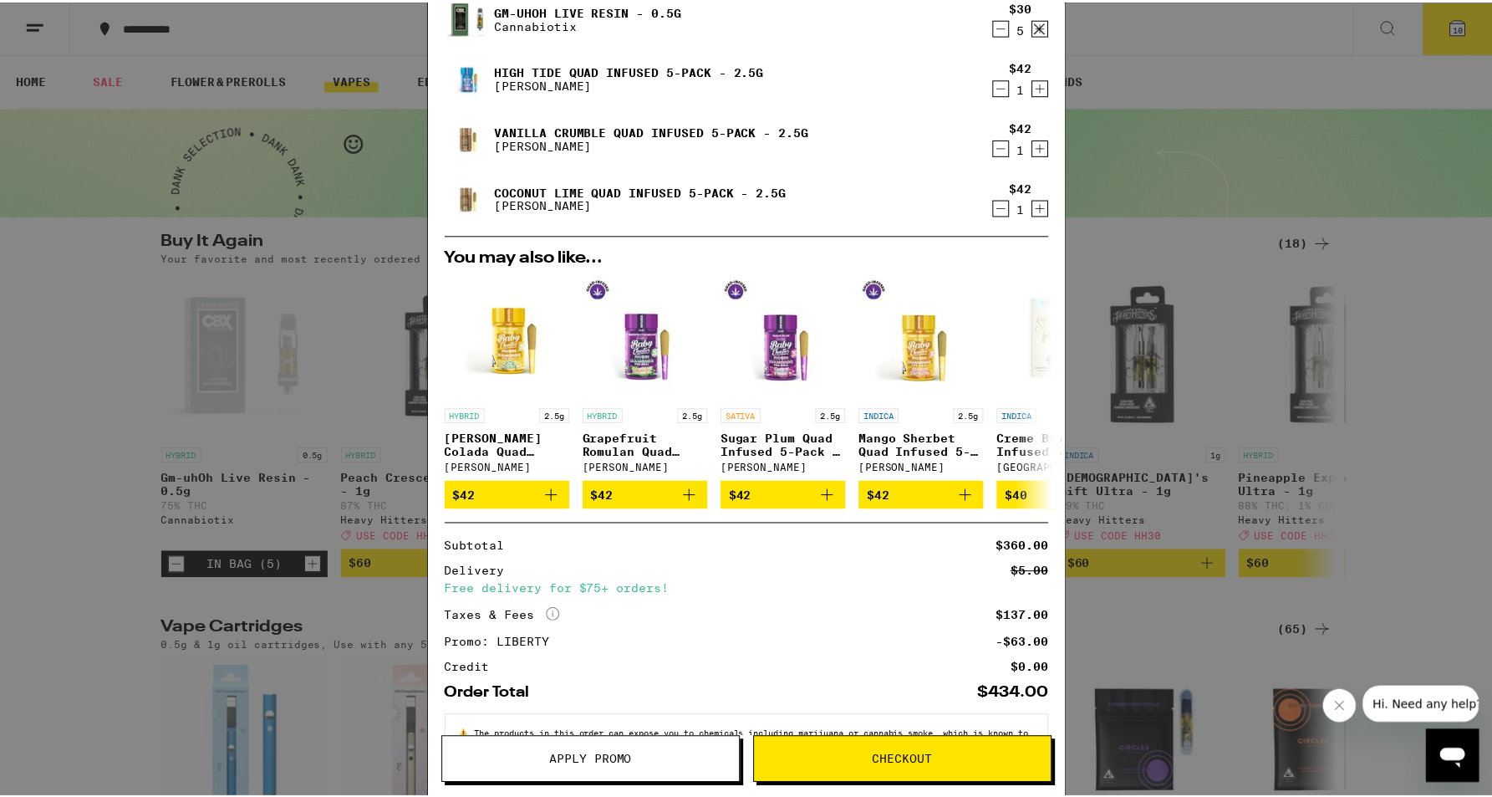
scroll to position [248, 0]
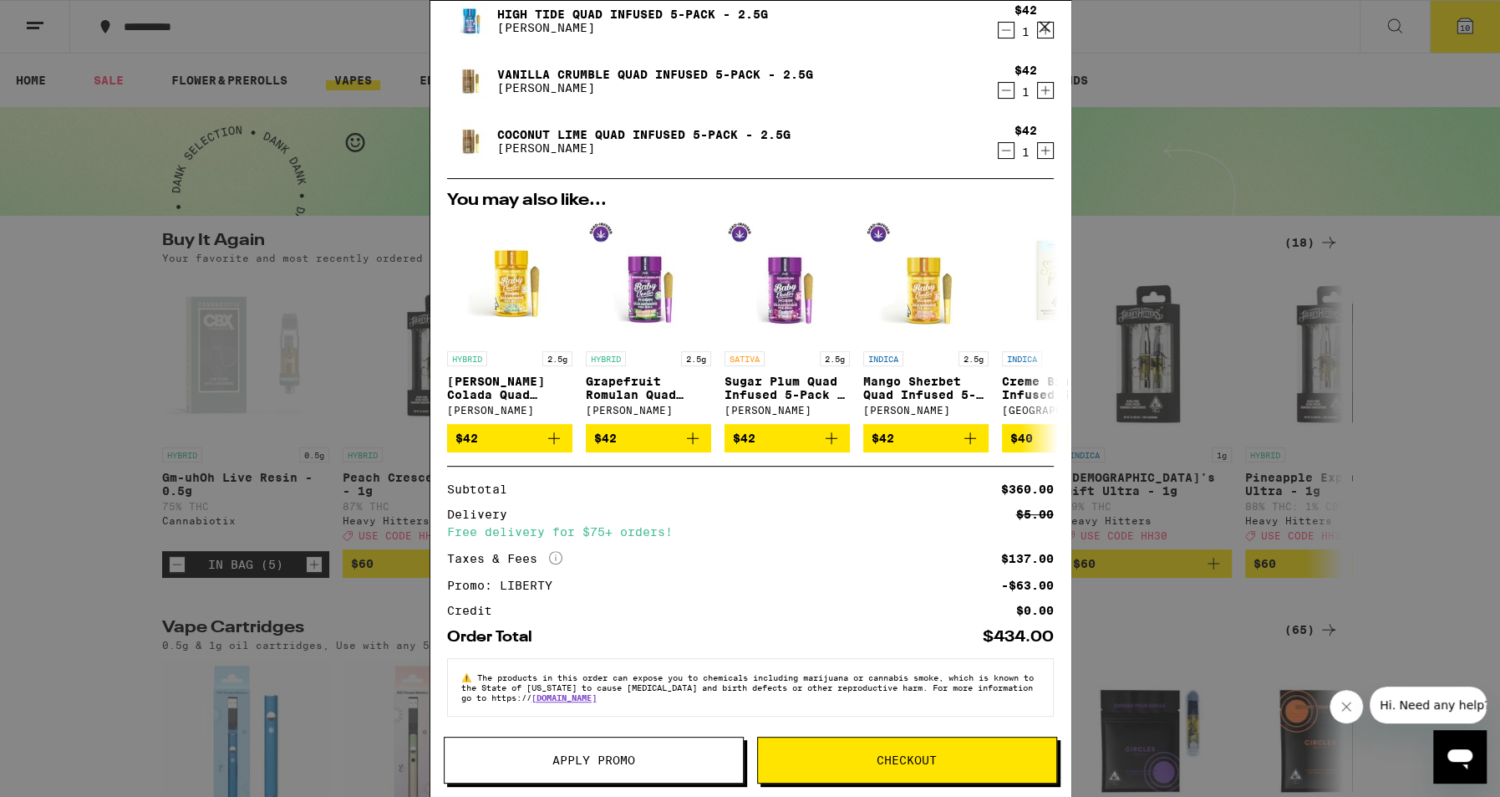
click at [828, 761] on span "Checkout" at bounding box center [907, 760] width 298 height 12
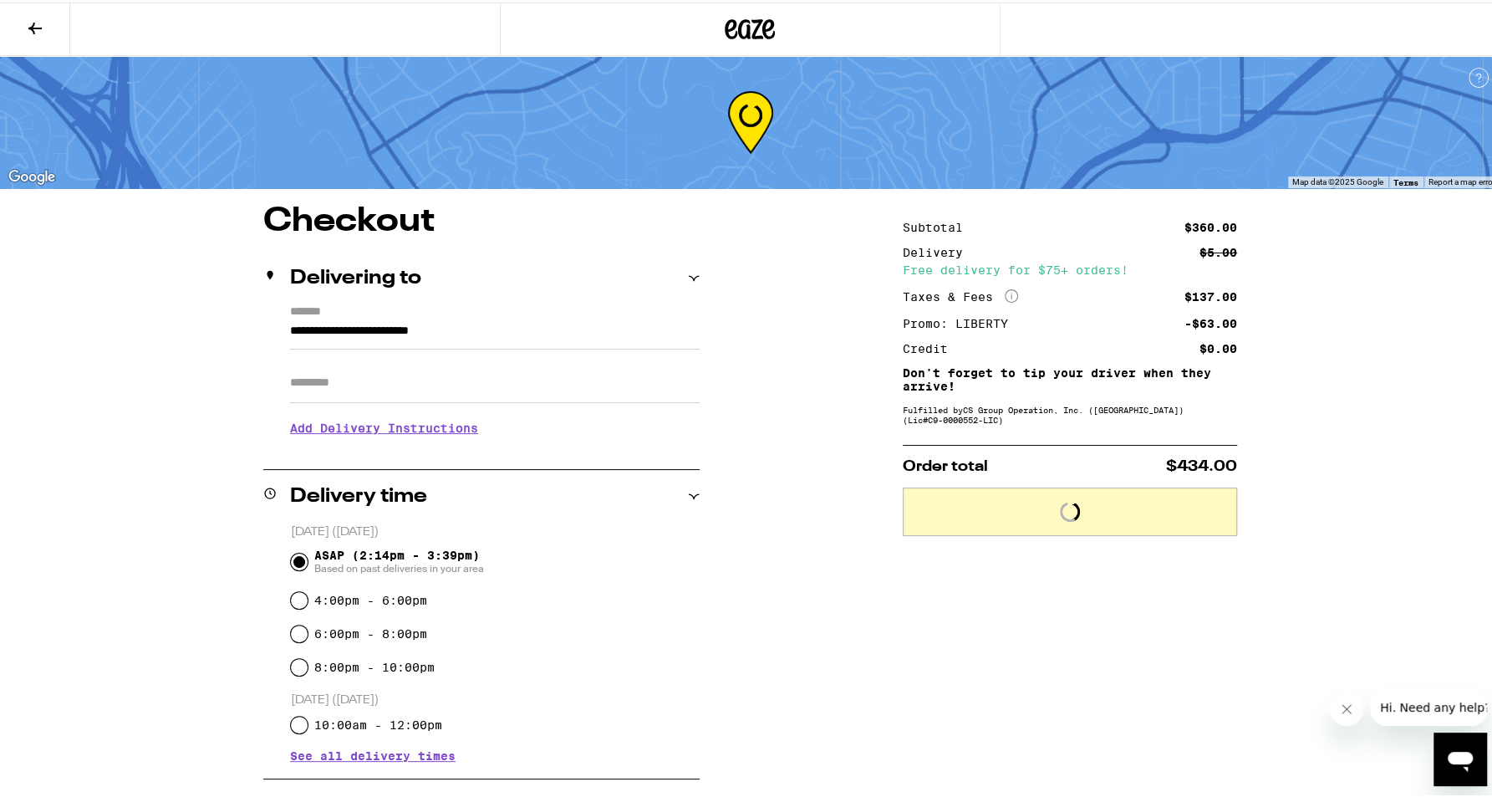
click at [377, 434] on h3 "Add Delivery Instructions" at bounding box center [495, 425] width 410 height 38
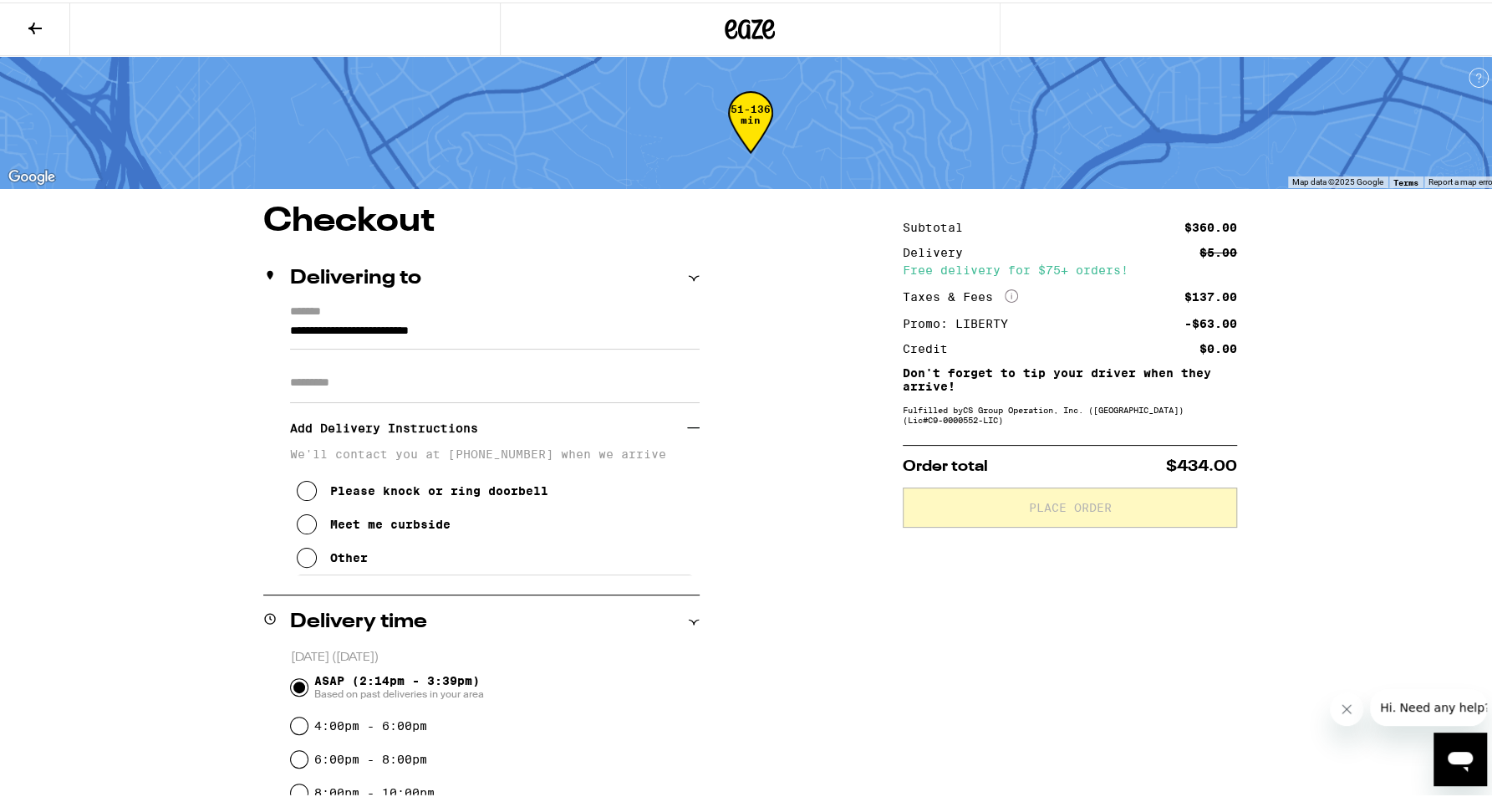
click at [384, 495] on div "Please knock or ring doorbell" at bounding box center [439, 487] width 218 height 13
click at [351, 562] on div "Other" at bounding box center [349, 554] width 38 height 13
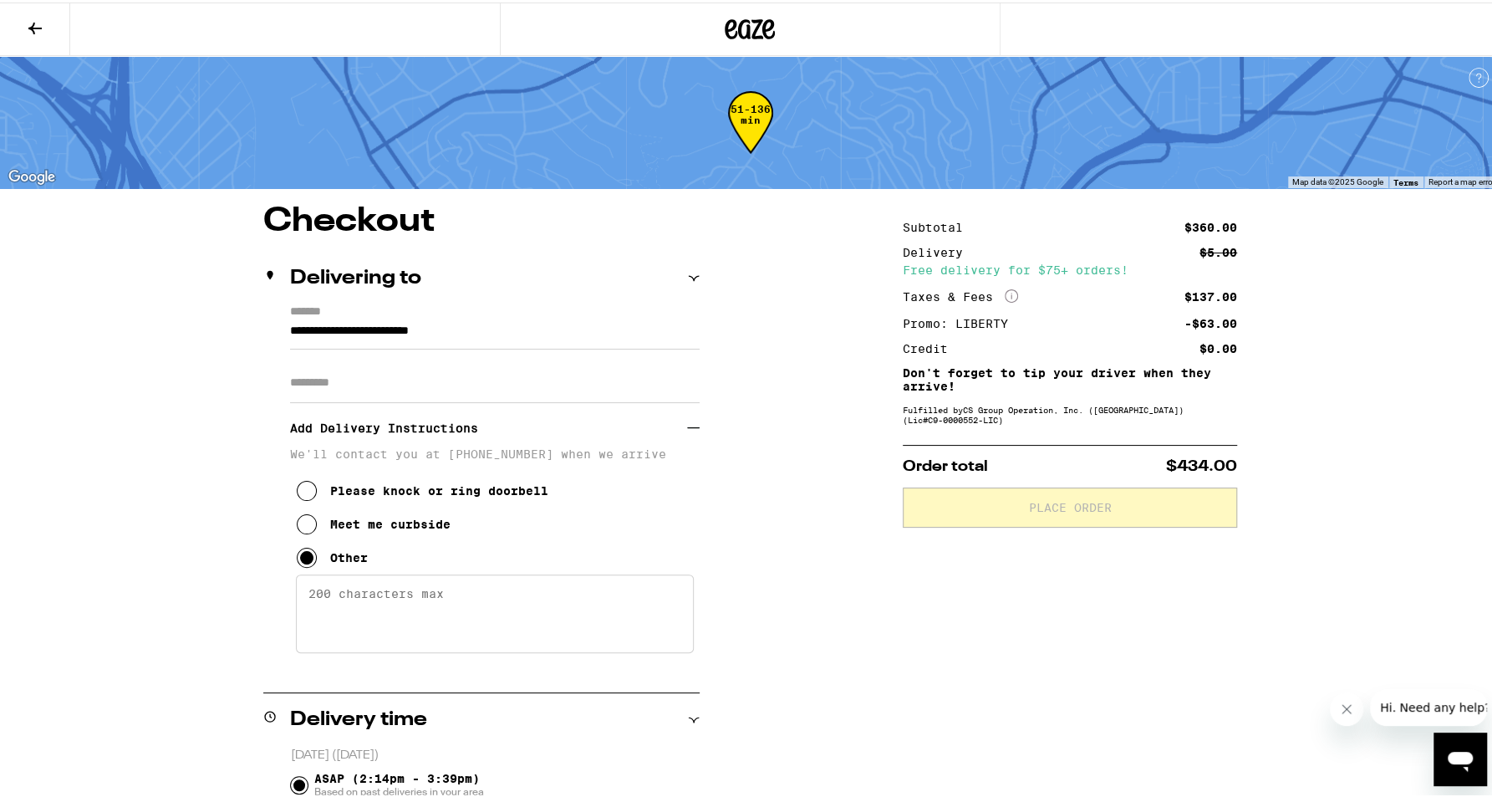
click at [400, 602] on textarea "Enter any other delivery instructions you want driver to know" at bounding box center [495, 611] width 398 height 79
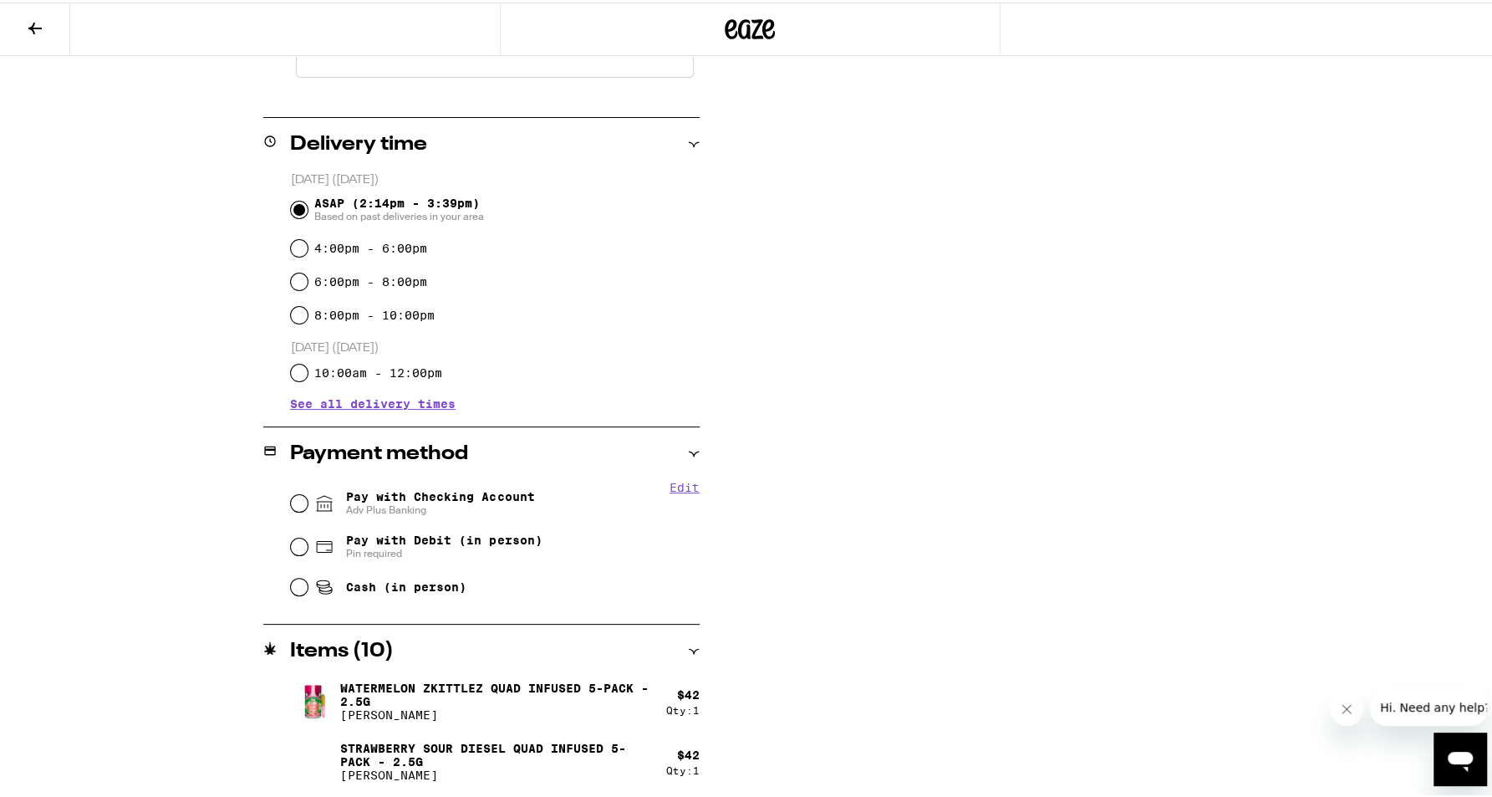
scroll to position [669, 0]
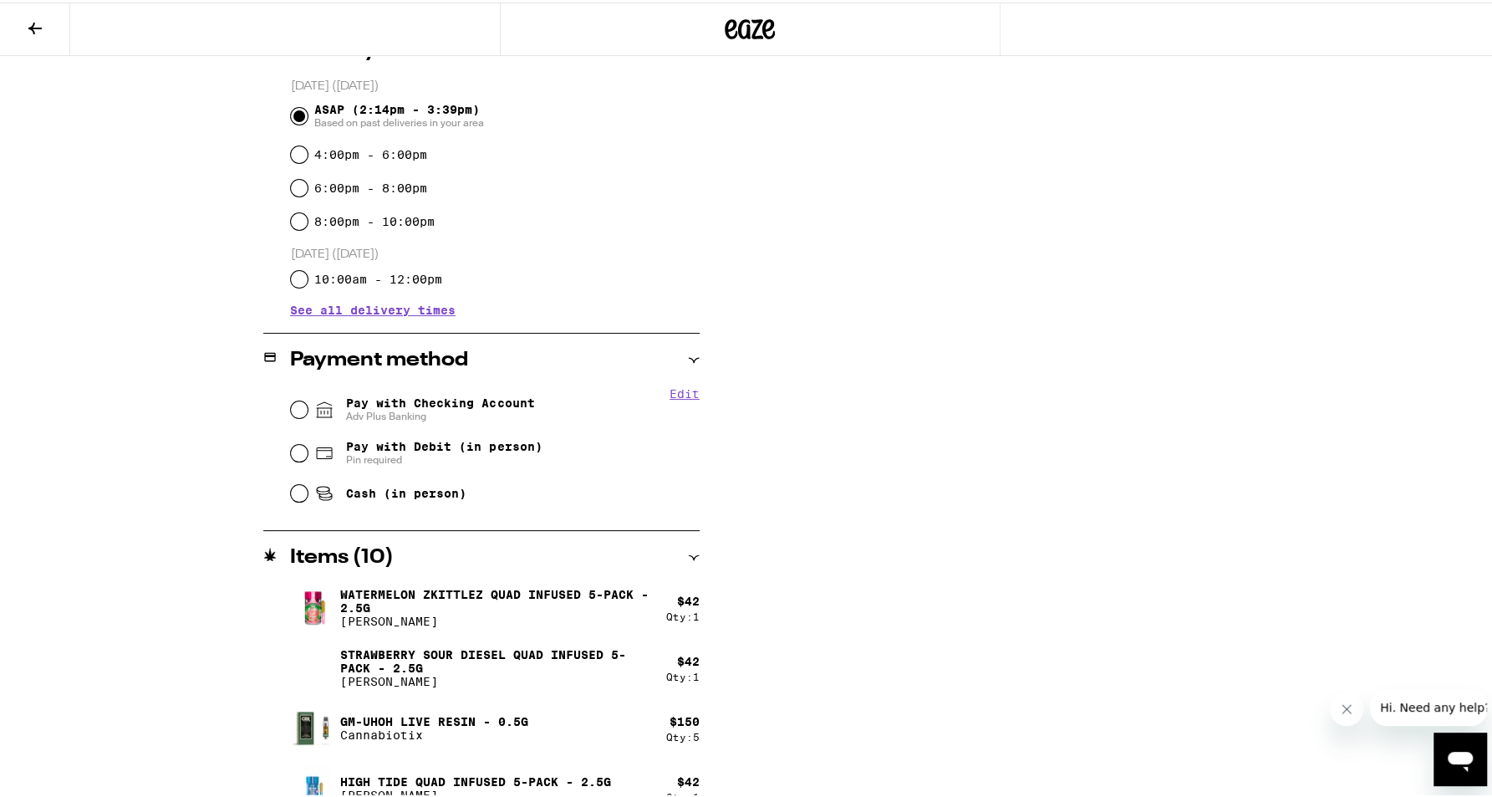
type textarea "Please come through gate to door. Thank you"
click at [371, 403] on span "Pay with Checking Account Adv Plus Banking" at bounding box center [440, 407] width 188 height 27
click at [308, 403] on input "Pay with Checking Account Adv Plus Banking" at bounding box center [299, 407] width 17 height 17
radio input "true"
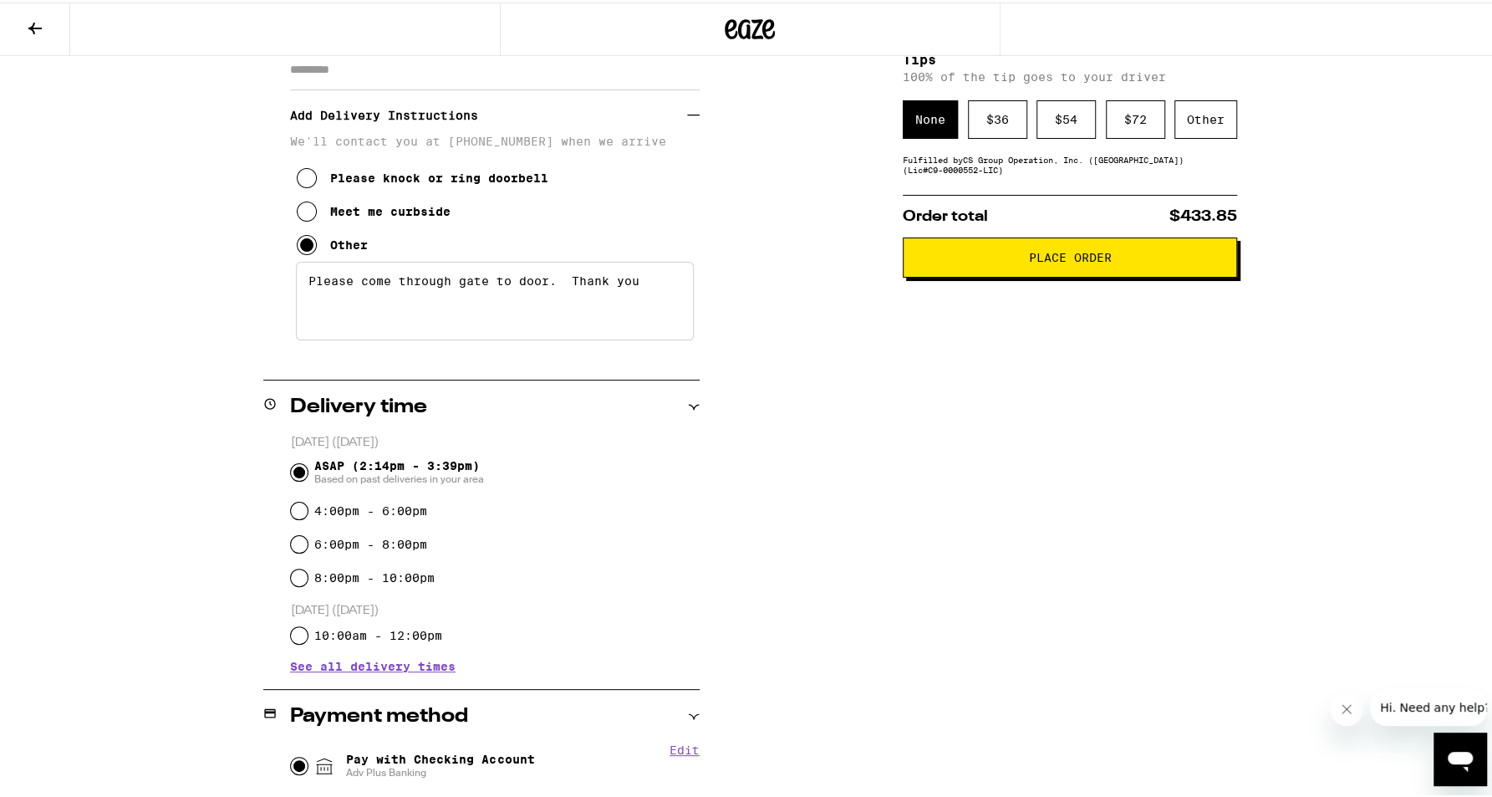
scroll to position [311, 0]
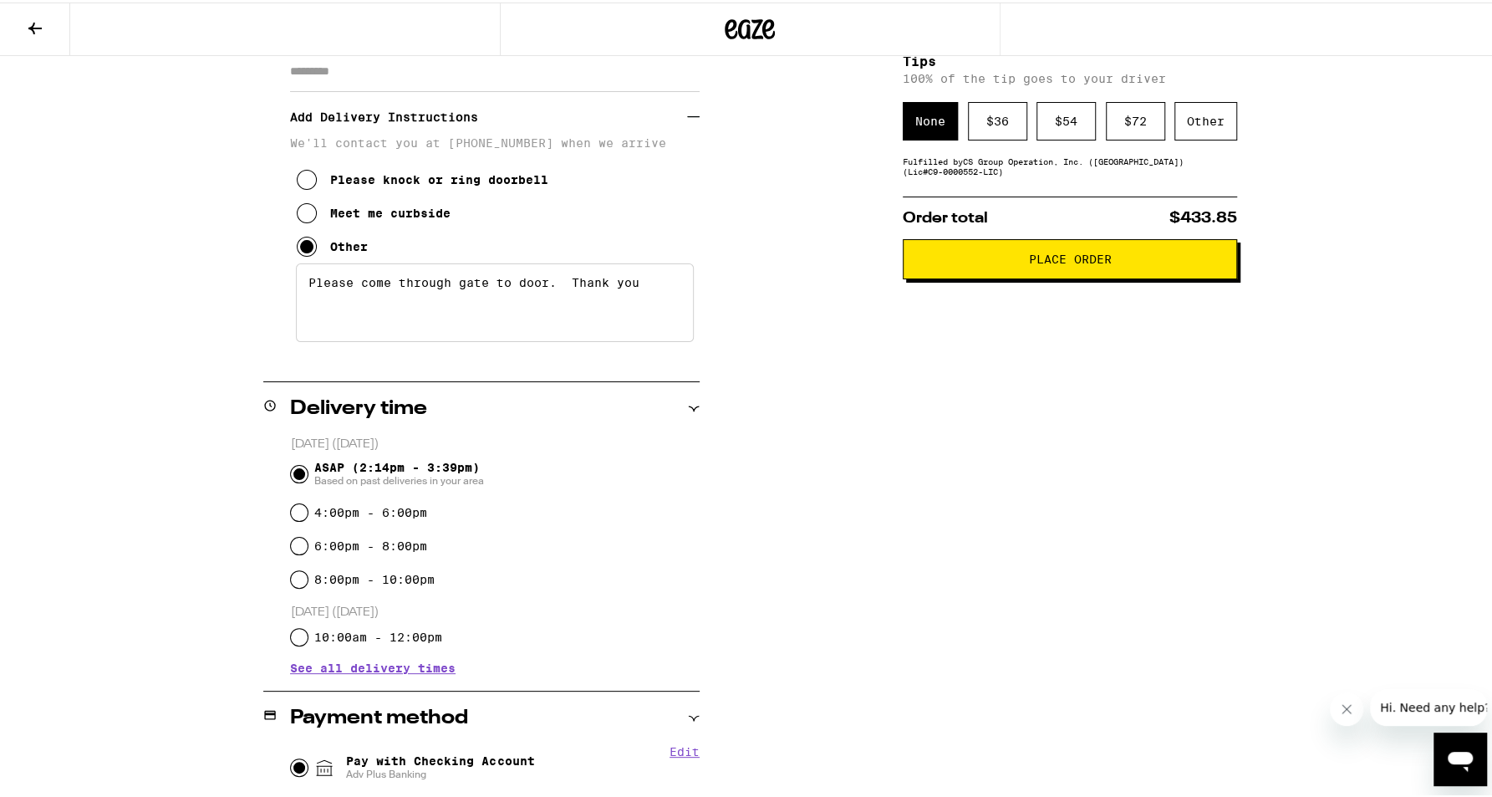
click at [1036, 257] on span "Place Order" at bounding box center [1070, 257] width 83 height 12
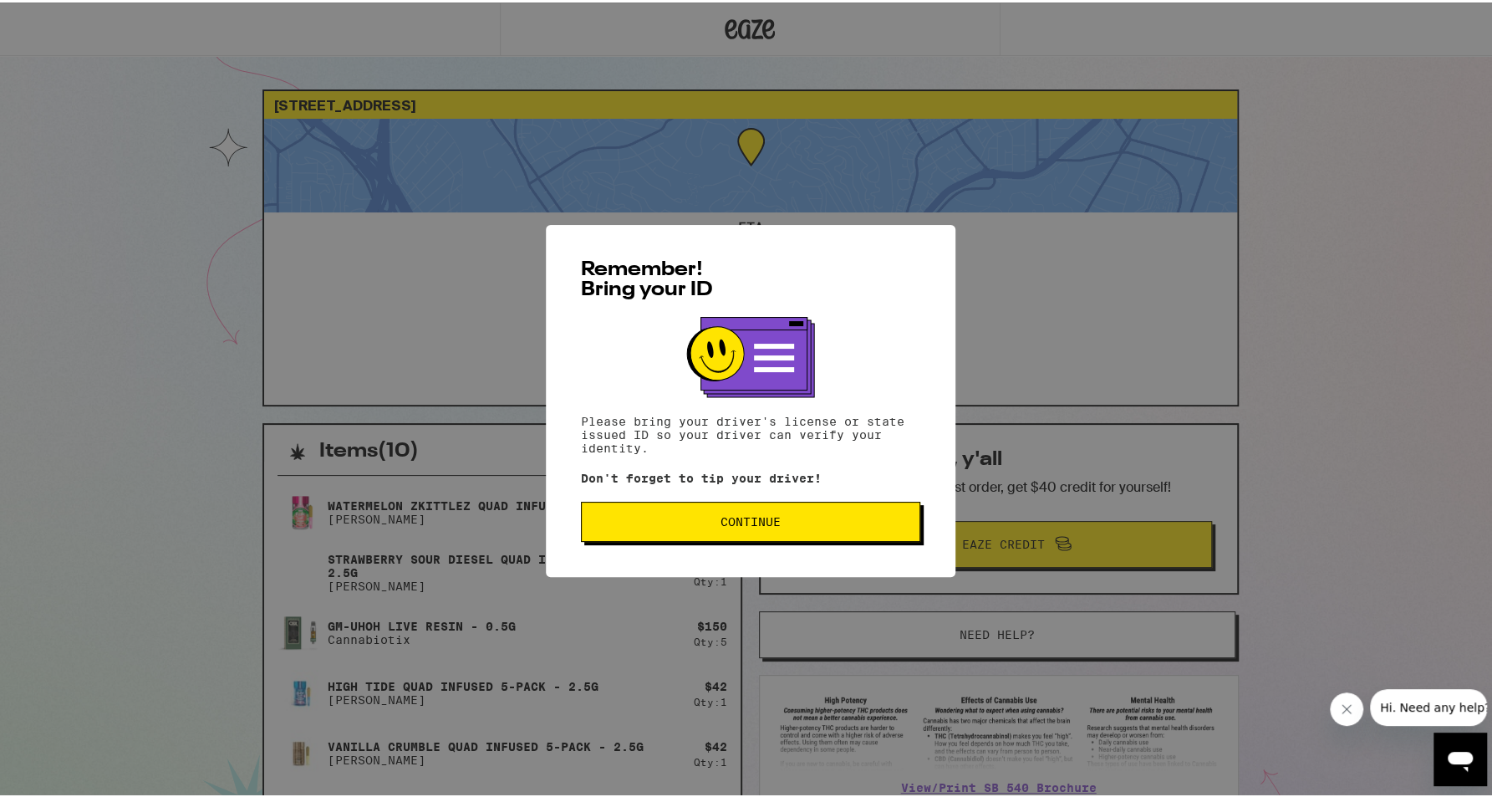
click at [851, 525] on span "Continue" at bounding box center [750, 519] width 311 height 12
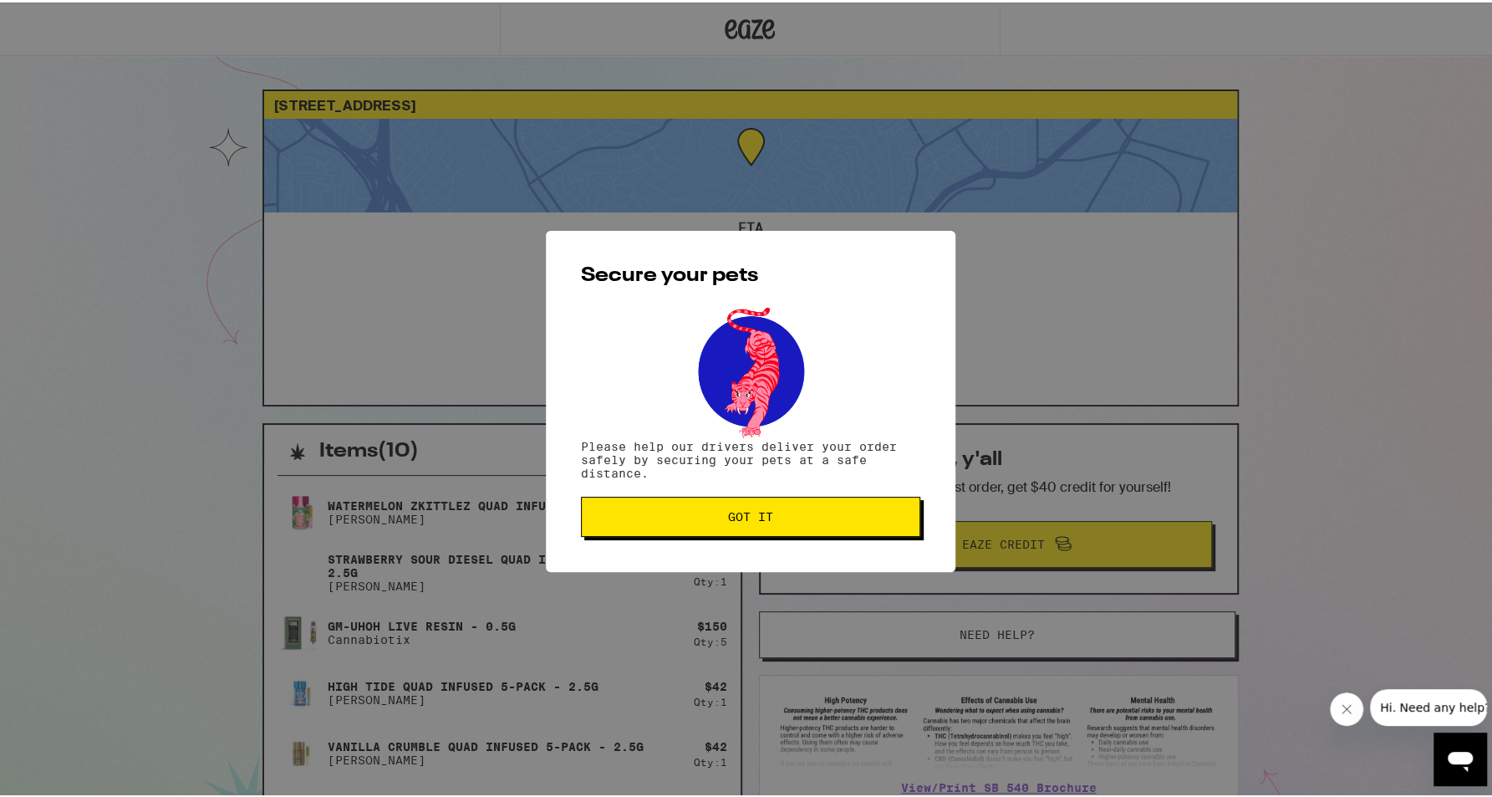
click at [853, 528] on button "Got it" at bounding box center [750, 514] width 339 height 40
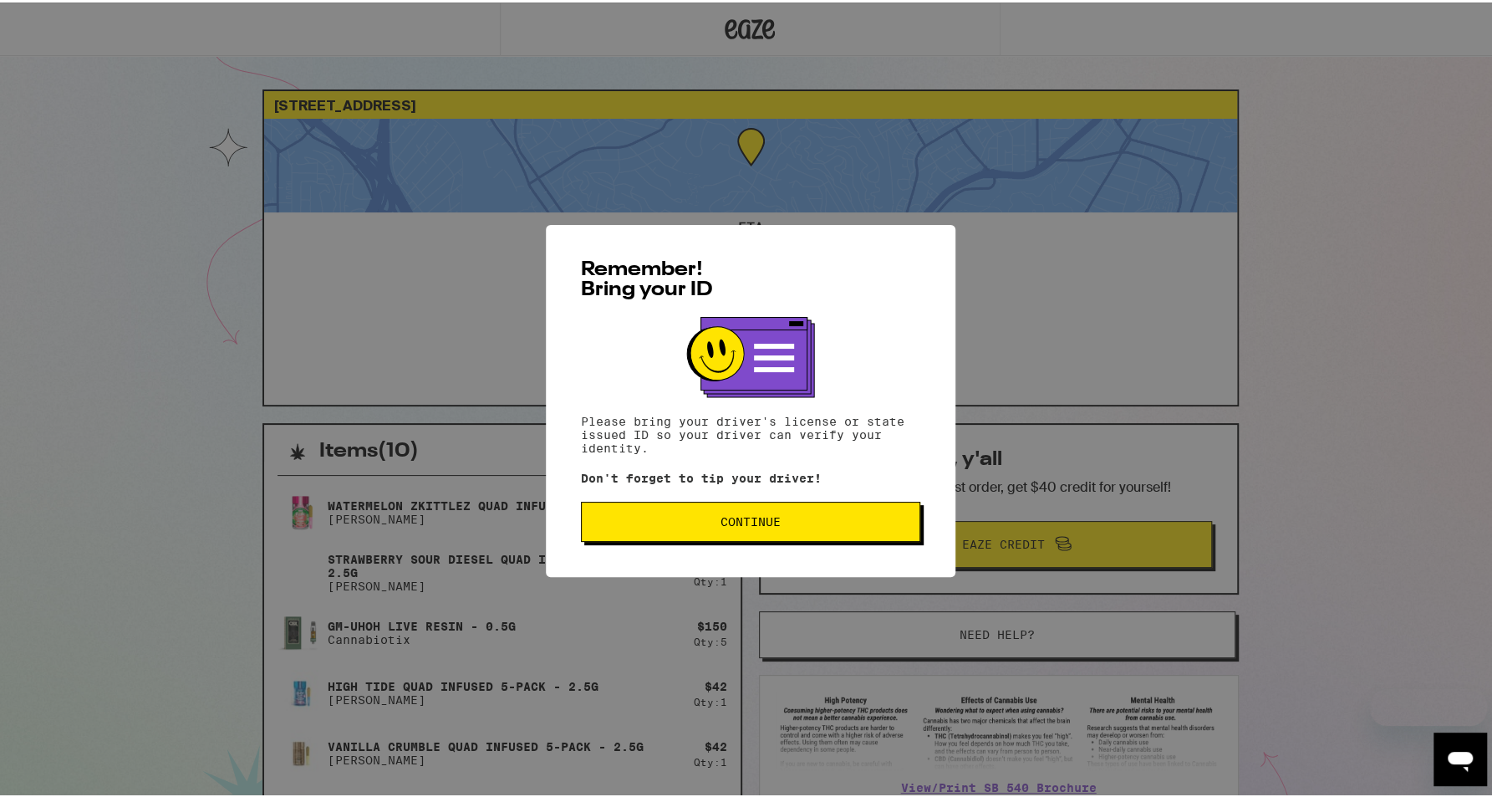
click at [752, 539] on button "Continue" at bounding box center [750, 519] width 339 height 40
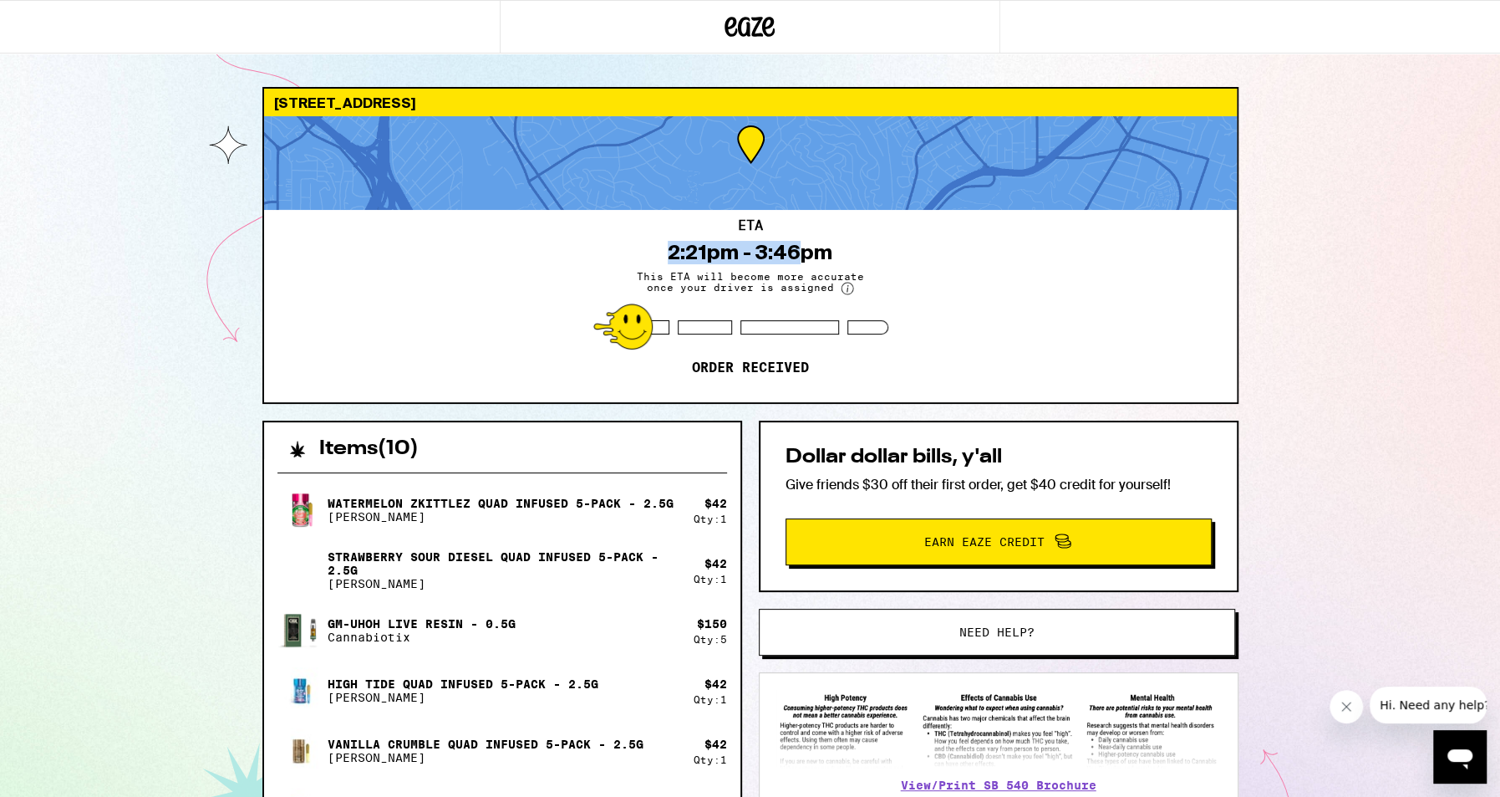
drag, startPoint x: 685, startPoint y: 254, endPoint x: 898, endPoint y: 272, distance: 213.0
click at [820, 258] on div "2:21pm - 3:46pm" at bounding box center [750, 252] width 165 height 23
click at [771, 242] on div "2:21pm - 3:46pm" at bounding box center [750, 252] width 165 height 23
drag, startPoint x: 690, startPoint y: 251, endPoint x: 860, endPoint y: 256, distance: 169.8
click at [851, 252] on div "ETA 2:21pm - 3:46pm This ETA will become more accurate once your driver is assi…" at bounding box center [750, 306] width 973 height 192
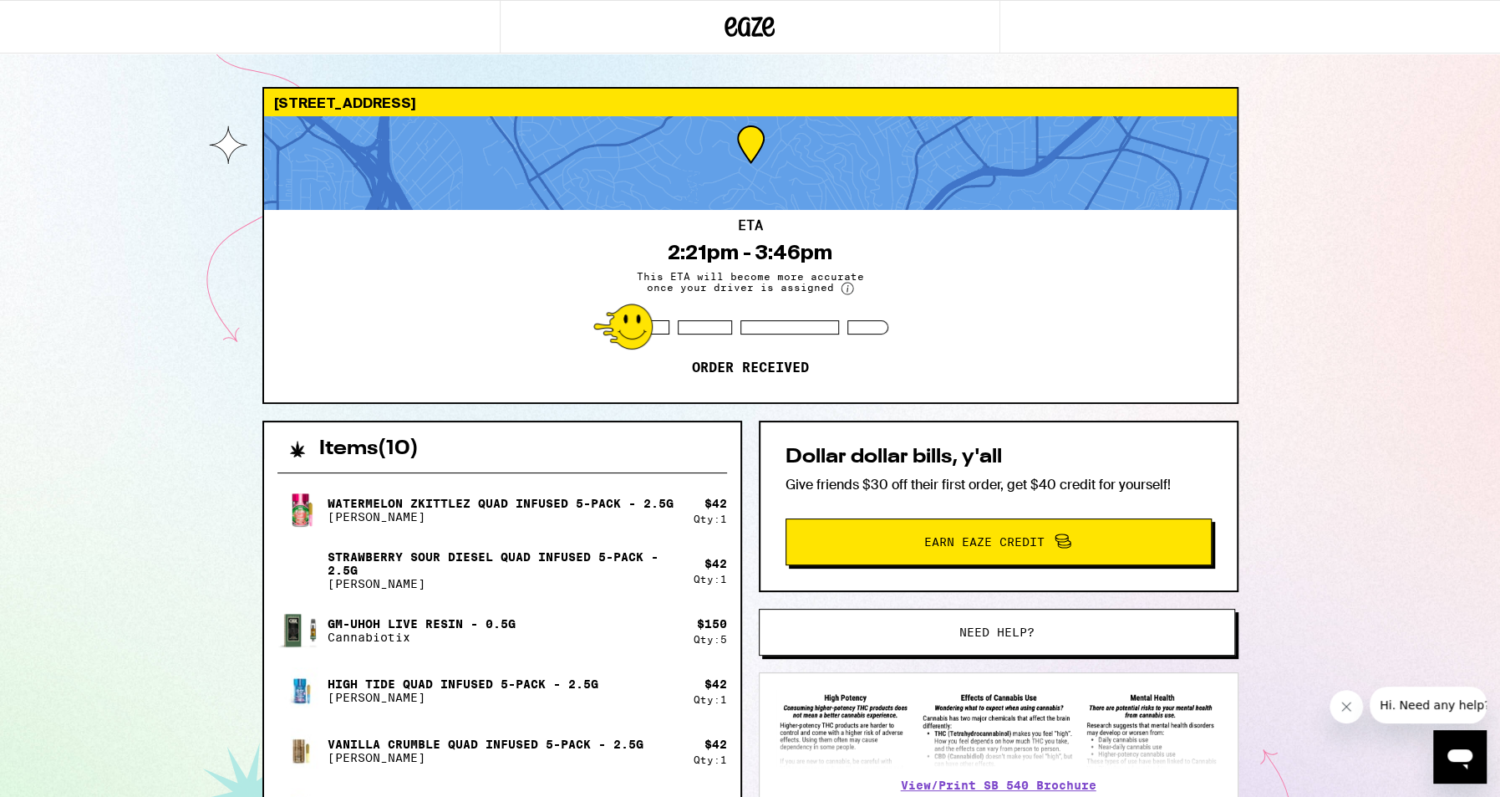
drag, startPoint x: 878, startPoint y: 266, endPoint x: 926, endPoint y: 275, distance: 49.3
click at [879, 266] on div "ETA 2:21pm - 3:46pm This ETA will become more accurate once your driver is assi…" at bounding box center [750, 306] width 973 height 192
